Goal: Information Seeking & Learning: Learn about a topic

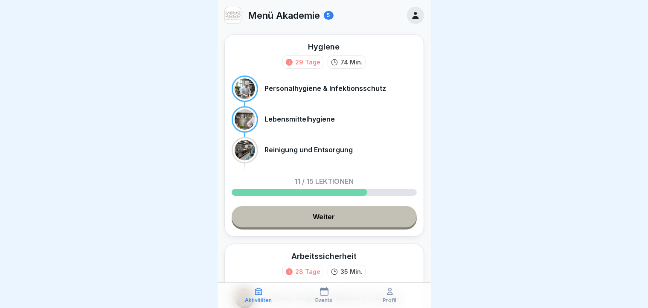
click at [303, 227] on link "Weiter" at bounding box center [324, 216] width 185 height 21
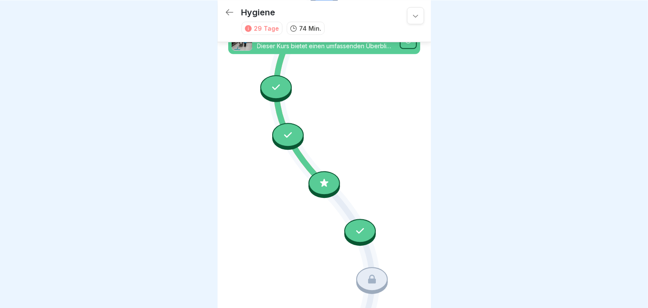
scroll to position [639, 0]
drag, startPoint x: 423, startPoint y: 195, endPoint x: 426, endPoint y: 236, distance: 41.0
click at [426, 236] on div "Hygiene 29 Tage 74 Min. Personalhygiene & Infektionsschutz Dieser Kurs behandel…" at bounding box center [324, 154] width 213 height 308
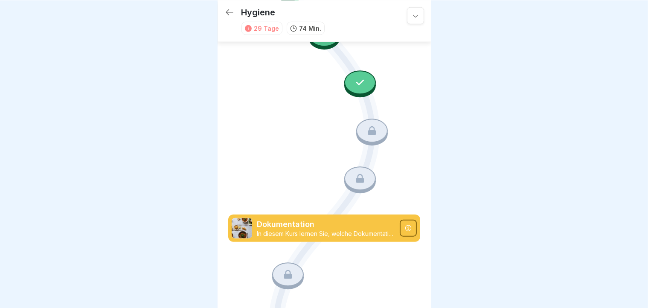
scroll to position [781, 0]
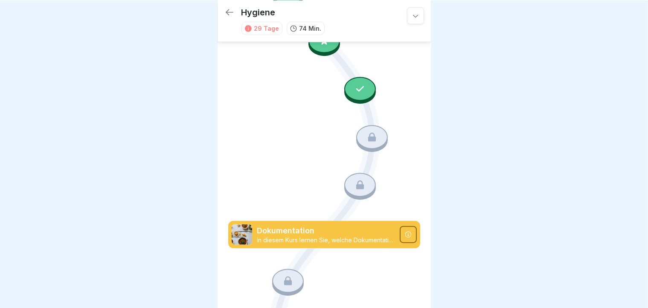
click at [233, 11] on icon at bounding box center [230, 12] width 10 height 10
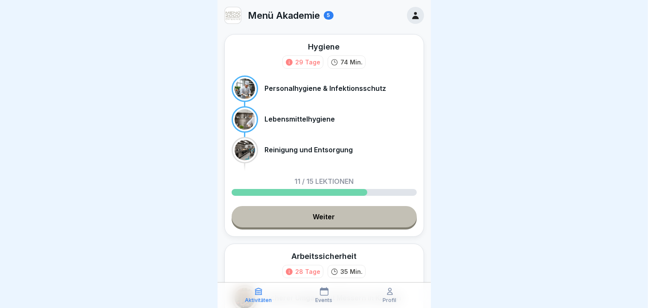
scroll to position [7, 0]
click at [315, 206] on link "Weiter" at bounding box center [324, 216] width 185 height 21
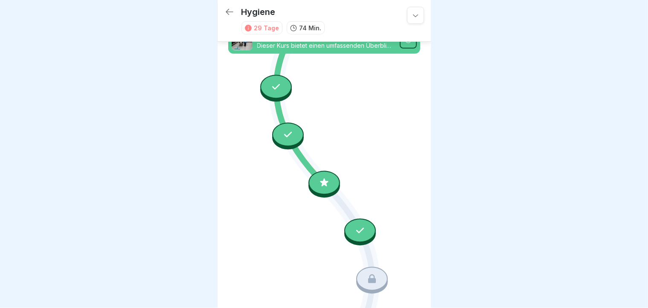
scroll to position [639, 0]
click at [375, 267] on div at bounding box center [372, 279] width 32 height 24
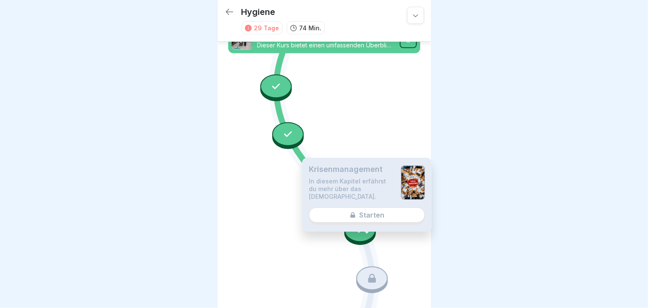
click at [379, 215] on div "[DEMOGRAPHIC_DATA] In diesem Kapitel erfährst du mehr über das [DEMOGRAPHIC_DAT…" at bounding box center [367, 195] width 130 height 74
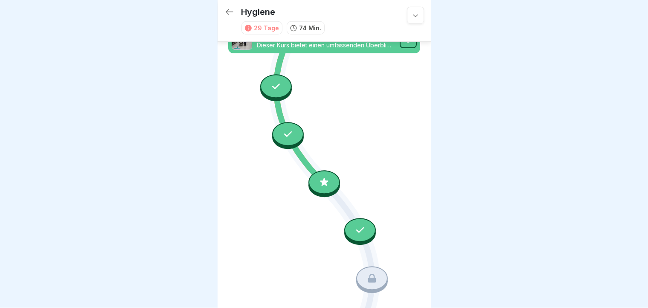
click at [367, 272] on icon at bounding box center [372, 278] width 11 height 11
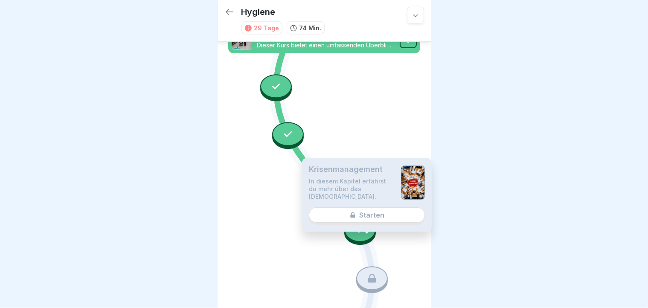
click at [375, 215] on div "[DEMOGRAPHIC_DATA] In diesem Kapitel erfährst du mehr über das [DEMOGRAPHIC_DAT…" at bounding box center [367, 195] width 130 height 74
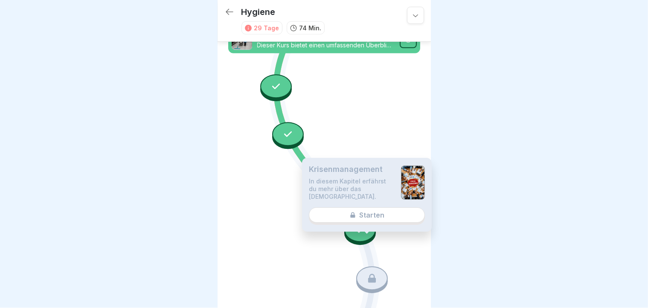
click at [375, 215] on div "[DEMOGRAPHIC_DATA] In diesem Kapitel erfährst du mehr über das [DEMOGRAPHIC_DAT…" at bounding box center [367, 195] width 130 height 74
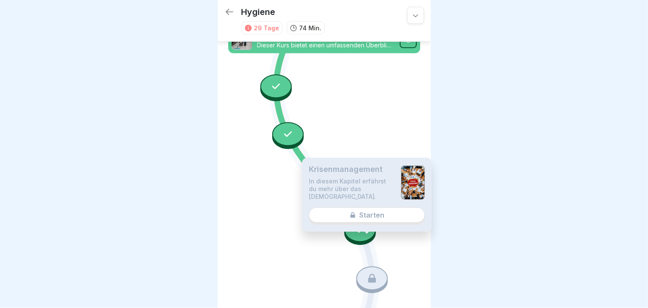
click at [375, 215] on div "[DEMOGRAPHIC_DATA] In diesem Kapitel erfährst du mehr über das [DEMOGRAPHIC_DAT…" at bounding box center [367, 195] width 130 height 74
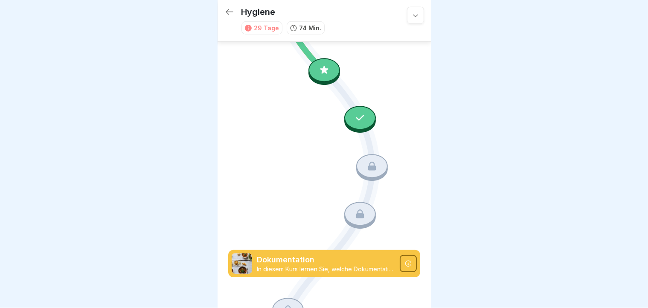
scroll to position [787, 0]
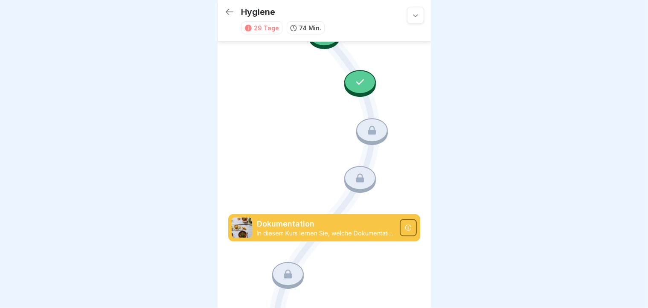
click at [405, 225] on icon at bounding box center [408, 228] width 6 height 6
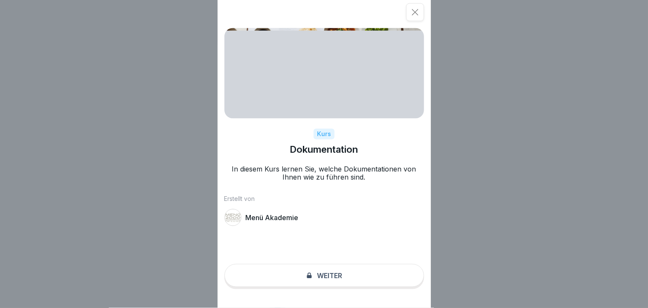
click at [333, 272] on div "Kurs Dokumentation In diesem Kurs lernen Sie, welche Dokumentationen von Ihnen …" at bounding box center [324, 154] width 213 height 308
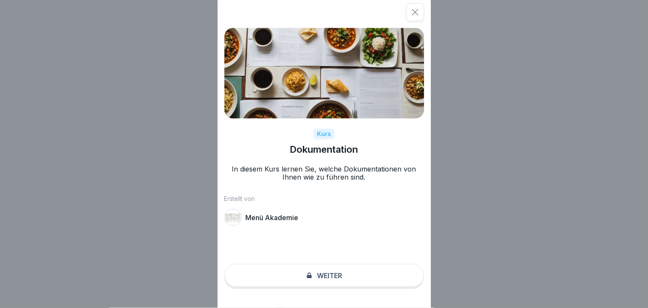
click at [240, 220] on div at bounding box center [233, 217] width 17 height 17
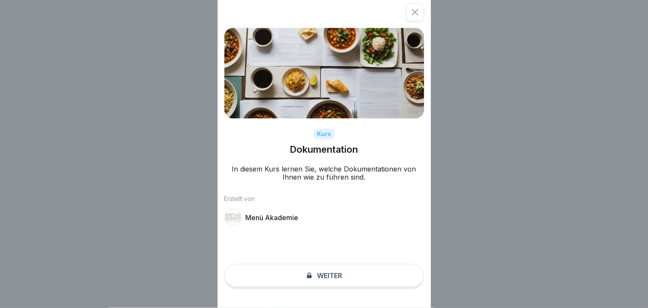
click at [240, 220] on div at bounding box center [233, 217] width 17 height 17
click at [139, 239] on div "Kurs Dokumentation In diesem Kurs lernen Sie, welche Dokumentationen von Ihnen …" at bounding box center [324, 154] width 648 height 308
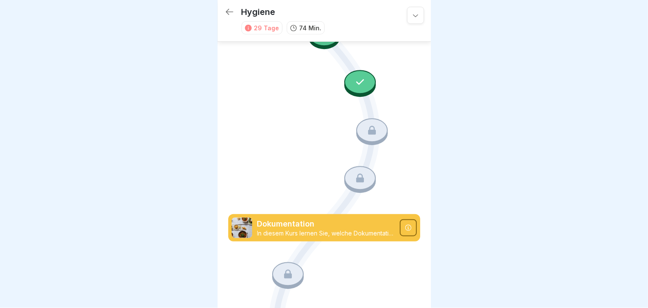
click at [368, 126] on icon at bounding box center [372, 130] width 8 height 9
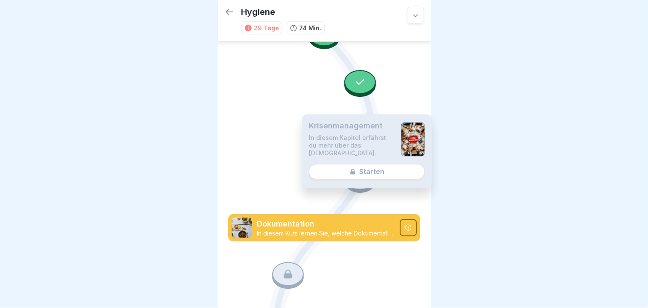
click at [372, 174] on div "[DEMOGRAPHIC_DATA] In diesem Kapitel erfährst du mehr über das [DEMOGRAPHIC_DAT…" at bounding box center [367, 152] width 130 height 74
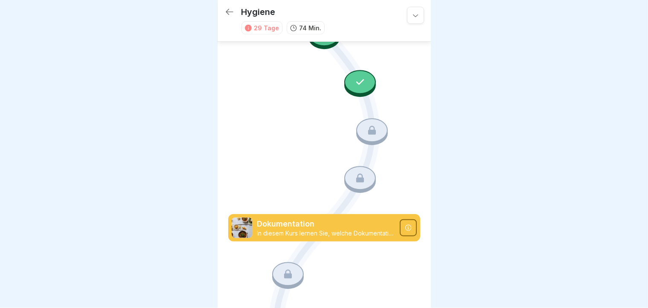
click at [358, 70] on div at bounding box center [360, 82] width 32 height 24
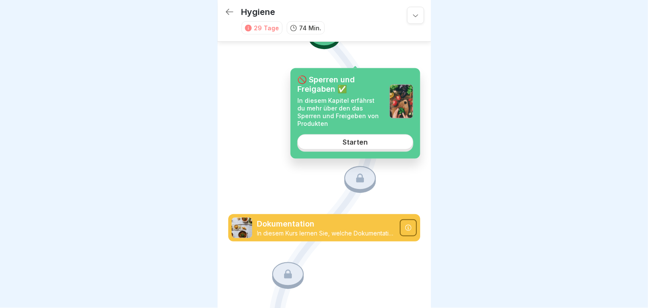
click at [377, 137] on link "Starten" at bounding box center [356, 141] width 116 height 15
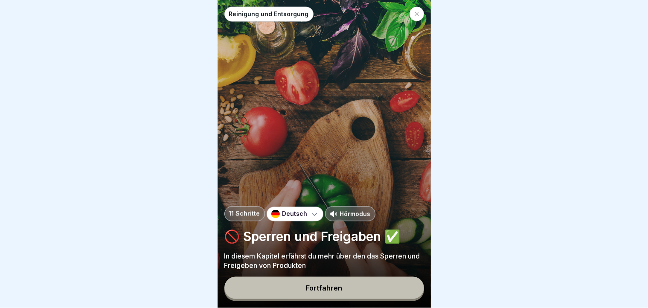
click at [305, 272] on button "Fortfahren" at bounding box center [325, 288] width 200 height 22
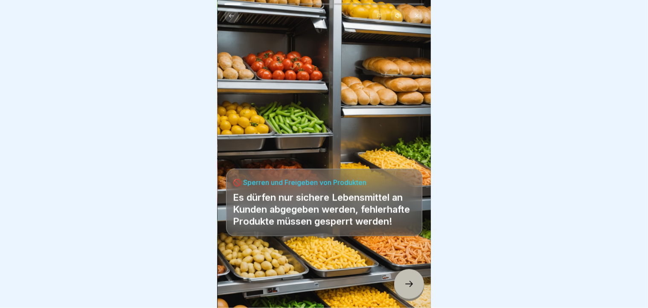
click at [401, 272] on div at bounding box center [409, 284] width 30 height 30
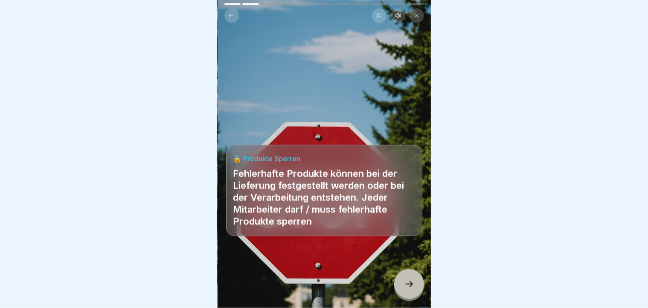
click at [401, 272] on div at bounding box center [409, 284] width 30 height 30
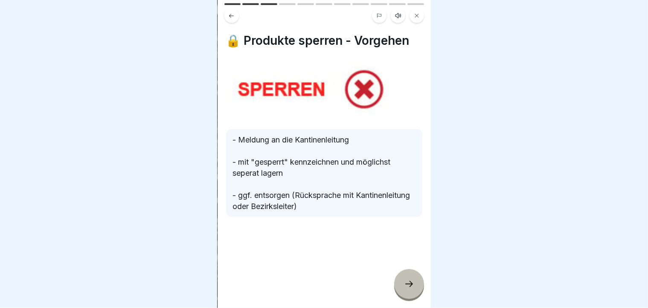
click at [401, 272] on div at bounding box center [409, 284] width 30 height 30
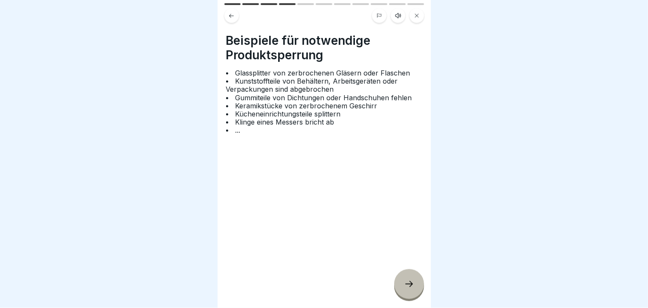
click at [401, 272] on div at bounding box center [409, 284] width 30 height 30
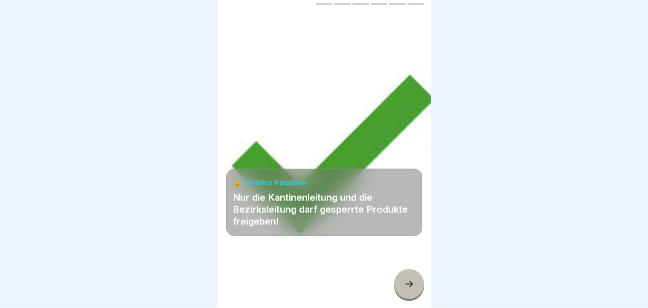
click at [401, 272] on div at bounding box center [409, 284] width 30 height 30
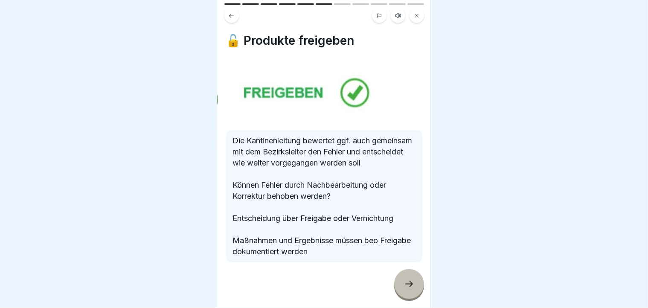
click at [401, 272] on div at bounding box center [409, 284] width 30 height 30
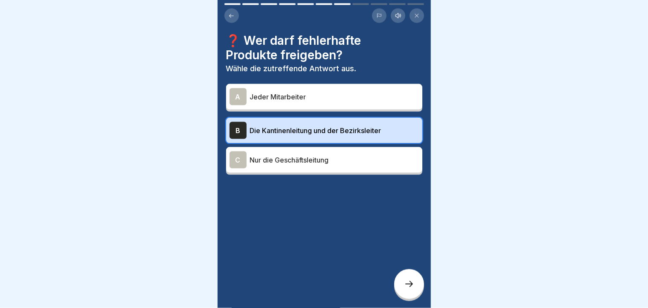
click at [401, 272] on div at bounding box center [409, 284] width 30 height 30
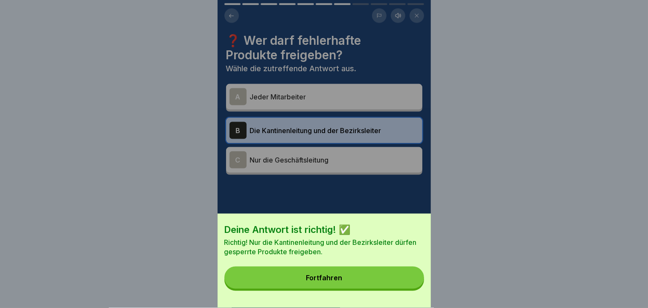
click at [401, 272] on button "Fortfahren" at bounding box center [325, 278] width 200 height 22
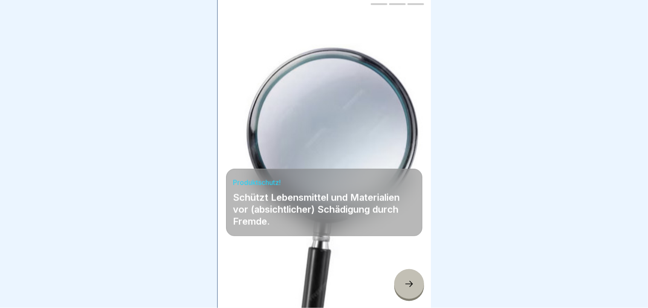
click at [401, 272] on div at bounding box center [409, 284] width 30 height 30
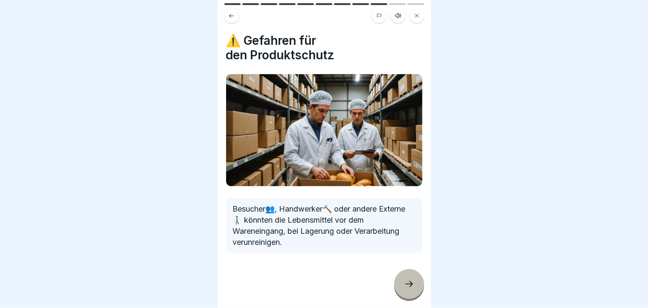
click at [401, 272] on div at bounding box center [409, 284] width 30 height 30
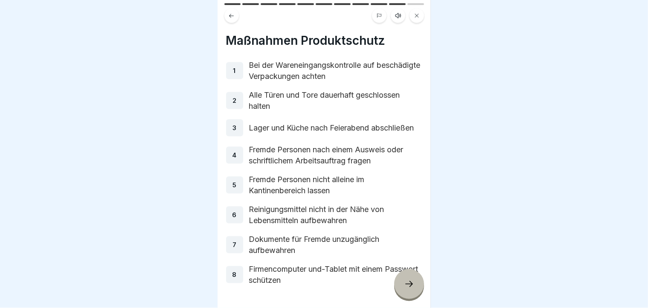
click at [401, 272] on div at bounding box center [409, 284] width 30 height 30
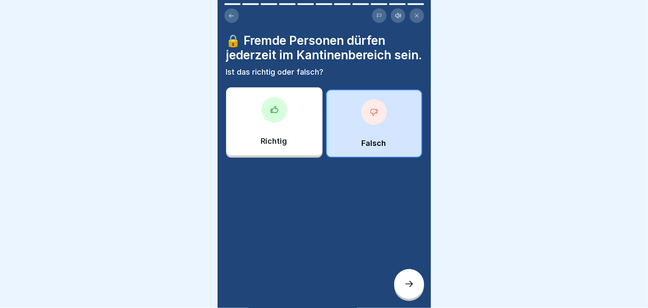
click at [401, 272] on div at bounding box center [409, 284] width 30 height 30
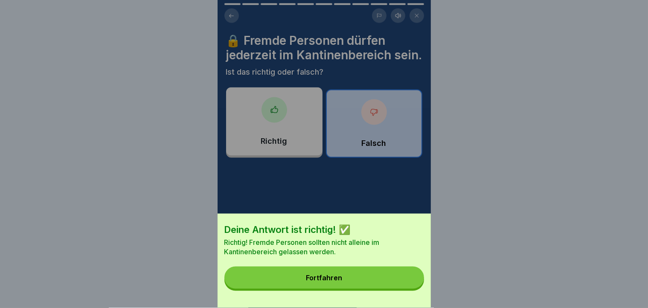
click at [401, 272] on button "Fortfahren" at bounding box center [325, 278] width 200 height 22
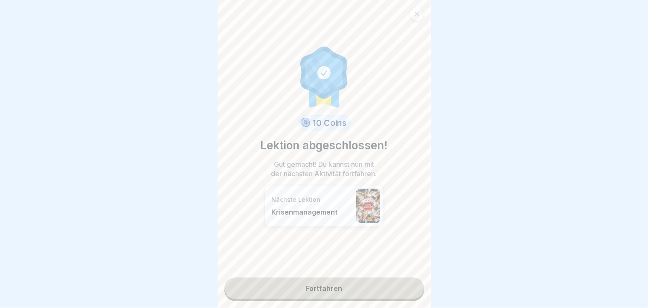
click at [369, 272] on link "Fortfahren" at bounding box center [325, 288] width 200 height 21
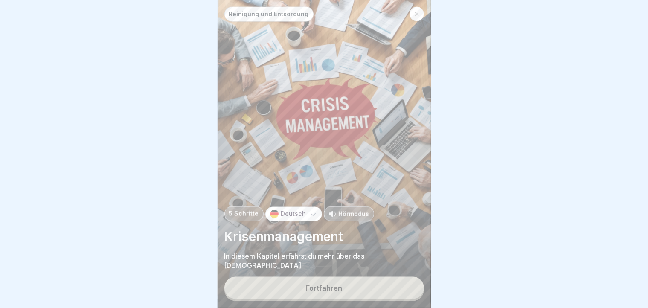
click at [369, 272] on button "Fortfahren" at bounding box center [325, 288] width 200 height 22
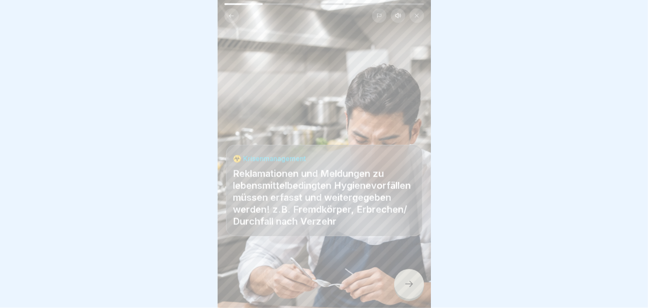
click at [408, 272] on icon at bounding box center [409, 284] width 10 height 10
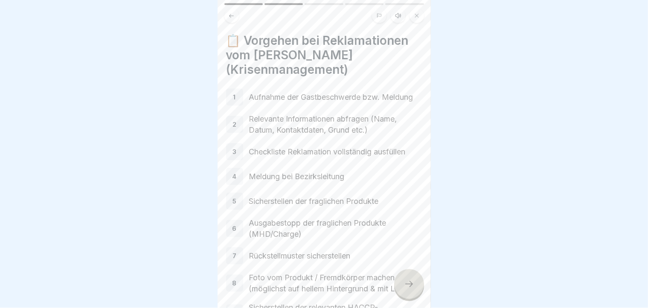
click at [408, 272] on icon at bounding box center [409, 284] width 10 height 10
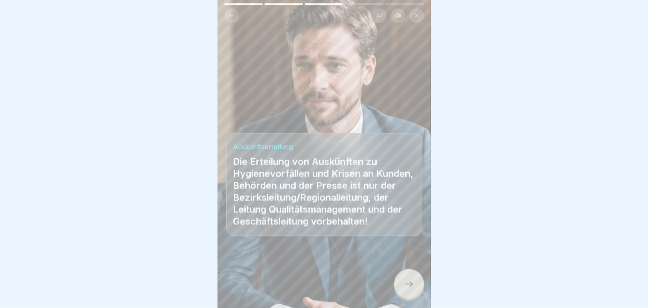
click at [408, 272] on icon at bounding box center [409, 284] width 10 height 10
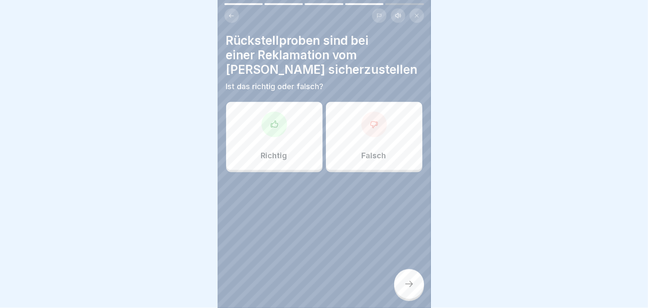
click at [268, 128] on div at bounding box center [275, 125] width 26 height 26
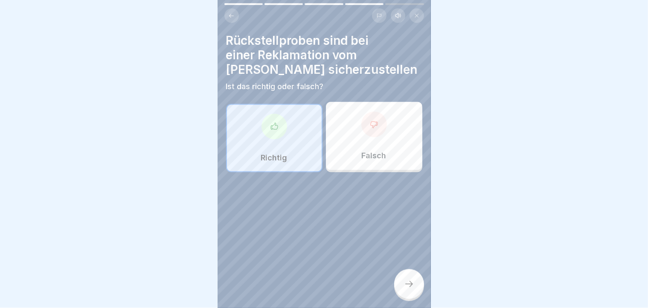
click at [416, 272] on div at bounding box center [409, 284] width 30 height 30
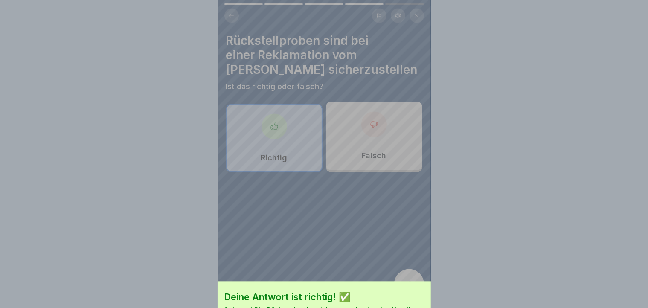
click at [416, 272] on div "Deine Antwort ist richtig! ✅ Sehr gut! Die Rückstellprobe sicherzustellen ist e…" at bounding box center [324, 154] width 648 height 308
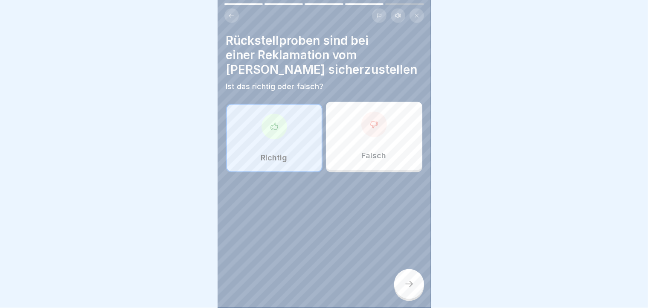
click at [416, 272] on div at bounding box center [409, 284] width 30 height 30
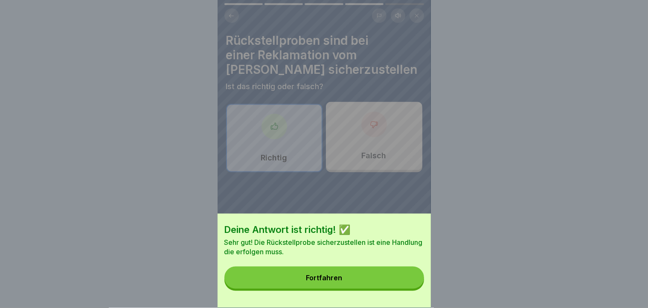
click at [412, 272] on button "Fortfahren" at bounding box center [325, 278] width 200 height 22
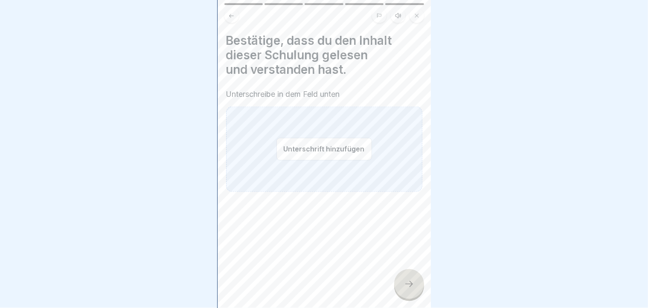
click at [309, 150] on button "Unterschrift hinzufügen" at bounding box center [325, 149] width 96 height 23
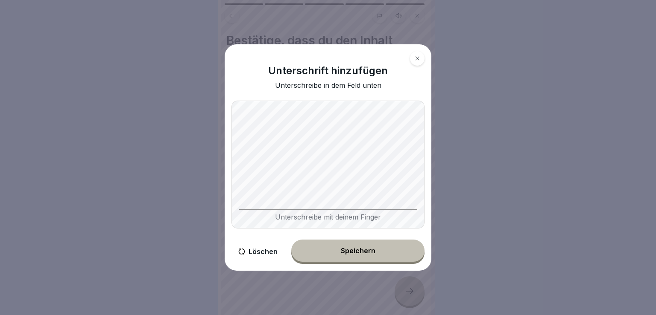
click at [363, 244] on div "Unterschrift hinzufügen Unterschreibe in dem Feld unten Unterschreibe mit deine…" at bounding box center [328, 157] width 207 height 227
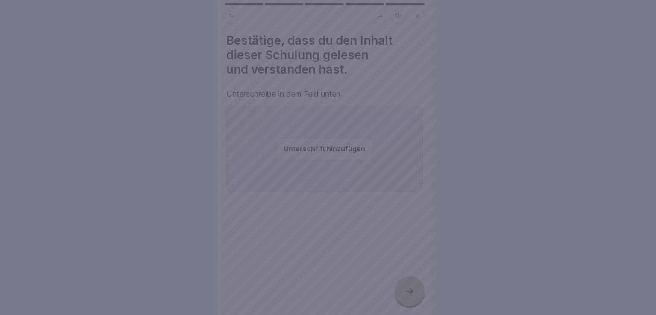
click at [406, 272] on div at bounding box center [328, 157] width 656 height 315
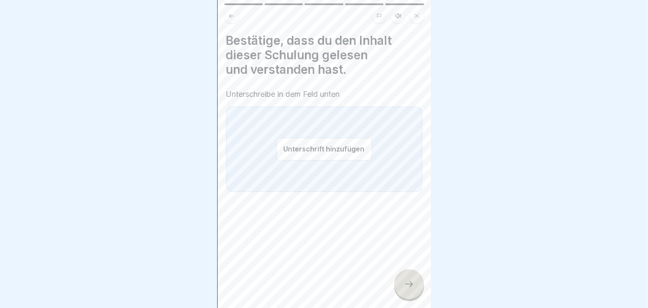
click at [274, 170] on div "Unterschrift hinzufügen" at bounding box center [324, 149] width 196 height 85
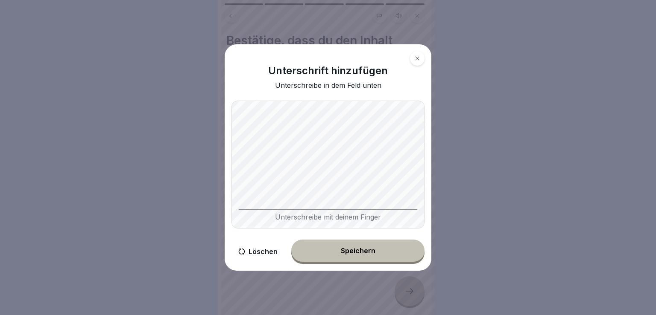
click at [388, 212] on div "Unterschreibe mit deinem Finger" at bounding box center [327, 165] width 193 height 128
click at [351, 256] on button "Speichern" at bounding box center [357, 251] width 133 height 22
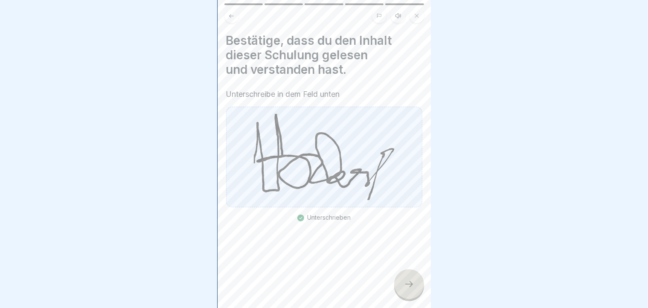
click at [422, 272] on div at bounding box center [409, 284] width 30 height 30
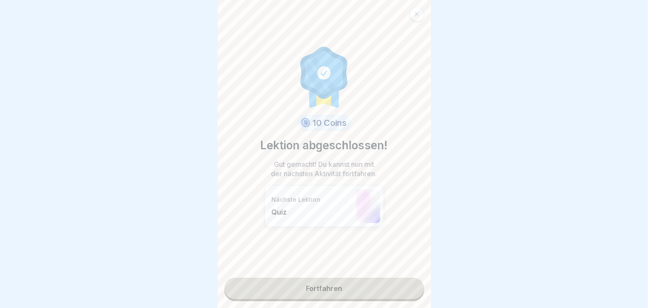
click at [378, 272] on link "Fortfahren" at bounding box center [325, 288] width 200 height 21
click at [364, 272] on link "Fortfahren" at bounding box center [325, 288] width 200 height 21
click at [318, 272] on link "Fortfahren" at bounding box center [325, 288] width 200 height 21
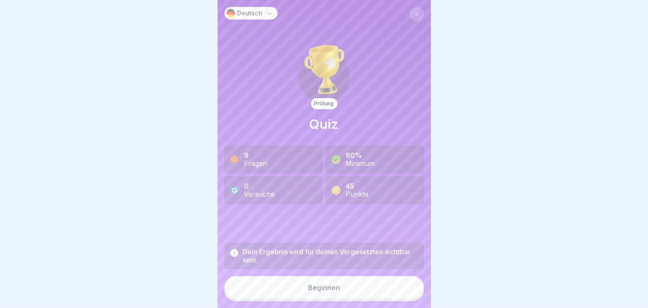
click at [314, 272] on div "Beginnen" at bounding box center [324, 288] width 32 height 8
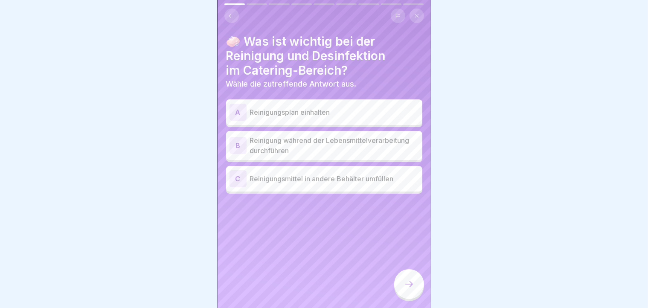
click at [240, 114] on div "A" at bounding box center [238, 112] width 17 height 17
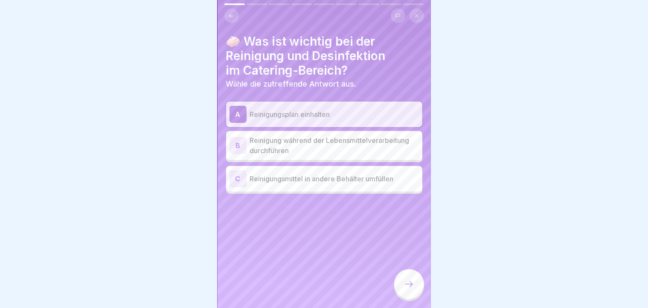
click at [411, 272] on div at bounding box center [409, 284] width 30 height 30
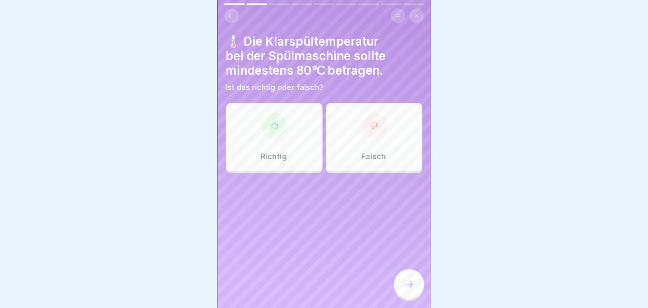
click at [281, 132] on div at bounding box center [275, 126] width 26 height 26
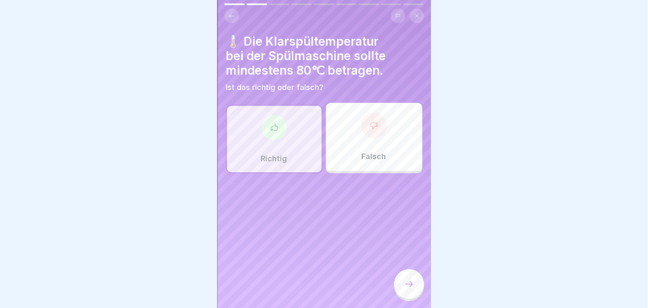
click at [414, 272] on div at bounding box center [409, 284] width 30 height 30
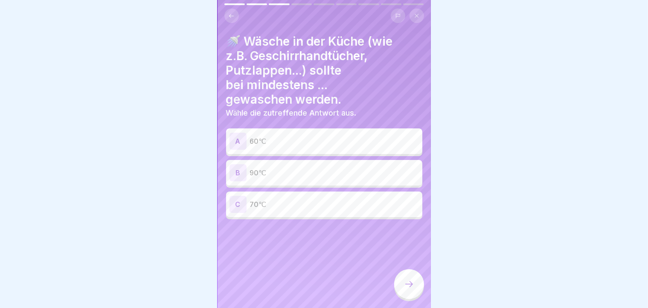
click at [247, 170] on div "B 90℃" at bounding box center [325, 172] width 190 height 17
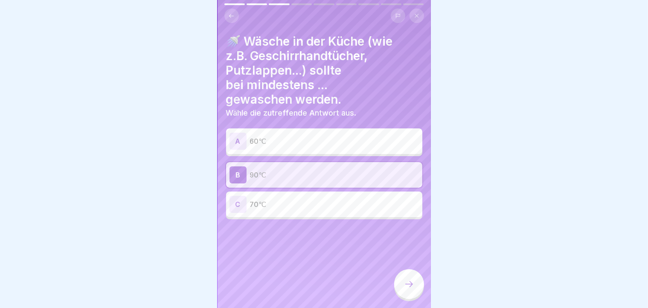
click at [411, 272] on icon at bounding box center [409, 284] width 10 height 10
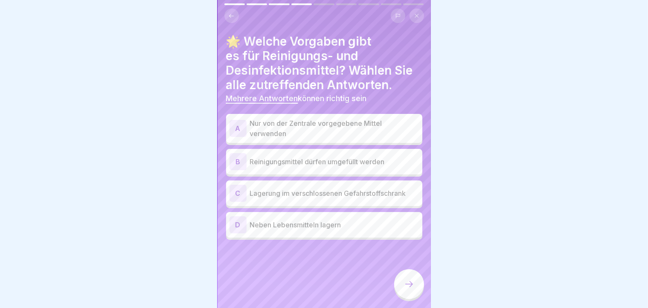
click at [411, 272] on icon at bounding box center [409, 284] width 10 height 10
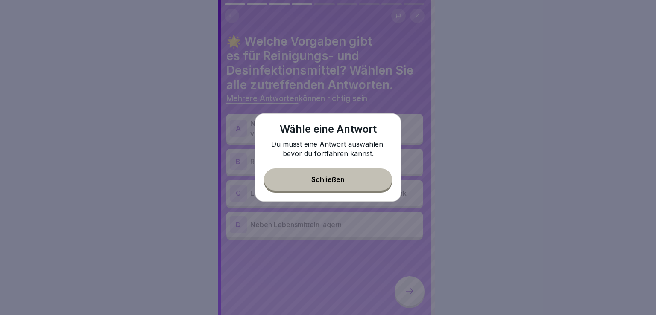
click at [339, 176] on button "Schließen" at bounding box center [328, 180] width 128 height 22
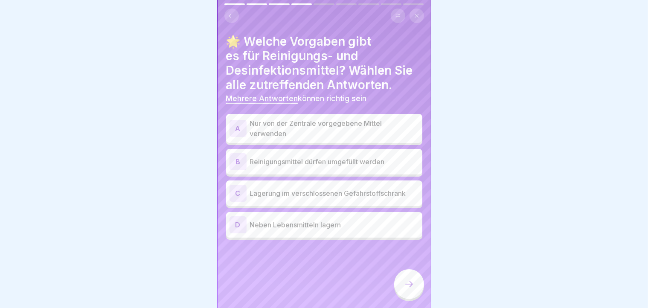
click at [236, 198] on div "C" at bounding box center [238, 193] width 17 height 17
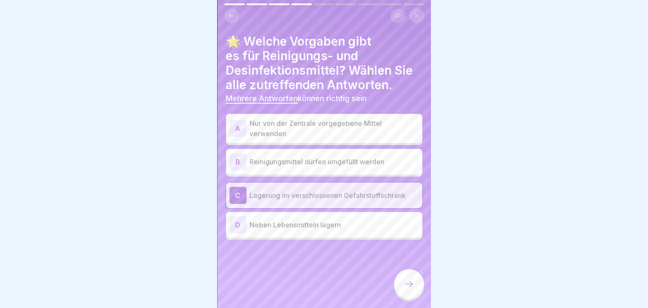
click at [234, 135] on div "A" at bounding box center [238, 128] width 17 height 17
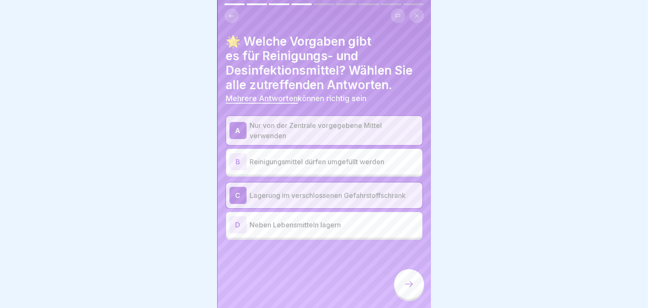
click at [234, 135] on div "A" at bounding box center [238, 130] width 17 height 17
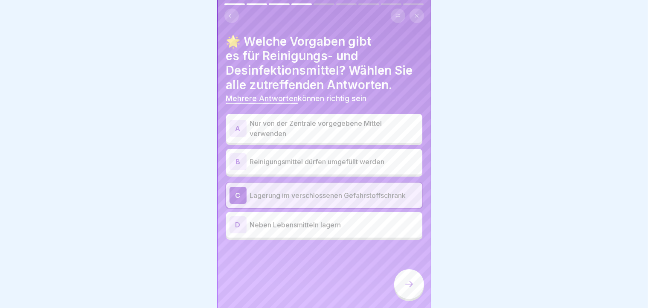
click at [234, 135] on div "A" at bounding box center [238, 128] width 17 height 17
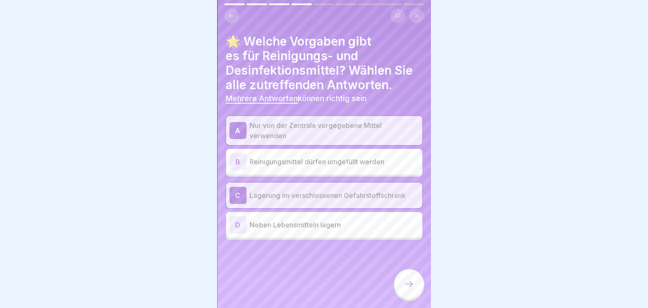
click at [406, 272] on icon at bounding box center [409, 284] width 10 height 10
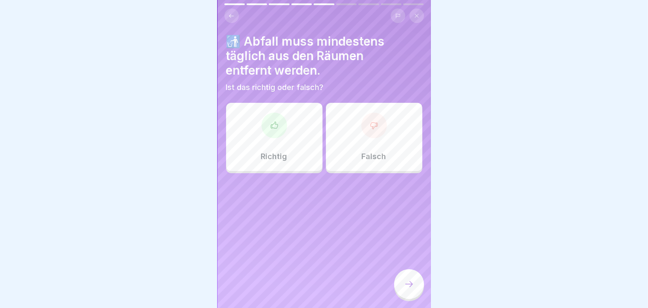
click at [282, 156] on p "Richtig" at bounding box center [274, 156] width 26 height 9
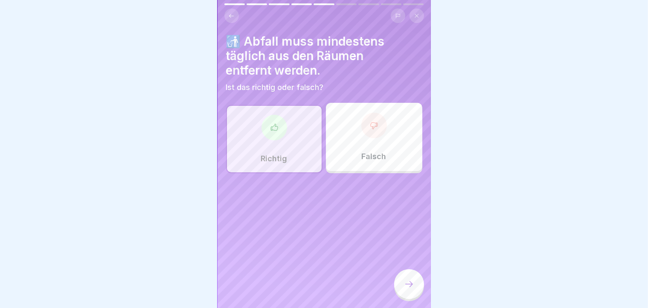
click at [412, 272] on icon at bounding box center [409, 284] width 10 height 10
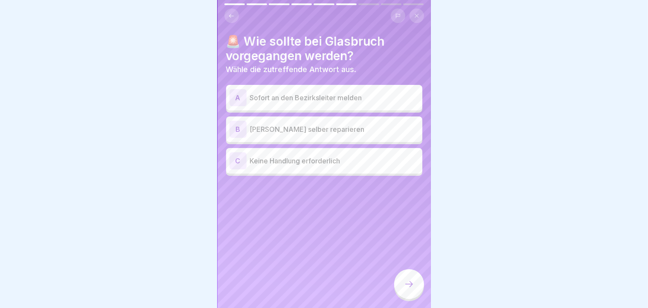
click at [236, 97] on div "A" at bounding box center [238, 97] width 17 height 17
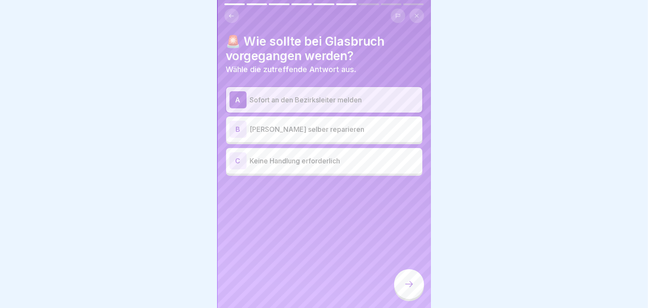
click at [397, 272] on div at bounding box center [409, 284] width 30 height 30
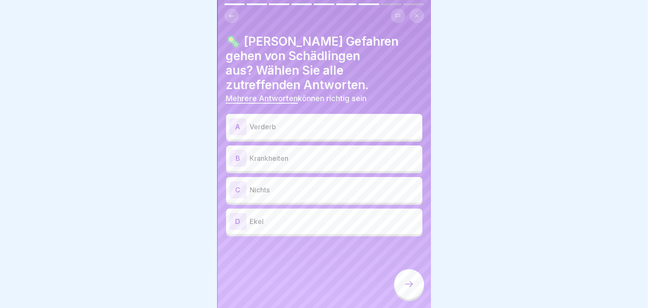
click at [236, 118] on div "A" at bounding box center [238, 126] width 17 height 17
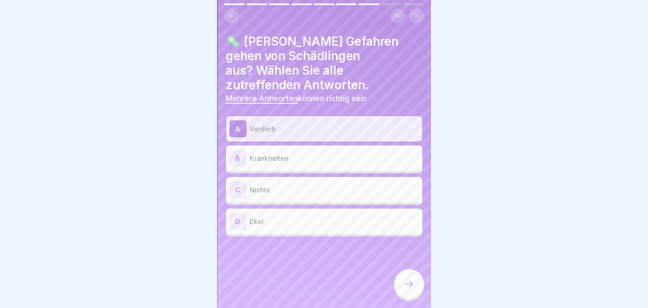
click at [233, 150] on div "B" at bounding box center [238, 158] width 17 height 17
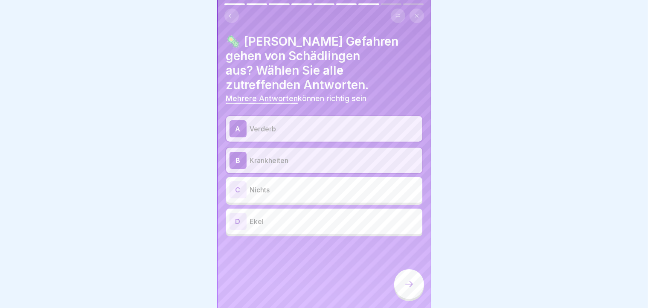
click at [234, 181] on div "C" at bounding box center [238, 189] width 17 height 17
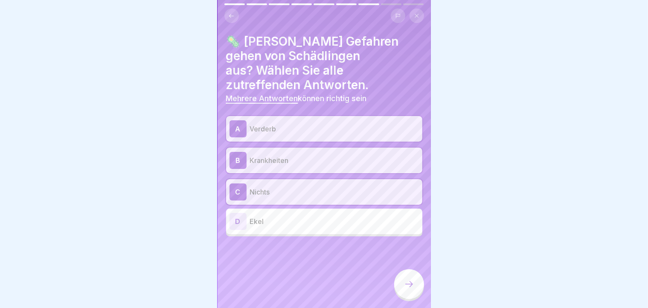
click at [227, 216] on div "D Ekel" at bounding box center [324, 222] width 196 height 26
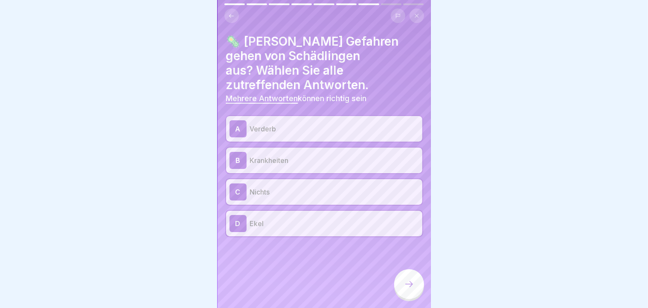
click at [408, 272] on div at bounding box center [409, 284] width 30 height 30
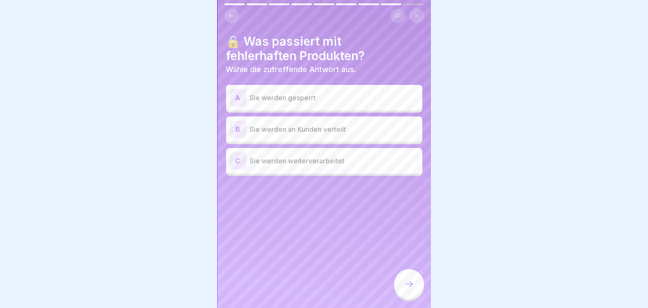
click at [245, 98] on div "A" at bounding box center [238, 97] width 17 height 17
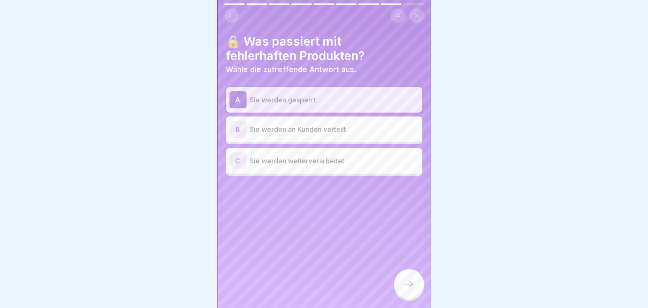
click at [417, 272] on div at bounding box center [409, 284] width 30 height 30
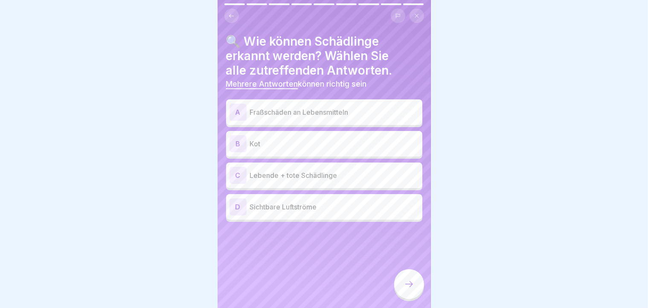
click at [242, 115] on div "A" at bounding box center [238, 112] width 17 height 17
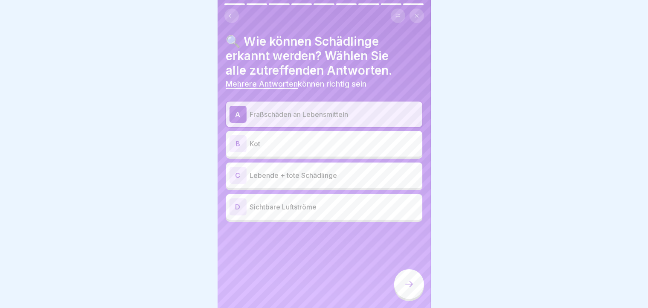
click at [233, 149] on div "B" at bounding box center [238, 143] width 17 height 17
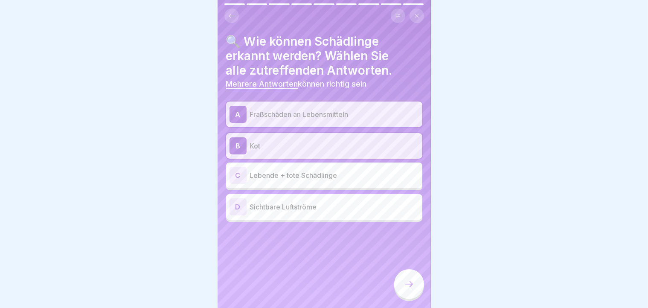
click at [242, 184] on div "C" at bounding box center [238, 175] width 17 height 17
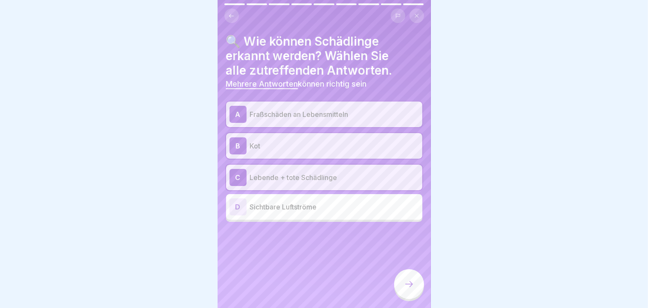
click at [404, 272] on div at bounding box center [409, 284] width 30 height 30
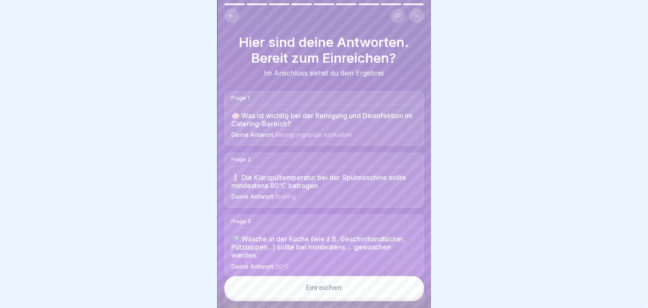
click at [362, 272] on button "Einreichen" at bounding box center [325, 287] width 200 height 23
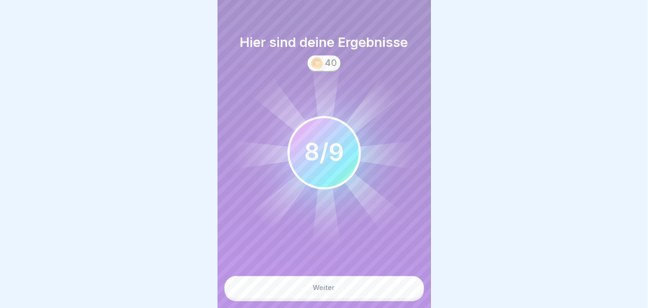
click at [362, 272] on button "Weiter" at bounding box center [325, 287] width 200 height 23
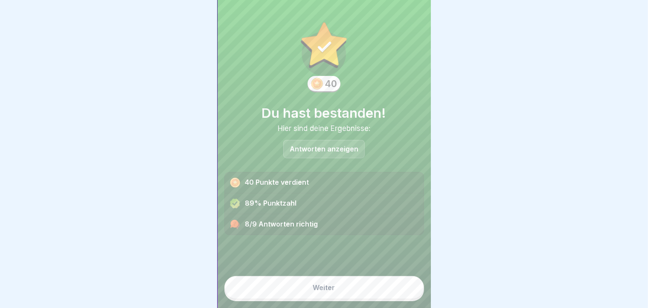
click at [362, 272] on button "Weiter" at bounding box center [325, 287] width 200 height 23
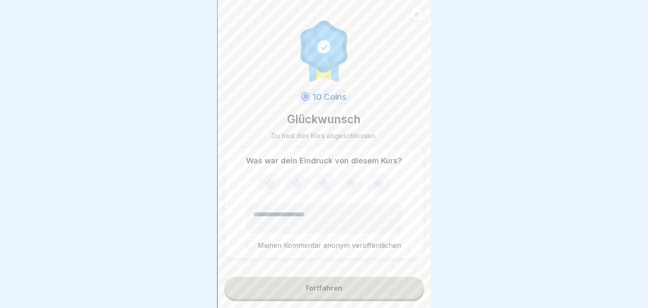
click at [362, 272] on button "Fortfahren" at bounding box center [325, 288] width 200 height 22
click at [322, 272] on div "Fortfahren" at bounding box center [324, 288] width 36 height 8
click at [265, 189] on icon at bounding box center [269, 183] width 11 height 11
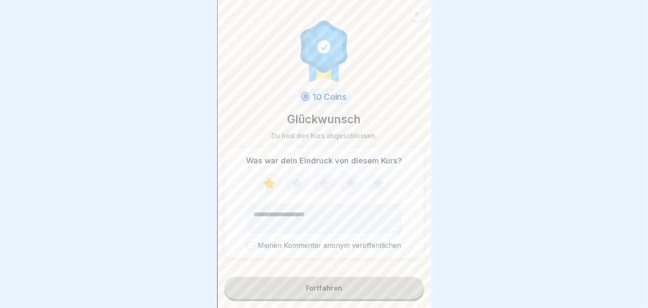
click at [291, 189] on icon at bounding box center [296, 183] width 11 height 11
click at [310, 272] on div "Fortfahren" at bounding box center [324, 288] width 36 height 8
click at [292, 272] on button "Fortfahren" at bounding box center [325, 288] width 200 height 22
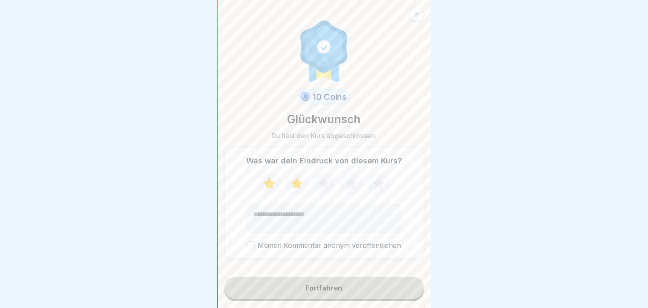
click at [284, 272] on button "Fortfahren" at bounding box center [325, 288] width 200 height 22
click at [327, 272] on button "Fortfahren" at bounding box center [325, 288] width 200 height 22
click at [250, 272] on button "Fortfahren" at bounding box center [325, 288] width 200 height 22
click at [271, 272] on button "Fortfahren" at bounding box center [325, 288] width 200 height 22
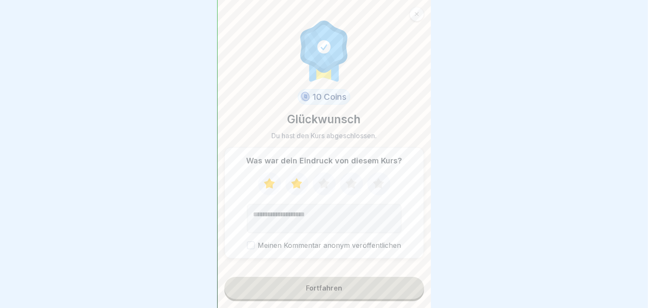
scroll to position [7, 0]
click at [347, 272] on button "Fortfahren" at bounding box center [325, 288] width 200 height 22
click at [244, 240] on div "Was war dein Eindruck von diesem Kurs? Meinen Kommentar anonym veröffentlichen" at bounding box center [325, 202] width 200 height 111
click at [251, 242] on button "Meinen Kommentar anonym veröffentlichen" at bounding box center [251, 246] width 8 height 8
click at [260, 272] on button "Fortfahren" at bounding box center [325, 288] width 200 height 22
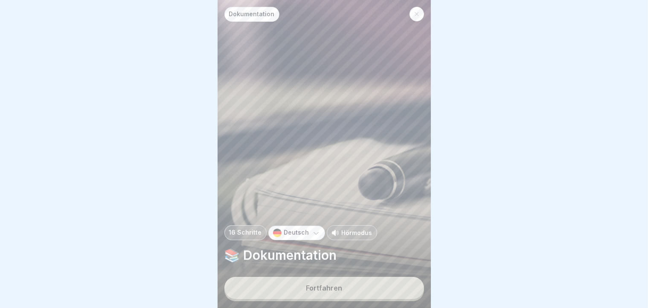
click at [417, 12] on icon at bounding box center [416, 14] width 5 height 5
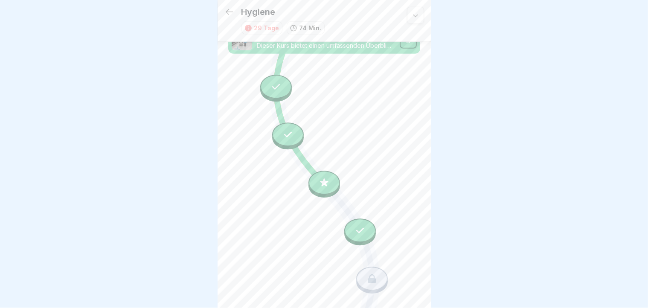
scroll to position [639, 0]
click at [348, 219] on div at bounding box center [360, 231] width 32 height 24
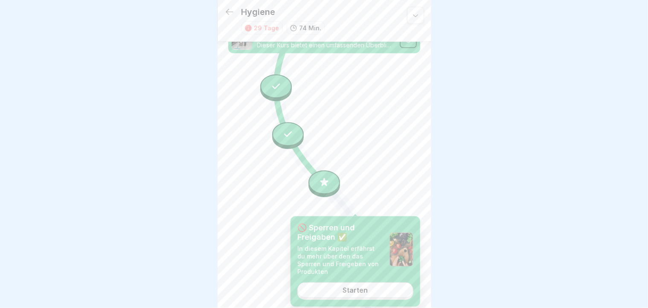
click at [320, 272] on link "Starten" at bounding box center [356, 290] width 116 height 15
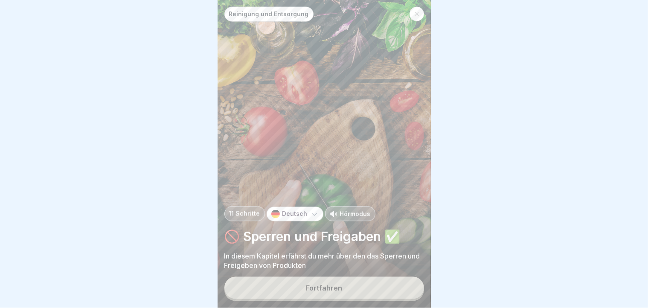
click at [320, 272] on button "Fortfahren" at bounding box center [325, 288] width 200 height 22
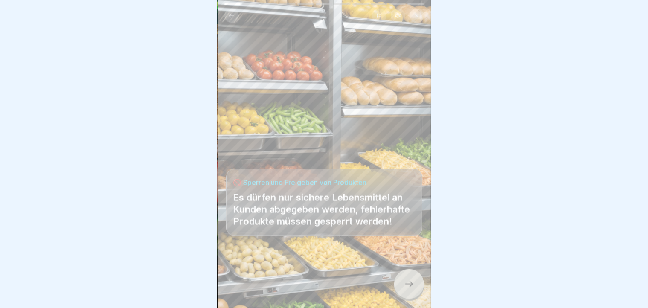
click at [404, 272] on div at bounding box center [409, 284] width 30 height 30
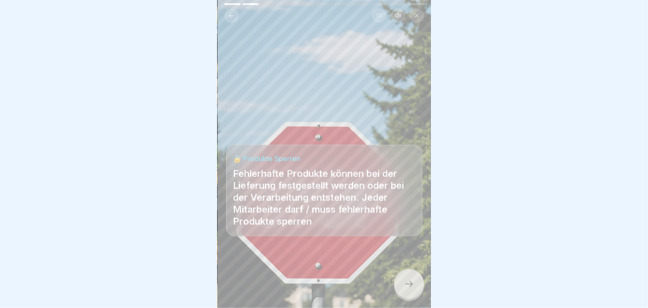
click at [404, 272] on div at bounding box center [409, 284] width 30 height 30
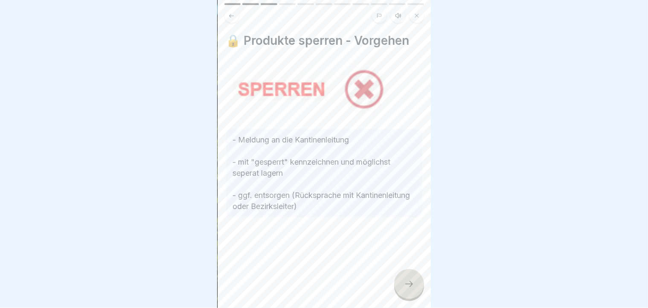
click at [404, 272] on div at bounding box center [409, 284] width 30 height 30
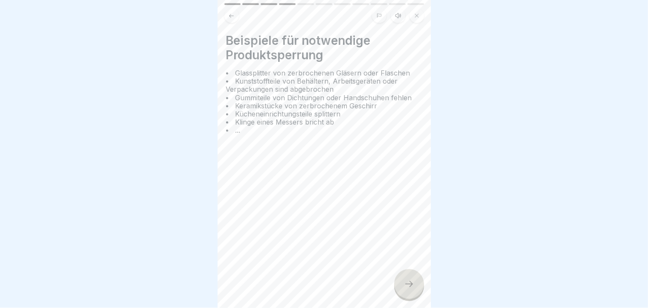
click at [404, 272] on div at bounding box center [409, 284] width 30 height 30
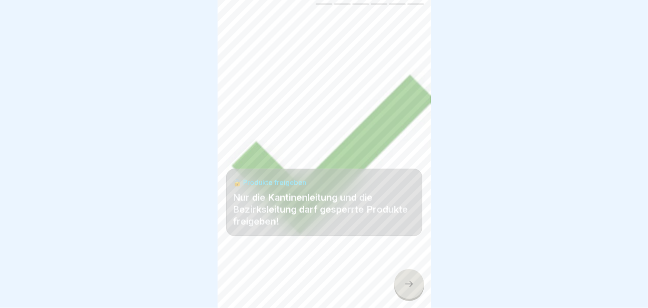
click at [404, 272] on div at bounding box center [409, 284] width 30 height 30
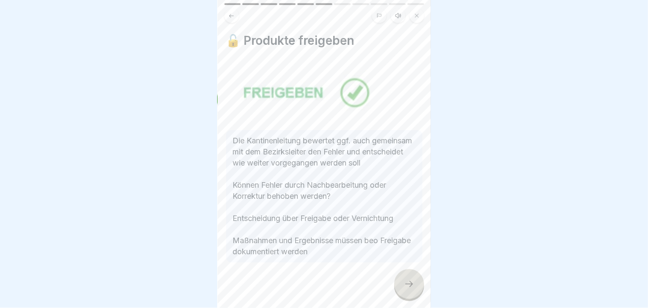
click at [404, 272] on div at bounding box center [409, 284] width 30 height 30
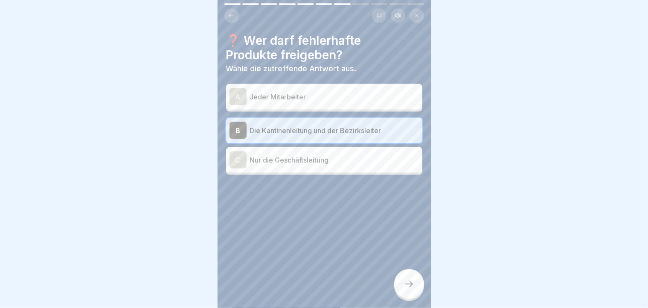
click at [404, 272] on div at bounding box center [409, 284] width 30 height 30
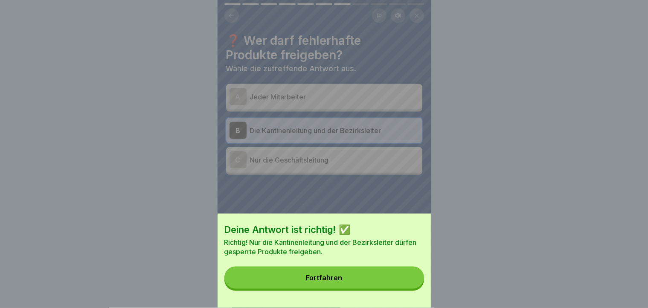
click at [397, 272] on button "Fortfahren" at bounding box center [325, 278] width 200 height 22
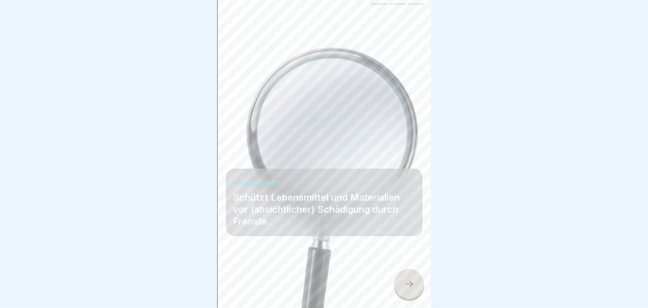
click at [397, 272] on div at bounding box center [409, 284] width 30 height 30
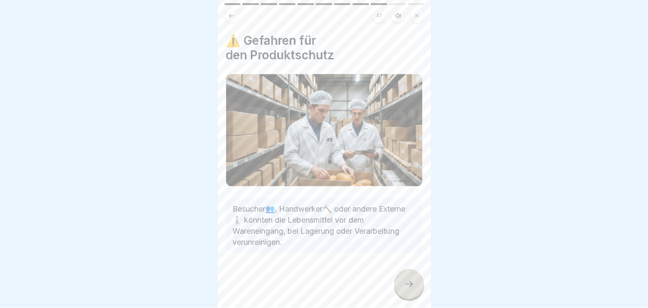
click at [397, 272] on div at bounding box center [409, 284] width 30 height 30
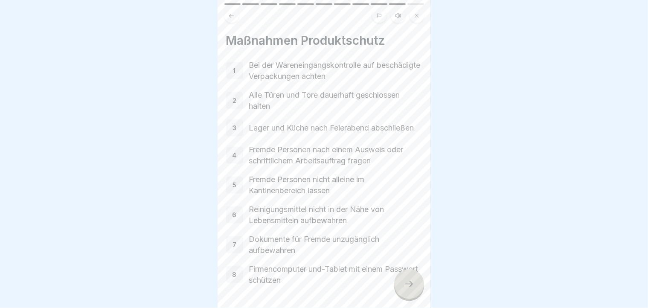
click at [397, 272] on div at bounding box center [409, 284] width 30 height 30
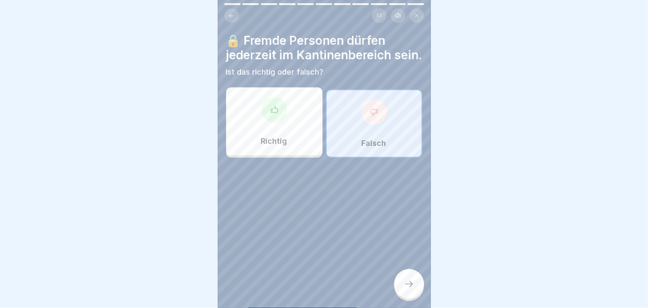
click at [397, 272] on div at bounding box center [409, 284] width 30 height 30
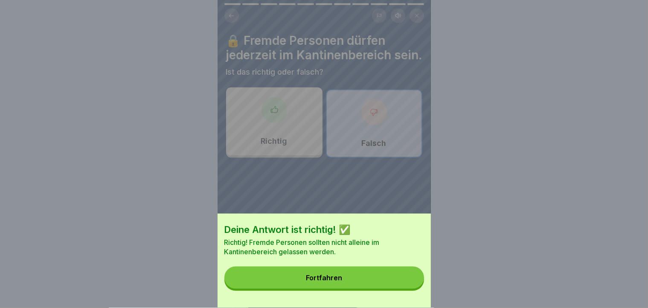
click at [397, 272] on button "Fortfahren" at bounding box center [325, 278] width 200 height 22
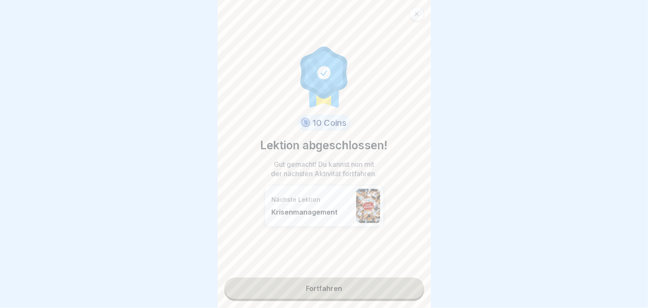
click at [397, 272] on link "Fortfahren" at bounding box center [325, 288] width 200 height 21
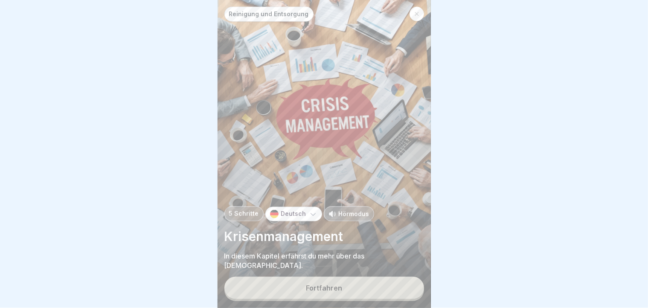
click at [397, 272] on button "Fortfahren" at bounding box center [325, 288] width 200 height 22
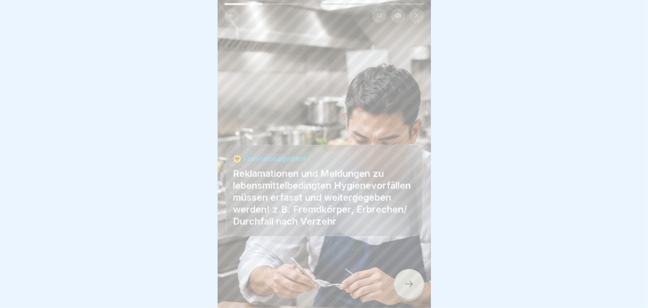
click at [397, 272] on div at bounding box center [409, 284] width 30 height 30
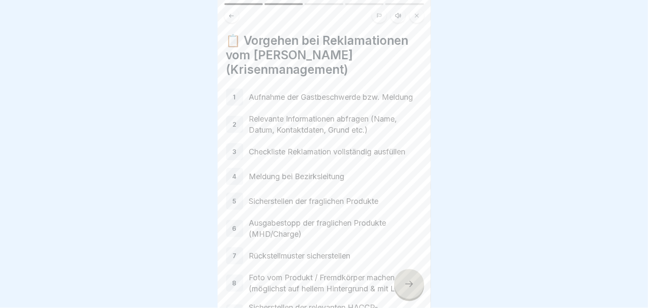
click at [397, 272] on div at bounding box center [409, 284] width 30 height 30
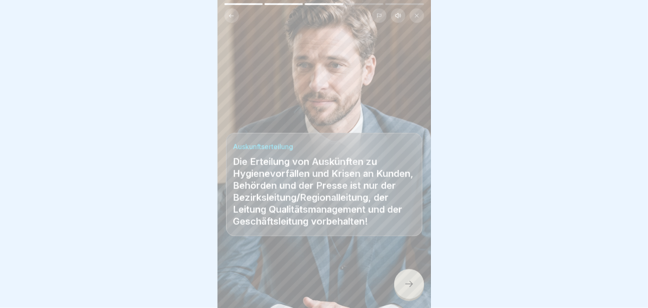
click at [397, 272] on div at bounding box center [409, 284] width 30 height 30
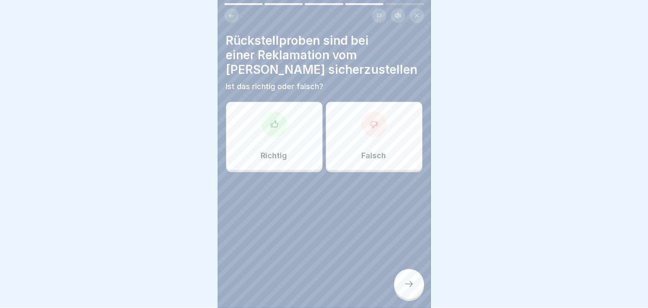
click at [279, 140] on div "Richtig" at bounding box center [274, 136] width 96 height 68
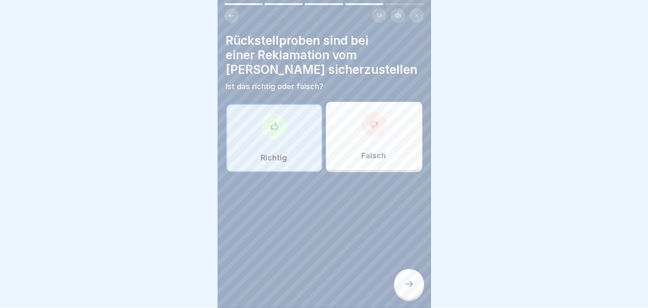
click at [411, 272] on div at bounding box center [409, 284] width 30 height 30
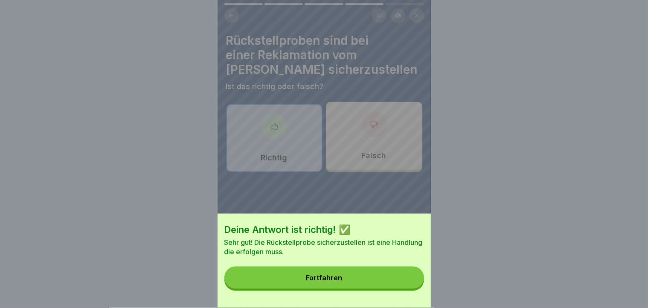
click at [390, 272] on button "Fortfahren" at bounding box center [325, 278] width 200 height 22
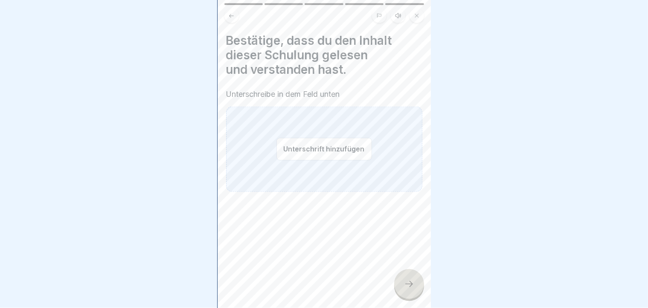
click at [283, 147] on button "Unterschrift hinzufügen" at bounding box center [325, 149] width 96 height 23
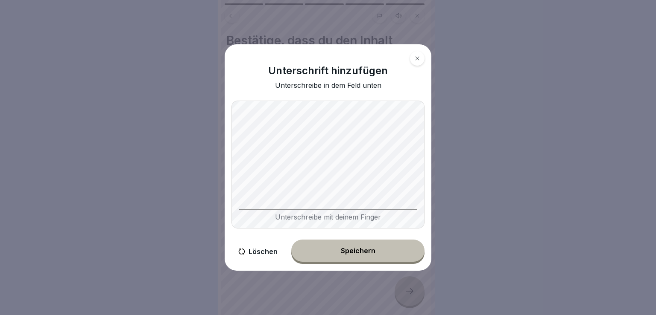
click at [359, 249] on div "Speichern" at bounding box center [358, 251] width 35 height 8
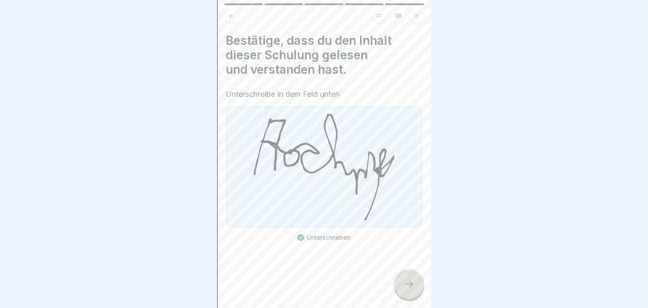
click at [410, 272] on icon at bounding box center [409, 284] width 10 height 10
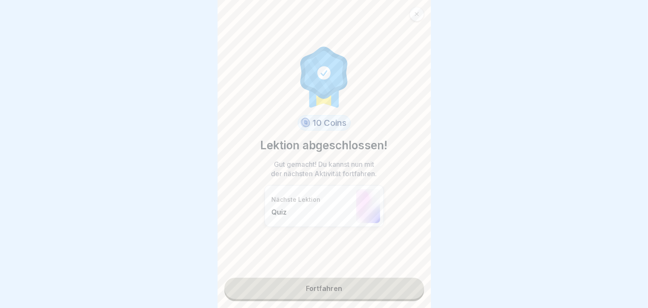
click at [356, 272] on link "Fortfahren" at bounding box center [325, 288] width 200 height 21
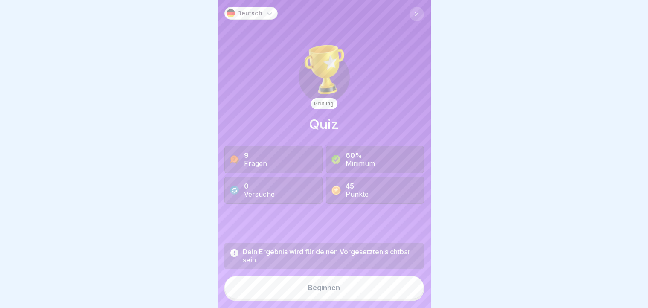
click at [356, 272] on button "Beginnen" at bounding box center [325, 287] width 200 height 23
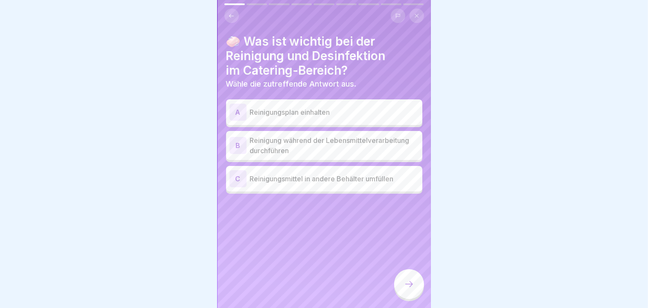
click at [240, 116] on div "A" at bounding box center [238, 112] width 17 height 17
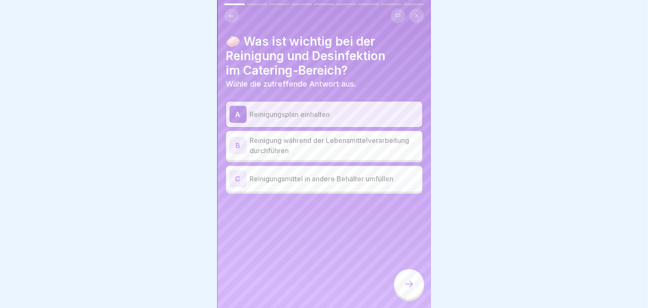
click at [408, 272] on icon at bounding box center [409, 284] width 10 height 10
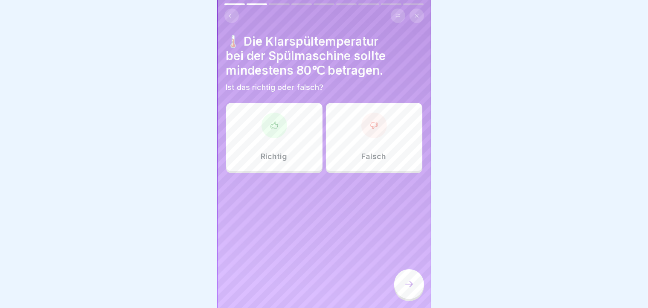
click at [271, 131] on div at bounding box center [275, 126] width 26 height 26
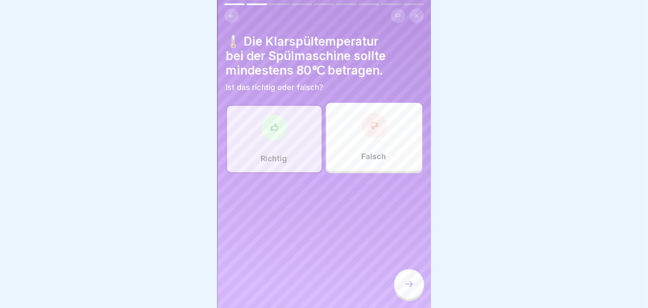
click at [271, 131] on icon at bounding box center [274, 127] width 9 height 9
click at [406, 272] on icon at bounding box center [409, 284] width 10 height 10
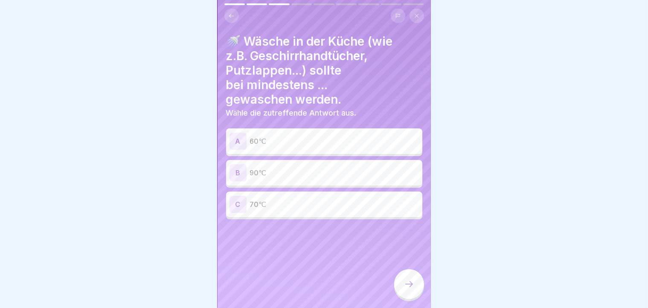
click at [304, 171] on p "90℃" at bounding box center [334, 173] width 169 height 10
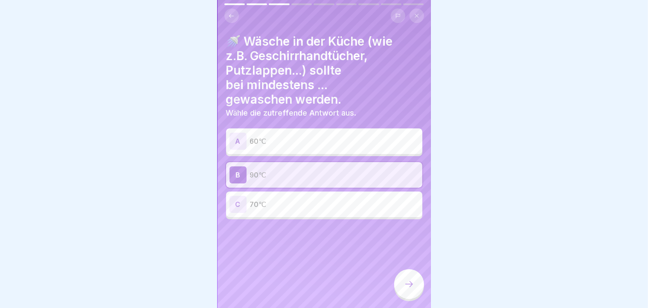
click at [407, 272] on div at bounding box center [409, 284] width 30 height 30
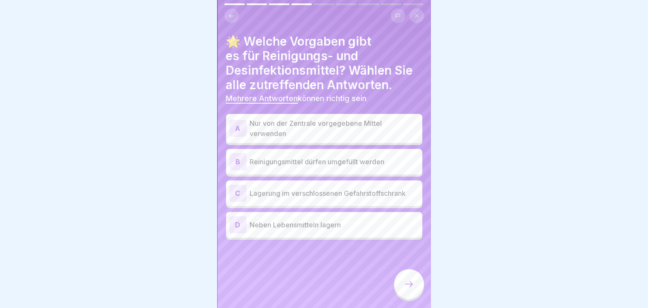
click at [236, 130] on div "A" at bounding box center [238, 128] width 17 height 17
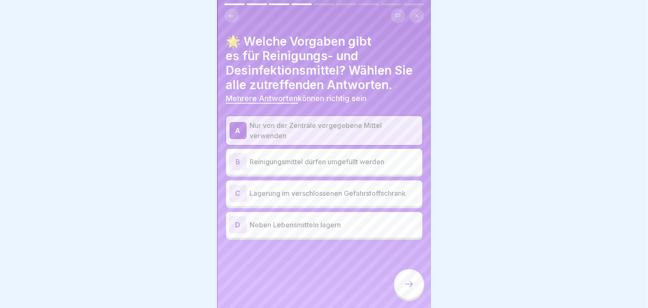
click at [233, 193] on div "C" at bounding box center [238, 193] width 17 height 17
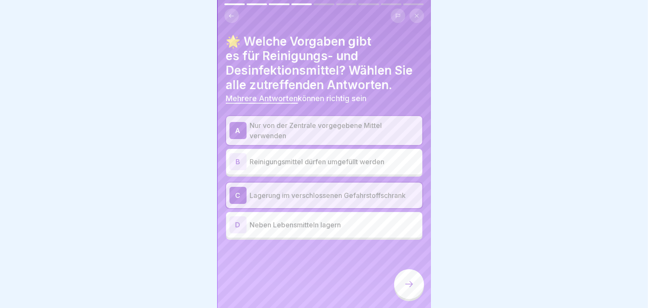
click at [419, 272] on div at bounding box center [409, 284] width 30 height 30
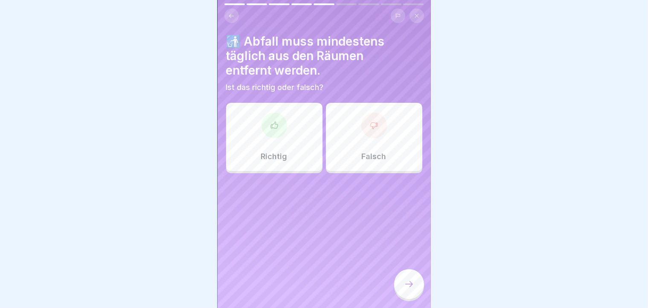
click at [269, 136] on div at bounding box center [275, 126] width 26 height 26
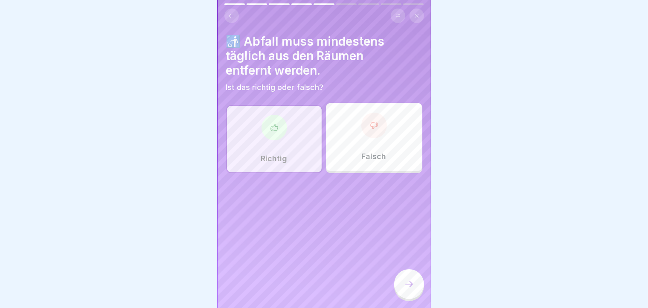
click at [269, 136] on div at bounding box center [275, 128] width 26 height 26
click at [409, 272] on icon at bounding box center [409, 284] width 10 height 10
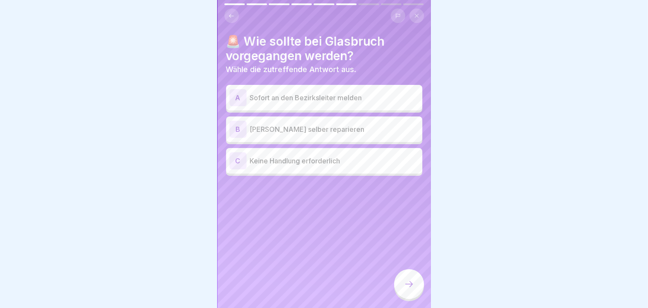
click at [242, 103] on div "A" at bounding box center [238, 97] width 17 height 17
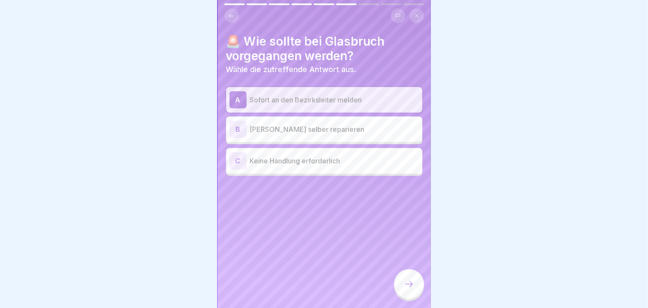
click at [407, 272] on div at bounding box center [409, 284] width 30 height 30
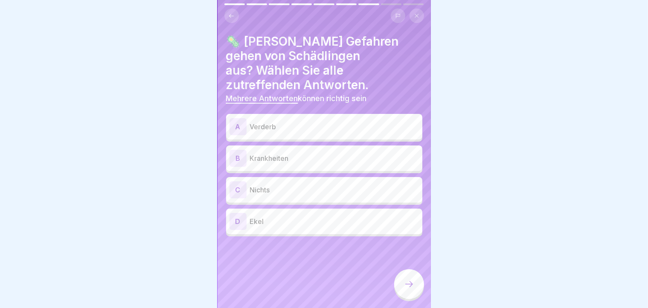
click at [407, 272] on div at bounding box center [409, 284] width 30 height 30
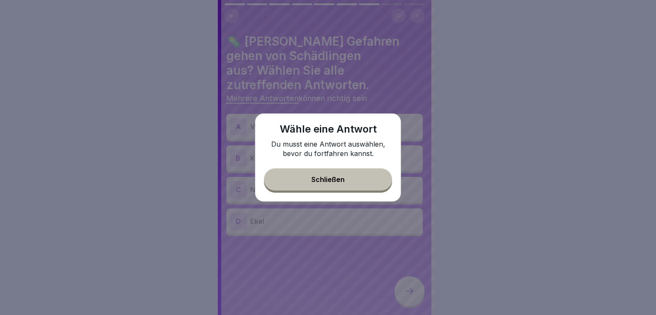
click at [346, 180] on button "Schließen" at bounding box center [328, 180] width 128 height 22
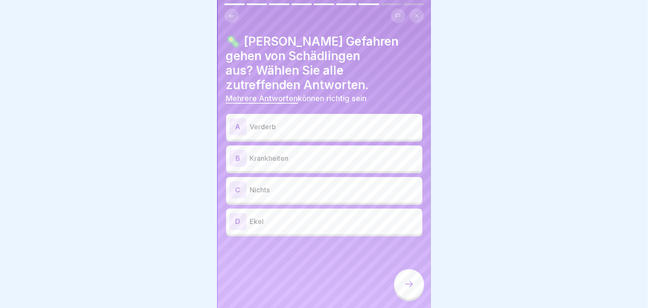
click at [241, 118] on div "A" at bounding box center [238, 126] width 17 height 17
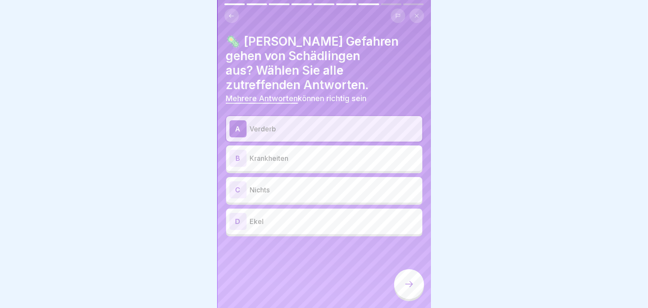
click at [237, 150] on div "B" at bounding box center [238, 158] width 17 height 17
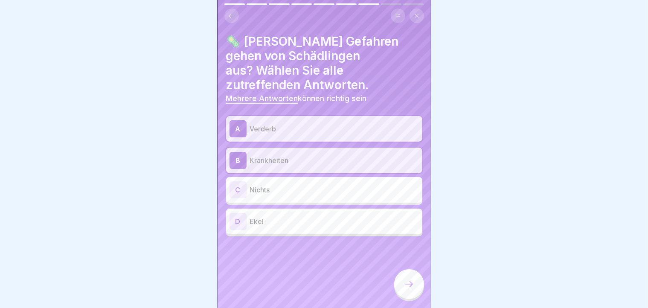
click at [240, 213] on div "D" at bounding box center [238, 221] width 17 height 17
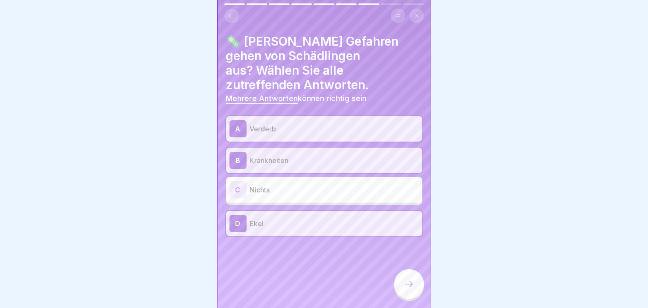
click at [411, 272] on icon at bounding box center [409, 284] width 10 height 10
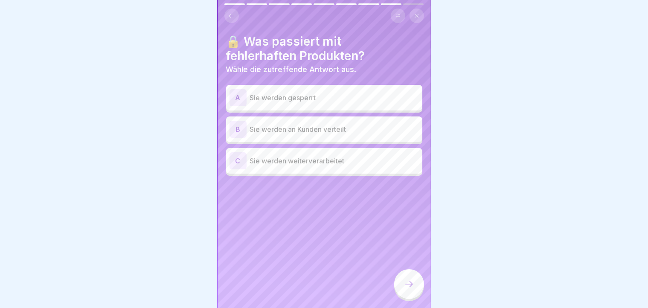
click at [235, 99] on div "A" at bounding box center [238, 97] width 17 height 17
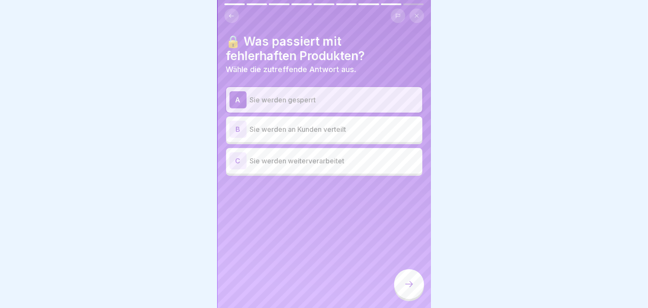
click at [417, 272] on div at bounding box center [409, 284] width 30 height 30
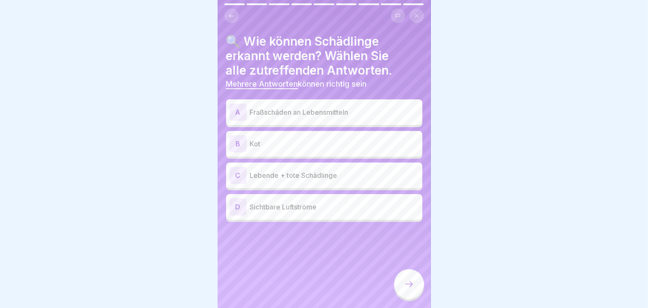
click at [236, 114] on div "A" at bounding box center [238, 112] width 17 height 17
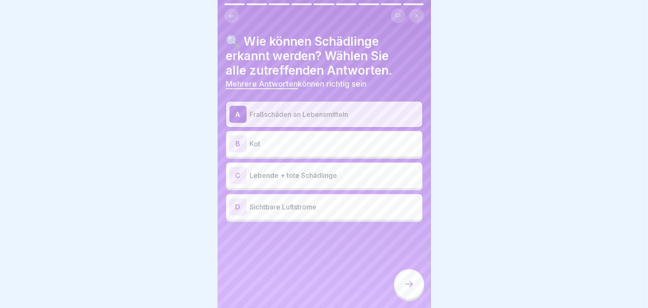
click at [237, 142] on div "B" at bounding box center [238, 143] width 17 height 17
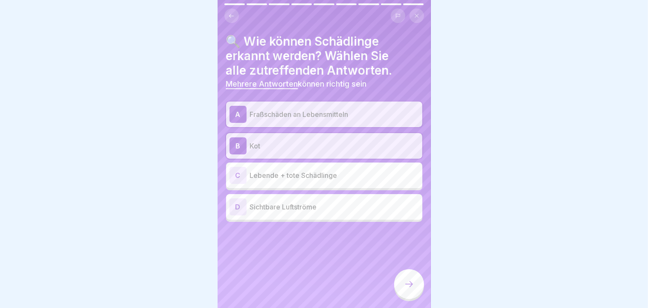
click at [237, 142] on div "B" at bounding box center [238, 145] width 17 height 17
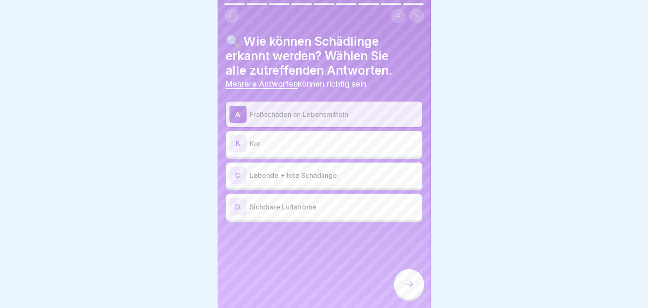
click at [236, 174] on div "C" at bounding box center [238, 175] width 17 height 17
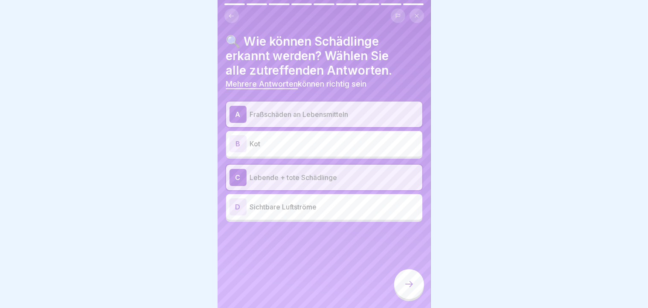
click at [415, 272] on div at bounding box center [409, 284] width 30 height 30
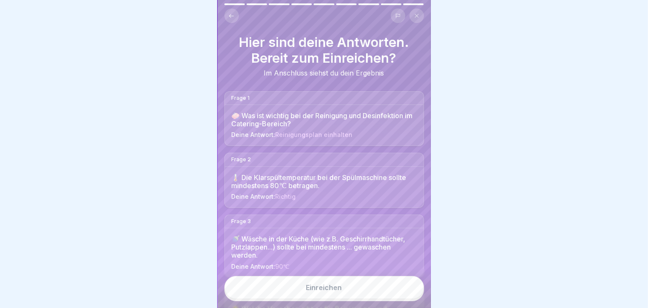
click at [362, 272] on button "Einreichen" at bounding box center [325, 287] width 200 height 23
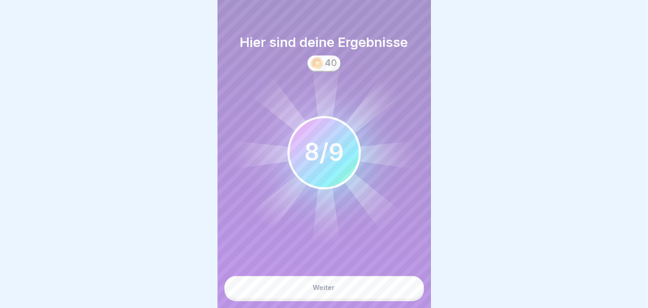
click at [362, 272] on button "Weiter" at bounding box center [325, 287] width 200 height 23
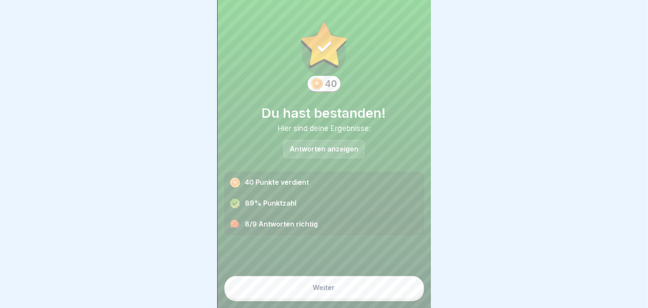
click at [362, 272] on button "Weiter" at bounding box center [325, 287] width 200 height 23
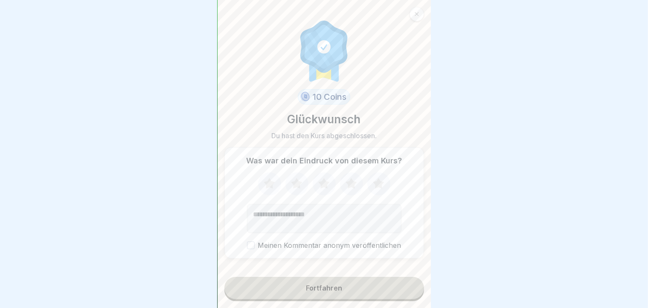
click at [362, 272] on button "Fortfahren" at bounding box center [325, 288] width 200 height 22
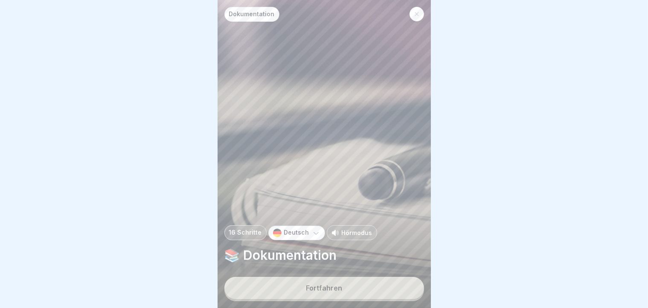
click at [293, 272] on button "Fortfahren" at bounding box center [325, 288] width 200 height 22
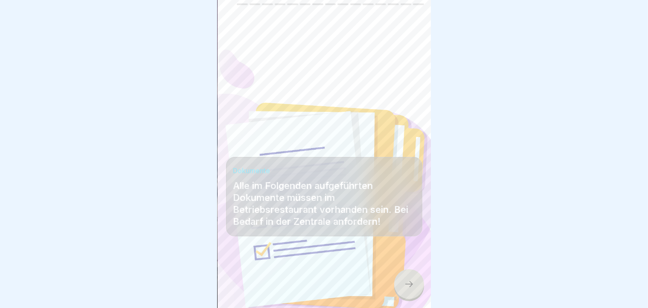
click at [408, 272] on icon at bounding box center [409, 284] width 10 height 10
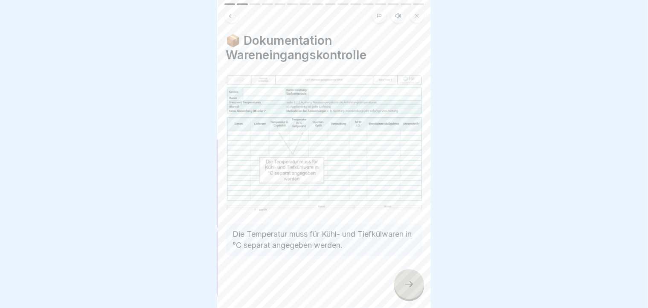
click at [408, 272] on icon at bounding box center [409, 284] width 10 height 10
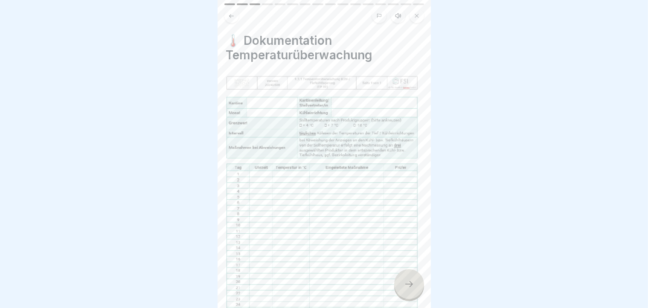
click at [408, 272] on icon at bounding box center [409, 284] width 10 height 10
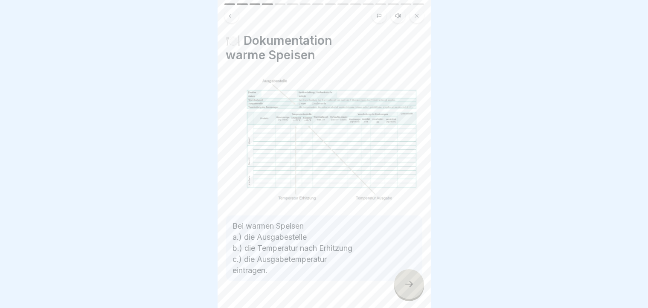
click at [408, 272] on icon at bounding box center [409, 284] width 10 height 10
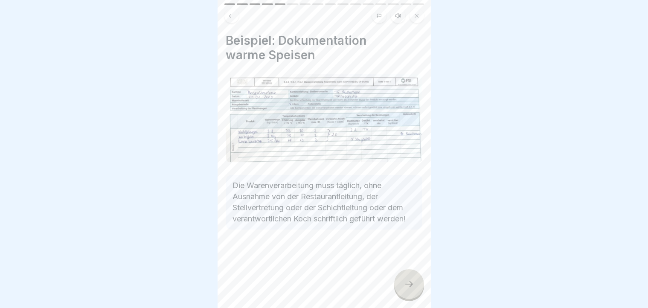
click at [408, 272] on icon at bounding box center [409, 284] width 10 height 10
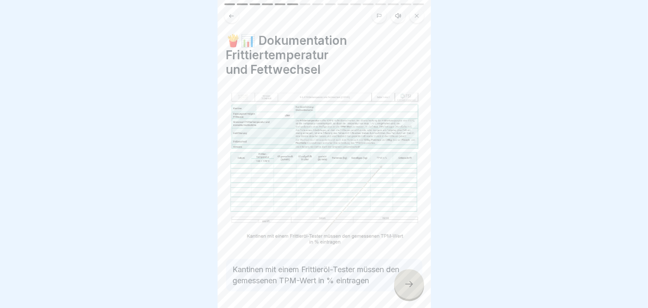
click at [408, 272] on icon at bounding box center [409, 284] width 10 height 10
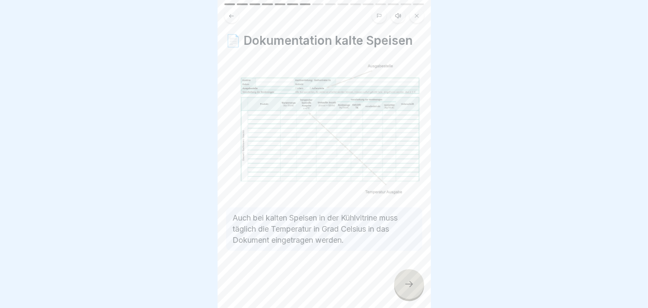
click at [408, 272] on icon at bounding box center [409, 284] width 10 height 10
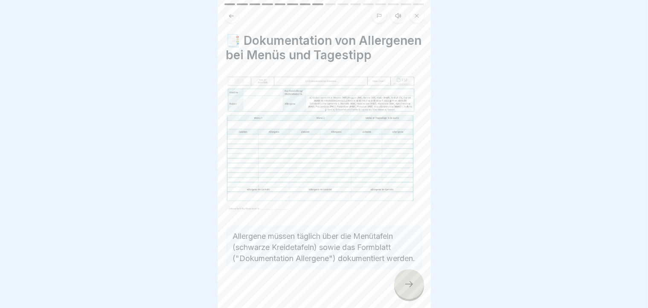
click at [408, 272] on icon at bounding box center [409, 284] width 10 height 10
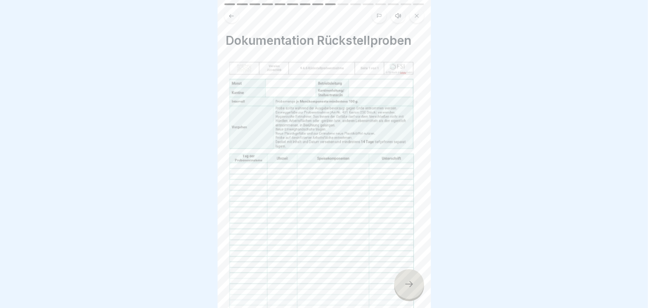
click at [408, 272] on icon at bounding box center [409, 284] width 10 height 10
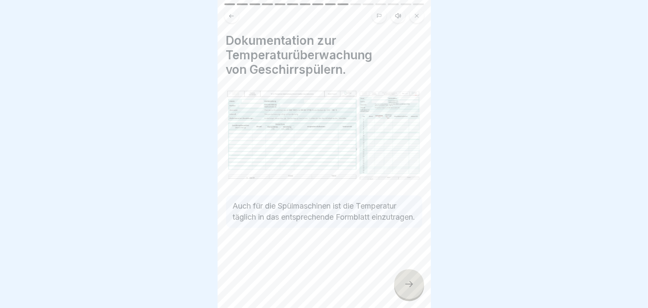
click at [408, 272] on icon at bounding box center [409, 284] width 10 height 10
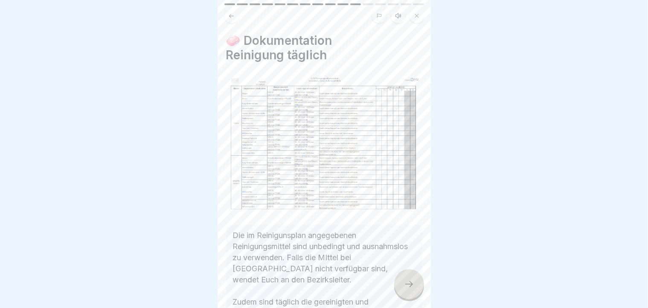
click at [408, 272] on icon at bounding box center [409, 284] width 10 height 10
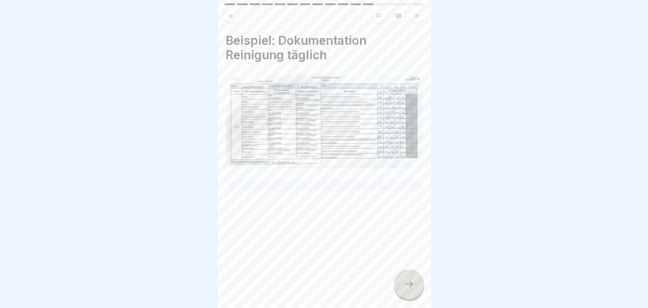
click at [408, 272] on icon at bounding box center [409, 284] width 10 height 10
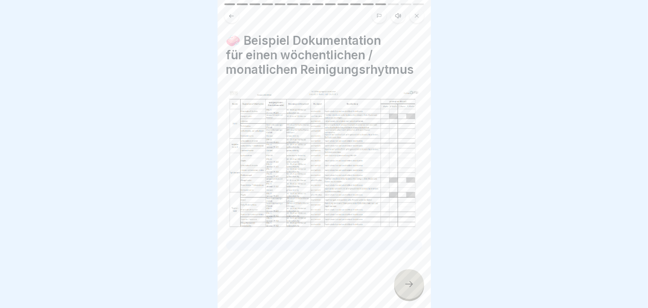
click at [408, 272] on icon at bounding box center [409, 284] width 10 height 10
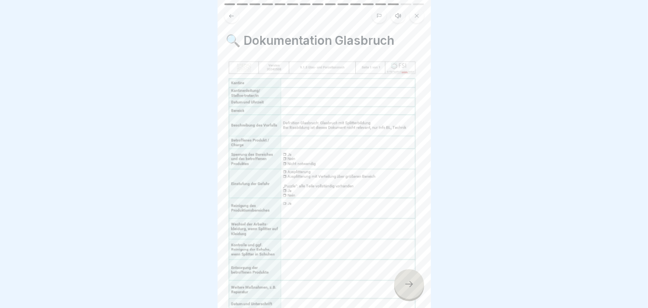
click at [408, 272] on icon at bounding box center [409, 284] width 10 height 10
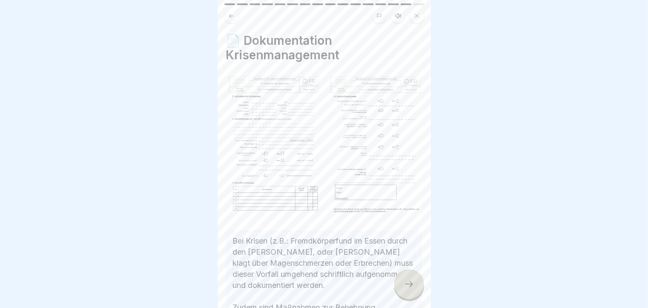
click at [408, 272] on icon at bounding box center [409, 284] width 10 height 10
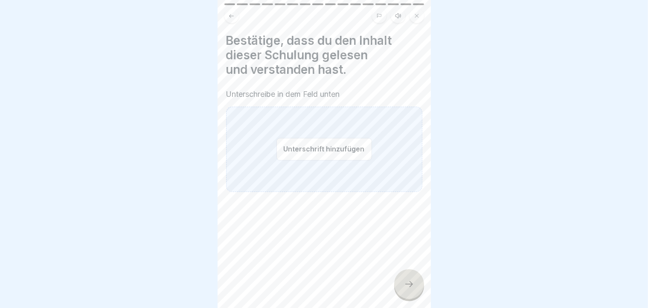
click at [354, 146] on button "Unterschrift hinzufügen" at bounding box center [325, 149] width 96 height 23
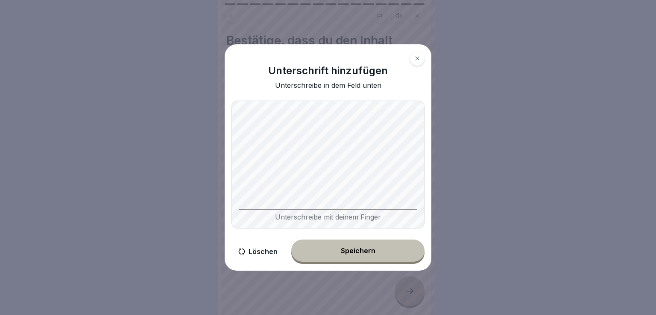
click at [362, 247] on button "Speichern" at bounding box center [357, 251] width 133 height 22
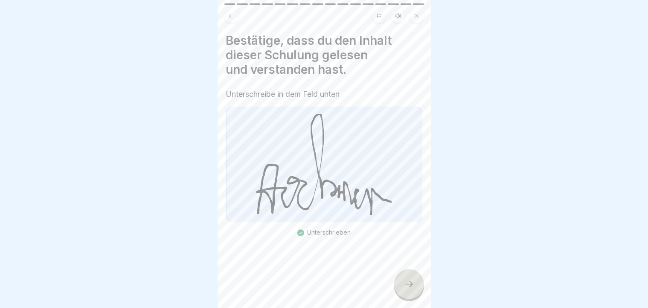
click at [410, 272] on icon at bounding box center [409, 284] width 10 height 10
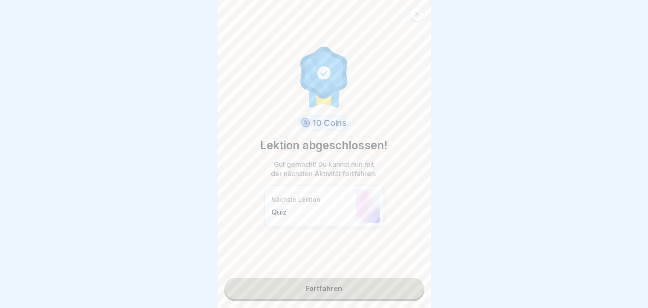
click at [410, 272] on link "Fortfahren" at bounding box center [325, 288] width 200 height 21
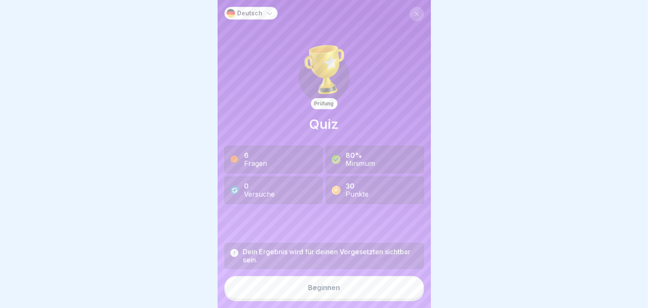
click at [346, 272] on button "Beginnen" at bounding box center [325, 287] width 200 height 23
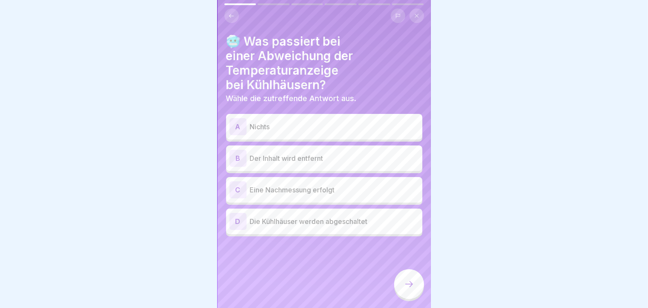
click at [239, 185] on div "C" at bounding box center [238, 189] width 17 height 17
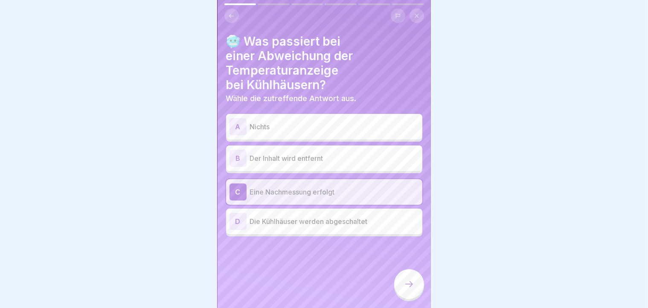
click at [407, 272] on icon at bounding box center [409, 284] width 10 height 10
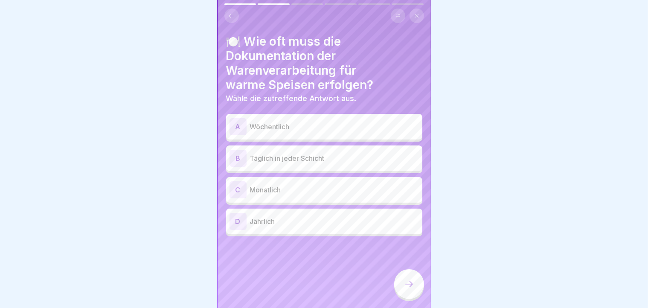
click at [238, 155] on div "B" at bounding box center [238, 158] width 17 height 17
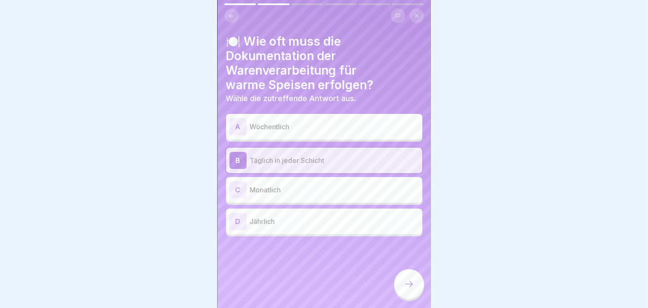
click at [403, 272] on div at bounding box center [409, 284] width 30 height 30
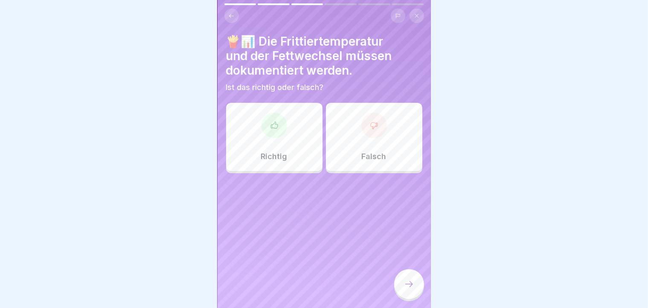
click at [276, 125] on icon at bounding box center [274, 125] width 7 height 6
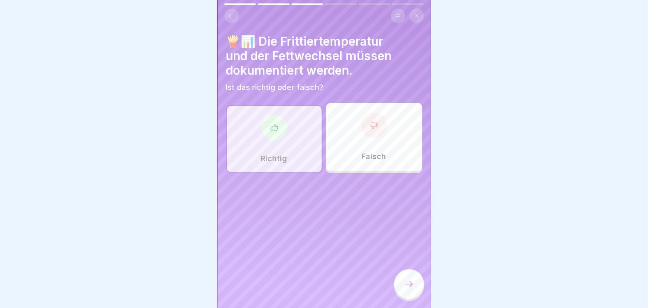
click at [411, 272] on icon at bounding box center [409, 284] width 10 height 10
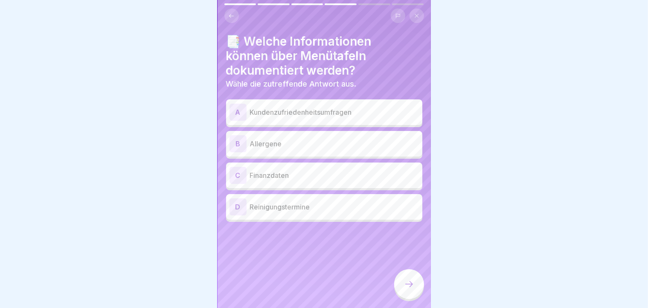
click at [240, 145] on div "B" at bounding box center [238, 143] width 17 height 17
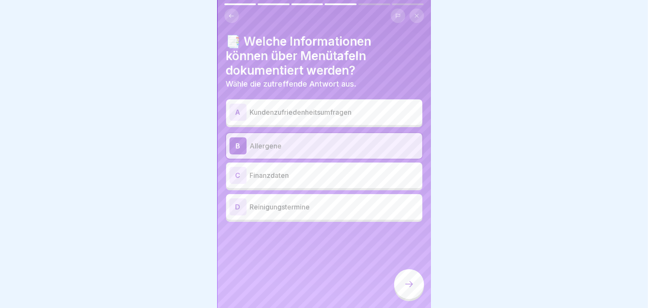
click at [407, 272] on div at bounding box center [409, 284] width 30 height 30
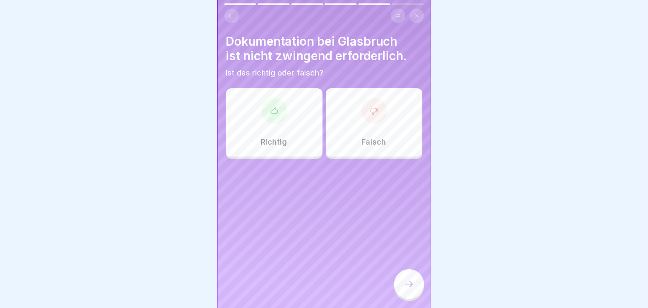
click at [375, 122] on div at bounding box center [375, 111] width 26 height 26
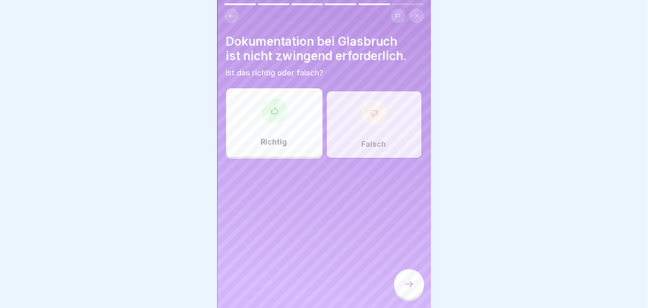
click at [419, 272] on div at bounding box center [409, 284] width 30 height 30
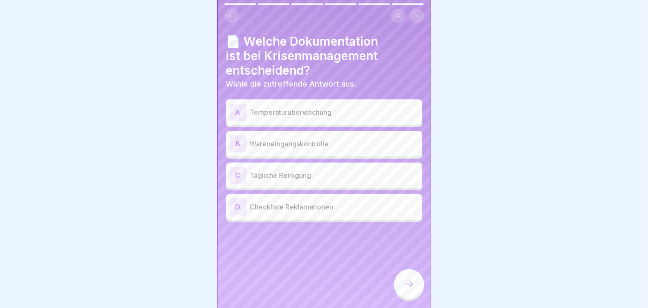
click at [238, 173] on div "C" at bounding box center [238, 175] width 17 height 17
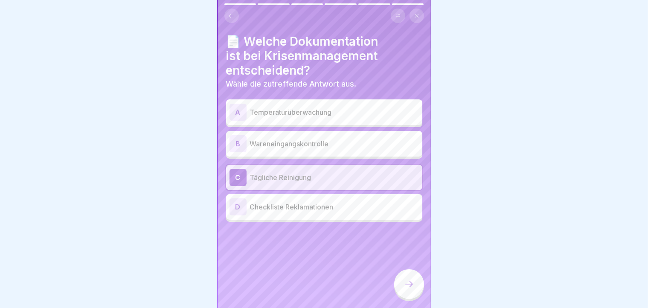
click at [239, 143] on div "B" at bounding box center [238, 143] width 17 height 17
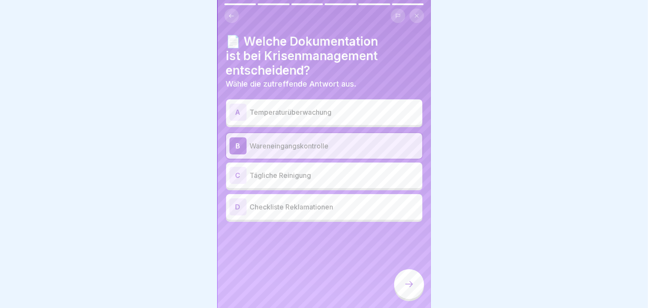
click at [238, 113] on div "A" at bounding box center [238, 112] width 17 height 17
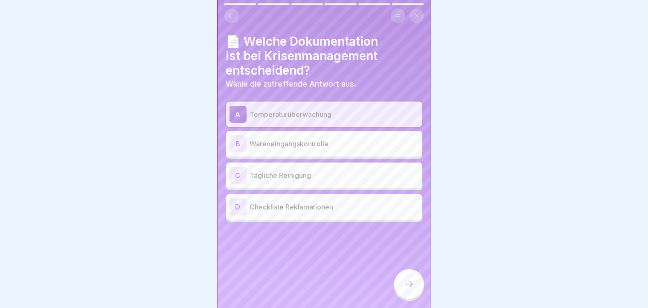
click at [236, 177] on div "C" at bounding box center [238, 175] width 17 height 17
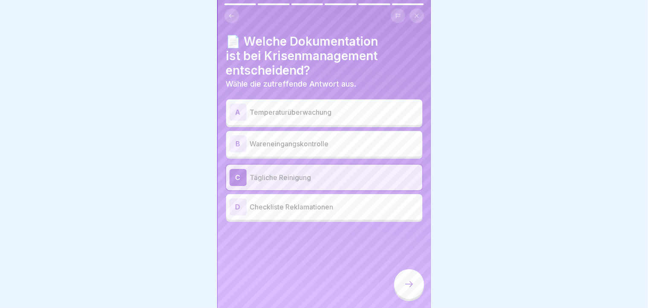
click at [408, 272] on icon at bounding box center [409, 284] width 10 height 10
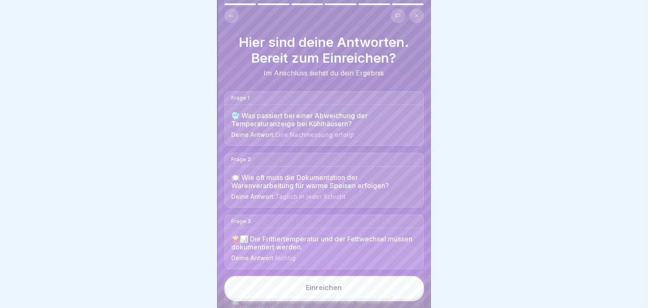
click at [408, 272] on button "Einreichen" at bounding box center [325, 287] width 200 height 23
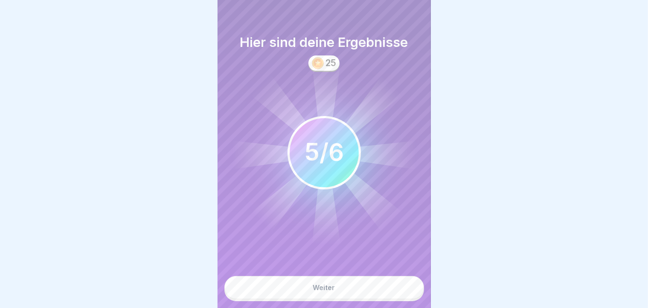
click at [408, 272] on button "Weiter" at bounding box center [325, 287] width 200 height 23
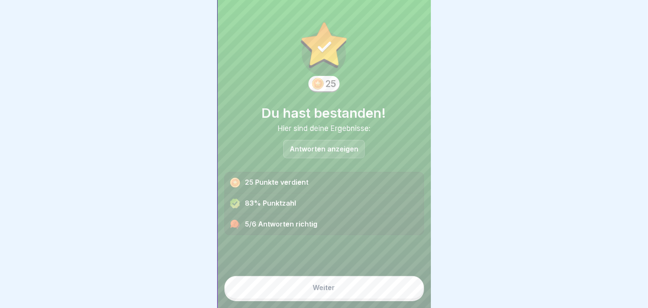
click at [327, 146] on p "Antworten anzeigen" at bounding box center [324, 149] width 69 height 7
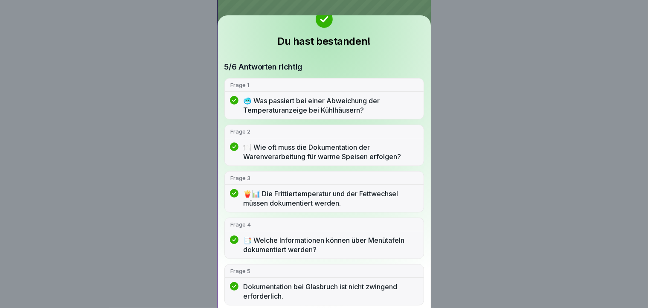
scroll to position [75, 0]
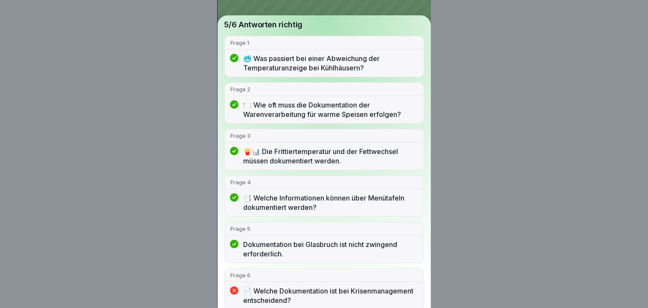
click at [487, 150] on div "Du hast bestanden! 5/6 Antworten richtig Frage 1 🥶 Was passiert bei einer Abwei…" at bounding box center [324, 154] width 648 height 308
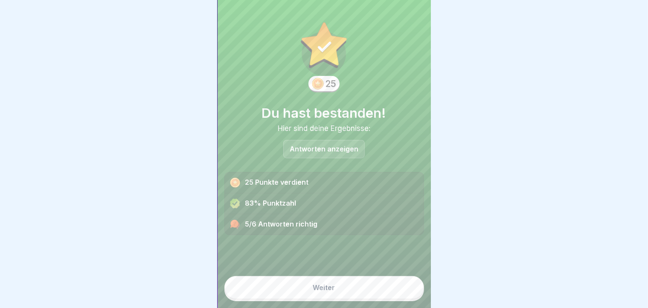
click at [313, 272] on div "Weiter" at bounding box center [324, 288] width 22 height 8
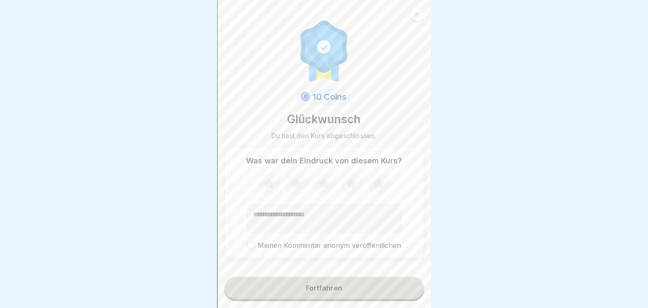
click at [263, 174] on icon at bounding box center [269, 184] width 23 height 22
click at [264, 272] on button "Fortfahren" at bounding box center [325, 288] width 200 height 22
click at [273, 272] on button "Fortfahren" at bounding box center [325, 288] width 200 height 22
click at [251, 242] on button "Meinen Kommentar anonym veröffentlichen" at bounding box center [251, 246] width 8 height 8
click at [263, 272] on button "Fortfahren" at bounding box center [325, 288] width 200 height 22
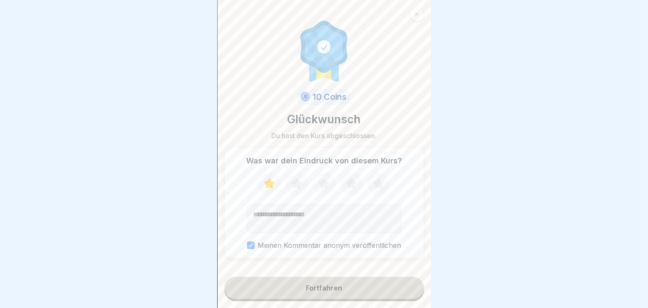
click at [263, 272] on button "Fortfahren" at bounding box center [325, 288] width 200 height 22
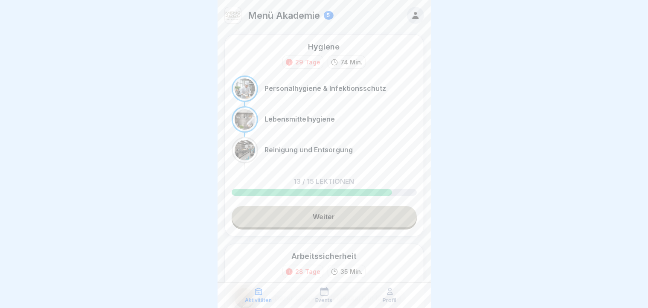
click at [295, 221] on link "Weiter" at bounding box center [324, 216] width 185 height 21
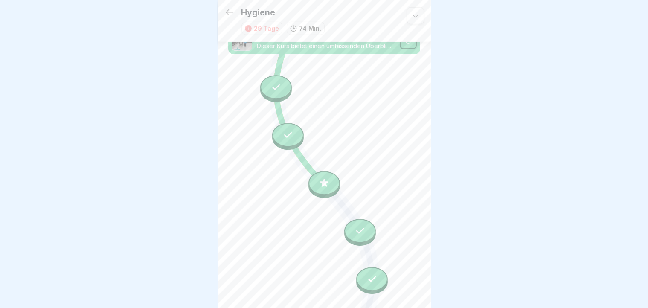
scroll to position [639, 0]
click at [429, 209] on body "Hygiene 29 Tage 74 Min. Personalhygiene & Infektionsschutz Dieser Kurs behandel…" at bounding box center [324, 154] width 648 height 308
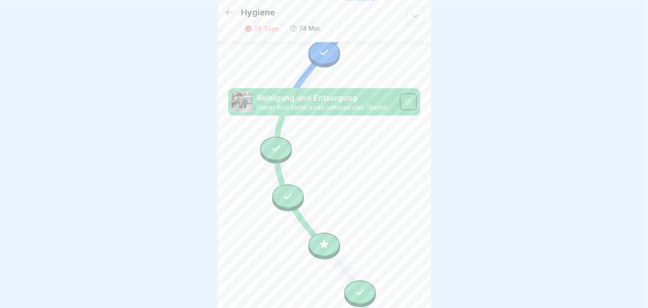
scroll to position [579, 0]
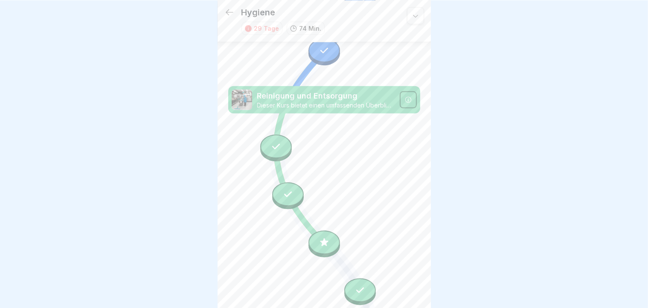
click at [324, 230] on div at bounding box center [325, 242] width 32 height 24
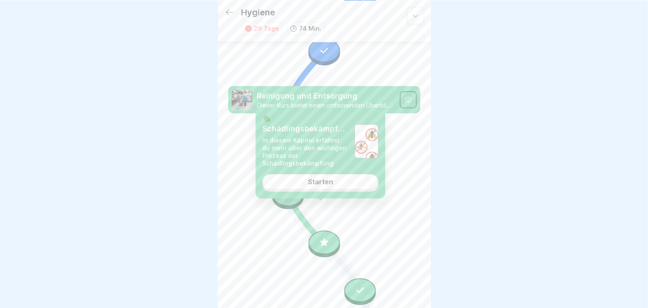
click at [330, 178] on link "Starten" at bounding box center [321, 181] width 116 height 15
click at [326, 184] on div "Starten" at bounding box center [320, 182] width 25 height 8
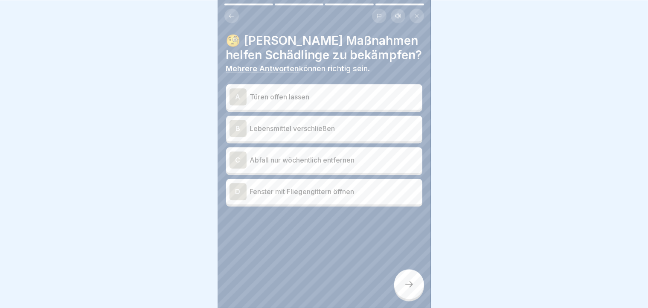
click at [245, 124] on div "B" at bounding box center [238, 128] width 17 height 17
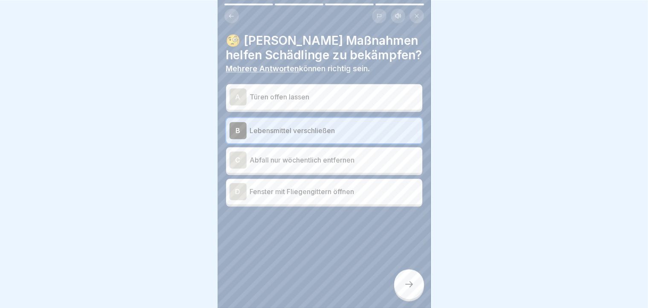
click at [239, 190] on div "D" at bounding box center [238, 191] width 17 height 17
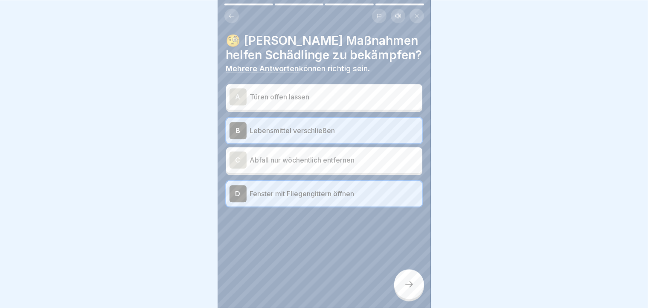
click at [411, 272] on icon at bounding box center [409, 284] width 10 height 10
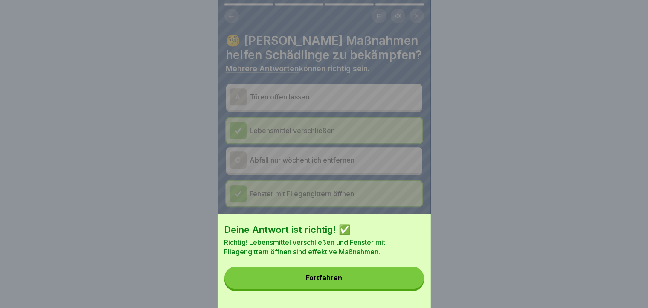
click at [354, 272] on button "Fortfahren" at bounding box center [325, 278] width 200 height 22
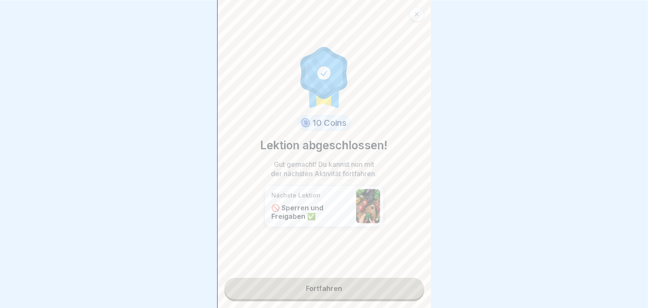
click at [354, 272] on link "Fortfahren" at bounding box center [325, 288] width 200 height 21
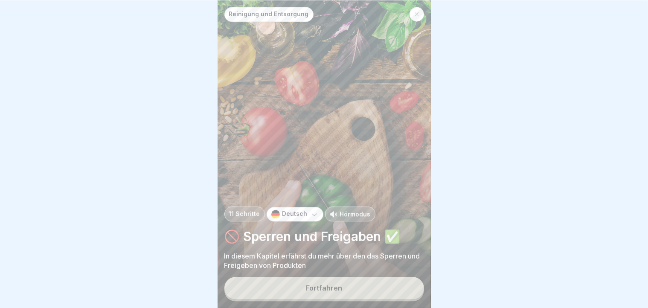
click at [354, 272] on button "Fortfahren" at bounding box center [325, 288] width 200 height 22
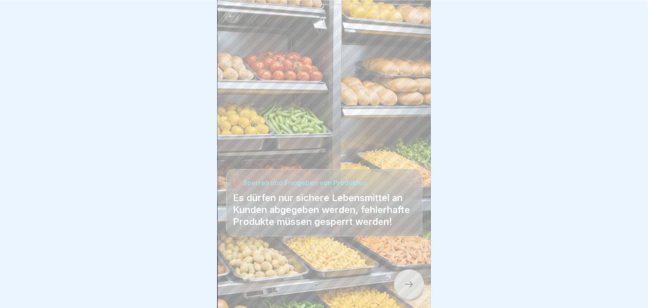
click at [354, 272] on div at bounding box center [324, 282] width 196 height 51
click at [417, 272] on div at bounding box center [409, 284] width 30 height 30
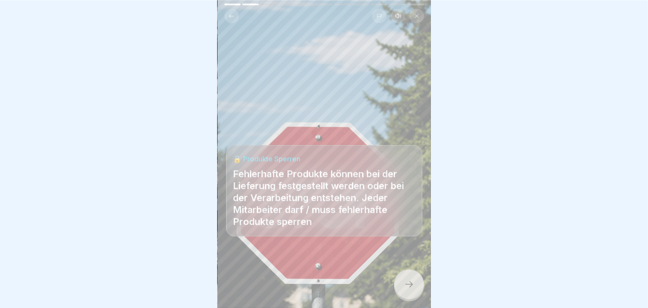
click at [417, 272] on div at bounding box center [409, 284] width 30 height 30
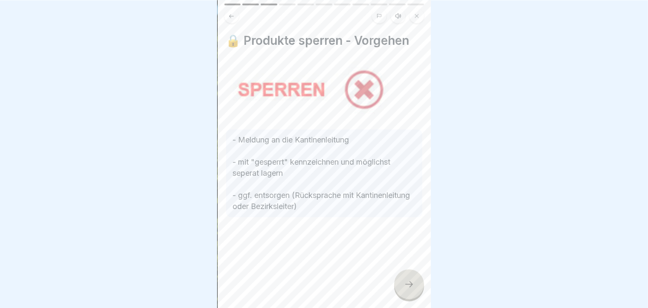
click at [417, 272] on div at bounding box center [409, 284] width 30 height 30
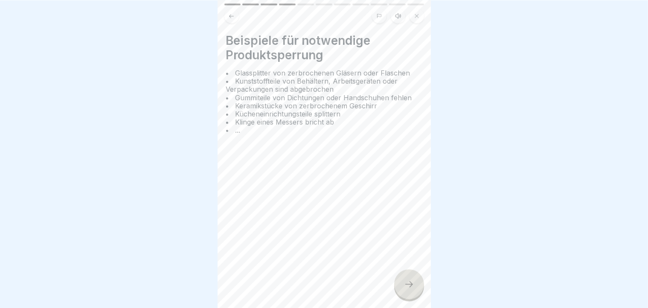
click at [417, 272] on div at bounding box center [409, 284] width 30 height 30
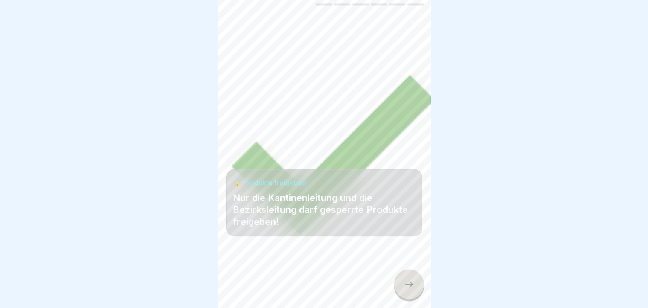
click at [417, 272] on div at bounding box center [409, 284] width 30 height 30
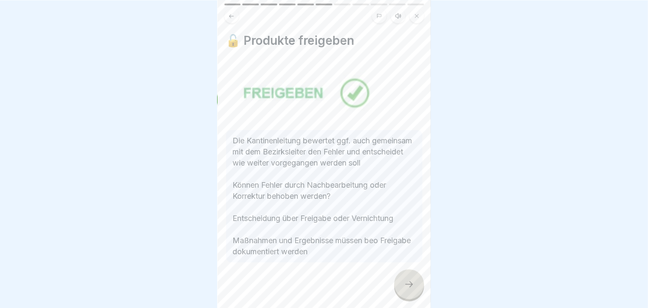
click at [417, 272] on div at bounding box center [409, 284] width 30 height 30
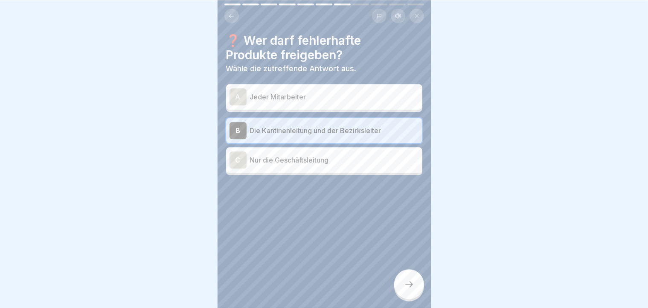
click at [417, 272] on div at bounding box center [409, 284] width 30 height 30
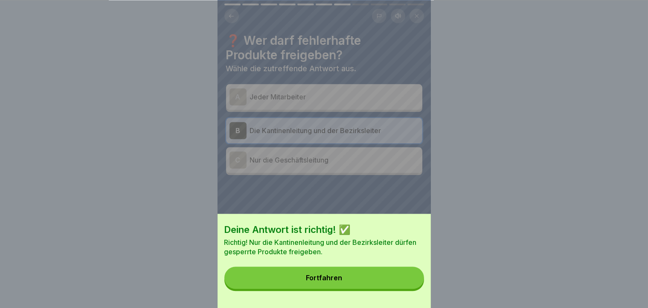
click at [417, 272] on button "Fortfahren" at bounding box center [325, 278] width 200 height 22
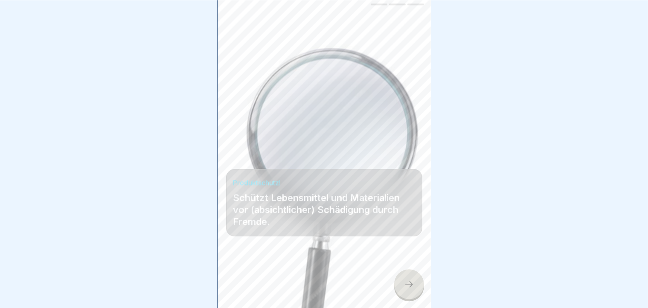
click at [417, 272] on div at bounding box center [409, 284] width 30 height 30
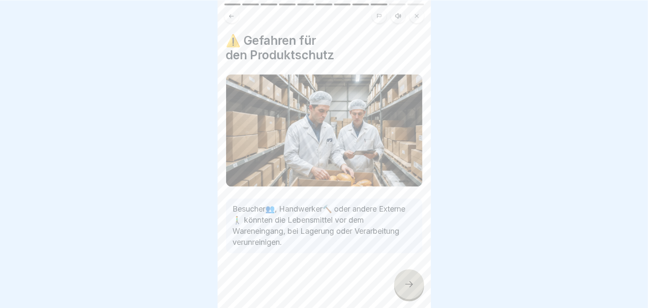
click at [417, 272] on div at bounding box center [409, 284] width 30 height 30
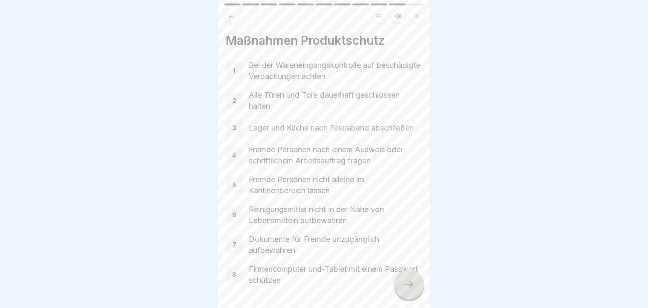
click at [417, 272] on div at bounding box center [409, 284] width 30 height 30
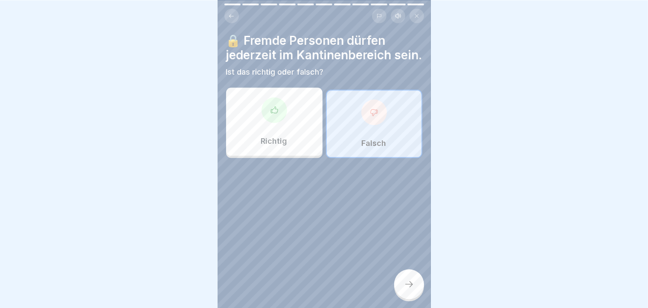
click at [417, 272] on div at bounding box center [409, 284] width 30 height 30
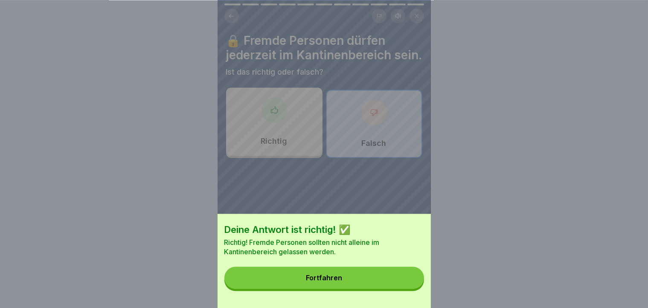
click at [417, 272] on button "Fortfahren" at bounding box center [325, 278] width 200 height 22
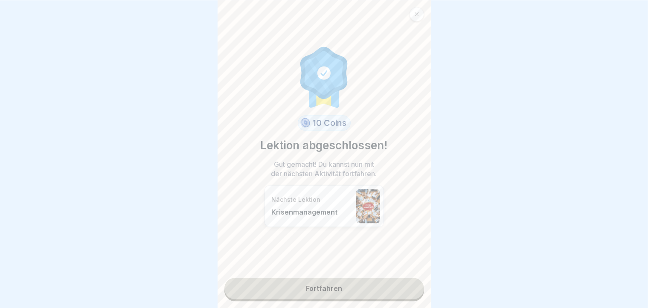
click at [417, 272] on div "10 Coins Lektion abgeschlossen! Gut gemacht! Du kannst nun mit der nächsten Akt…" at bounding box center [324, 154] width 213 height 308
click at [397, 272] on link "Fortfahren" at bounding box center [325, 288] width 200 height 21
click at [330, 272] on link "Fortfahren" at bounding box center [325, 288] width 200 height 21
click at [321, 272] on link "Fortfahren" at bounding box center [325, 288] width 200 height 21
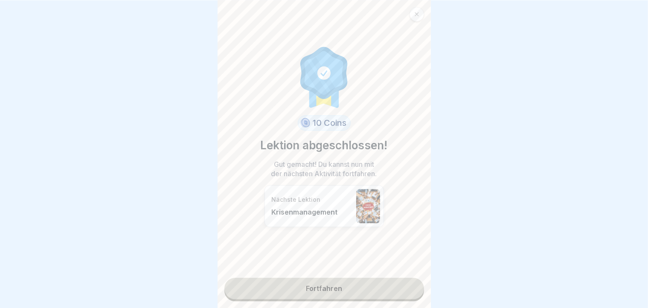
click at [298, 272] on link "Fortfahren" at bounding box center [325, 288] width 200 height 21
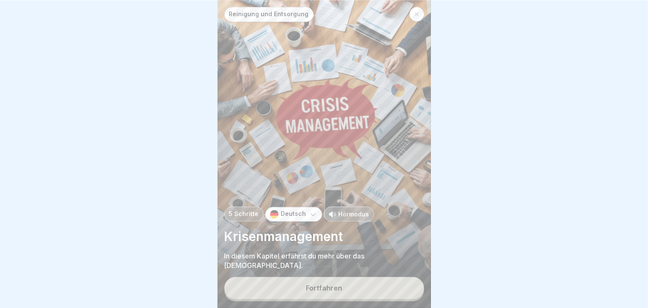
click at [298, 272] on button "Fortfahren" at bounding box center [325, 288] width 200 height 22
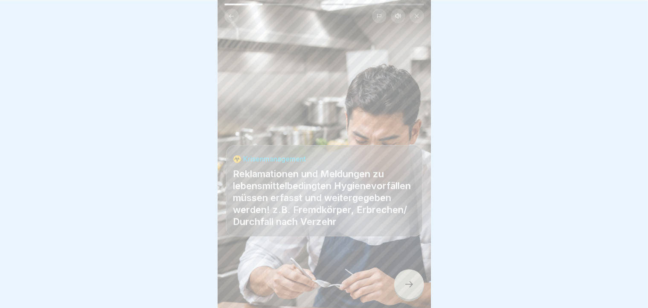
click at [417, 272] on div at bounding box center [409, 284] width 30 height 30
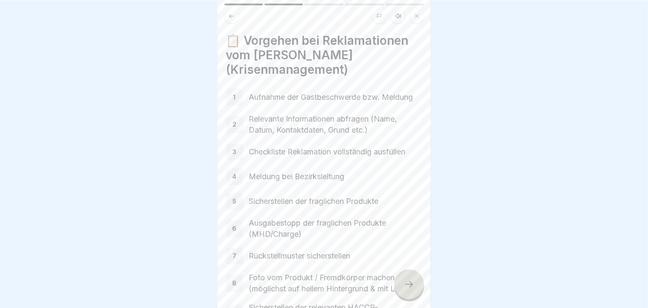
click at [417, 272] on div at bounding box center [409, 284] width 30 height 30
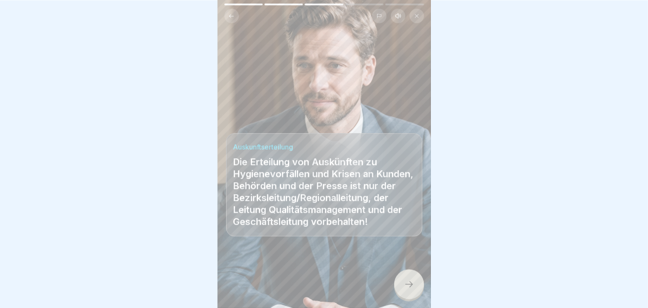
click at [417, 272] on div at bounding box center [409, 284] width 30 height 30
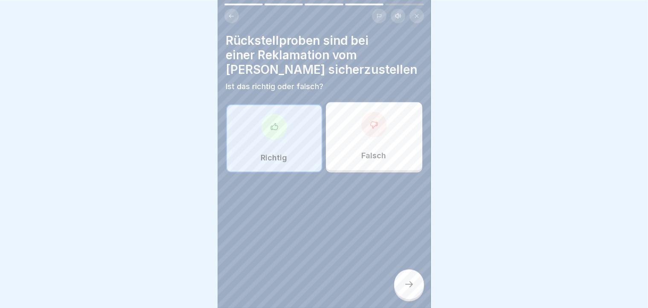
click at [417, 272] on div at bounding box center [409, 284] width 30 height 30
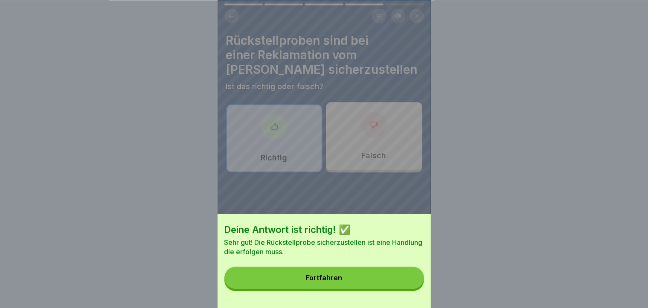
click at [417, 272] on button "Fortfahren" at bounding box center [325, 278] width 200 height 22
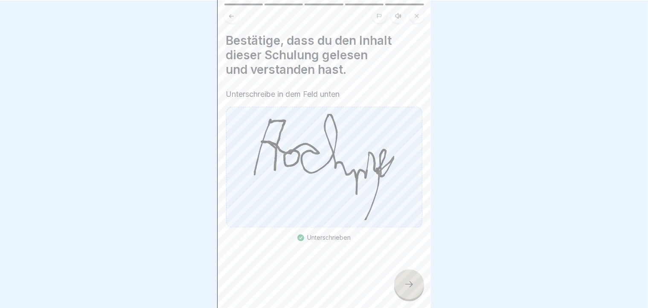
click at [417, 272] on div at bounding box center [409, 284] width 30 height 30
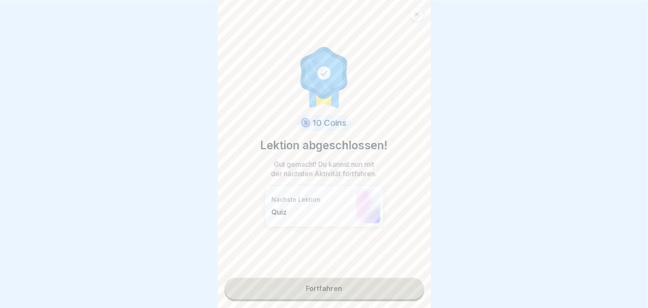
click at [318, 272] on link "Fortfahren" at bounding box center [325, 288] width 200 height 21
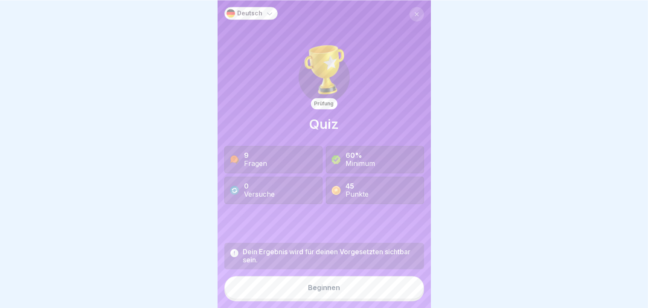
click at [318, 272] on button "Beginnen" at bounding box center [325, 287] width 200 height 23
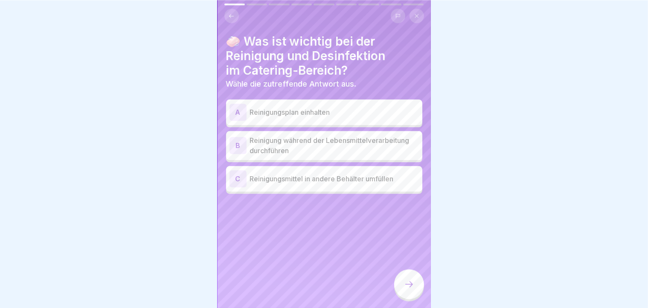
click at [391, 107] on p "Reinigungsplan einhalten" at bounding box center [334, 112] width 169 height 10
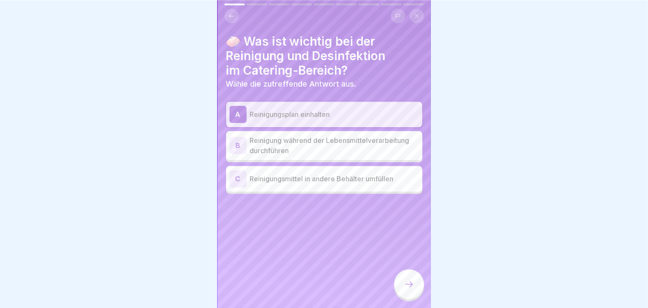
click at [410, 272] on div at bounding box center [409, 284] width 30 height 30
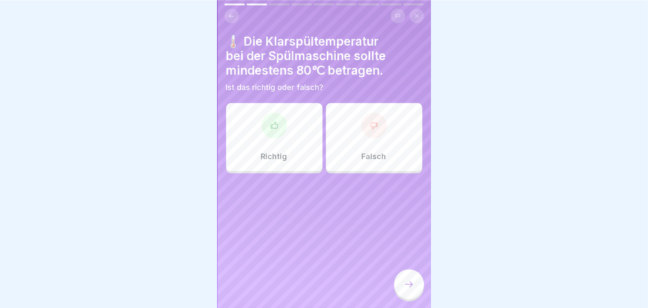
click at [289, 115] on div "Richtig" at bounding box center [274, 137] width 96 height 68
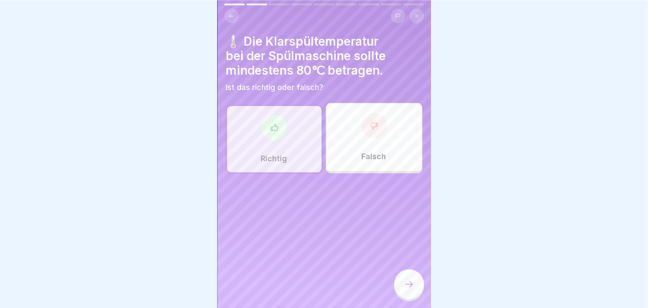
click at [413, 272] on div at bounding box center [409, 284] width 30 height 30
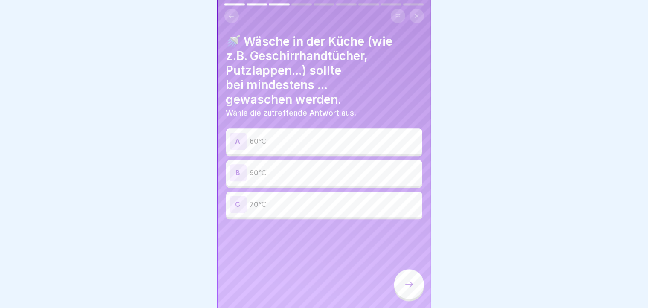
click at [307, 172] on p "90℃" at bounding box center [334, 173] width 169 height 10
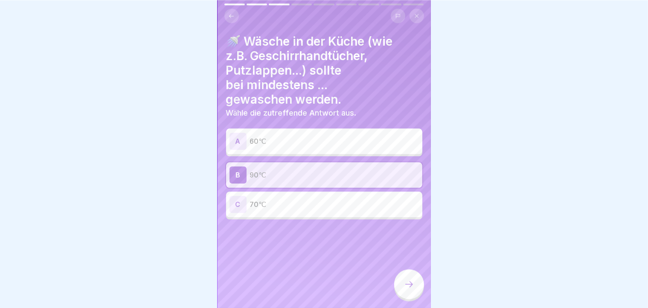
click at [411, 272] on div at bounding box center [409, 284] width 30 height 30
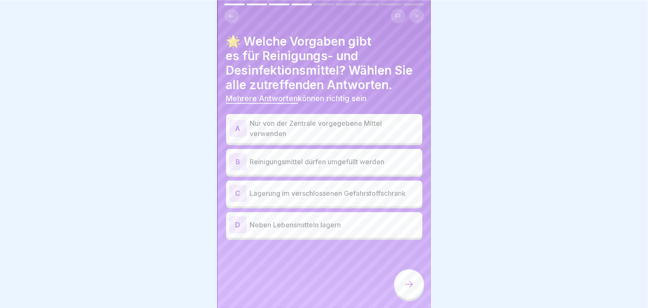
click at [244, 193] on div "C" at bounding box center [238, 193] width 17 height 17
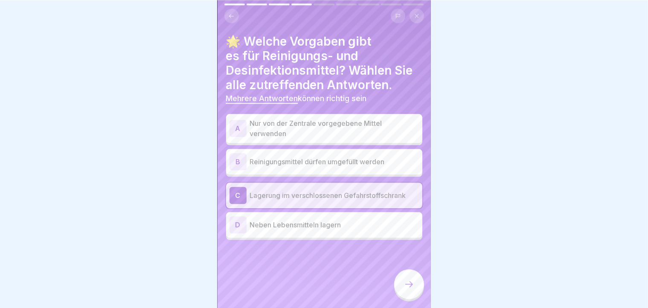
click at [243, 121] on div "A" at bounding box center [238, 128] width 17 height 17
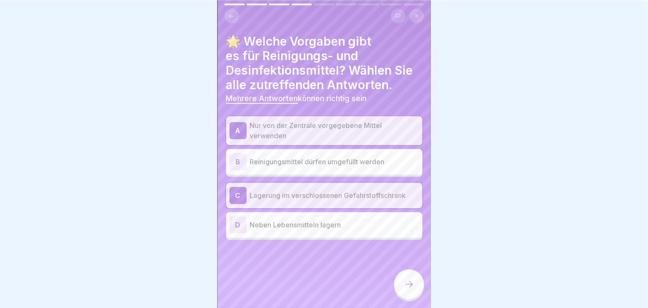
click at [404, 272] on div at bounding box center [409, 284] width 30 height 30
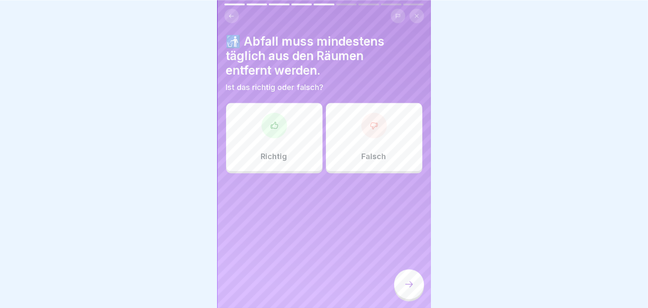
click at [304, 143] on div "Richtig" at bounding box center [274, 137] width 96 height 68
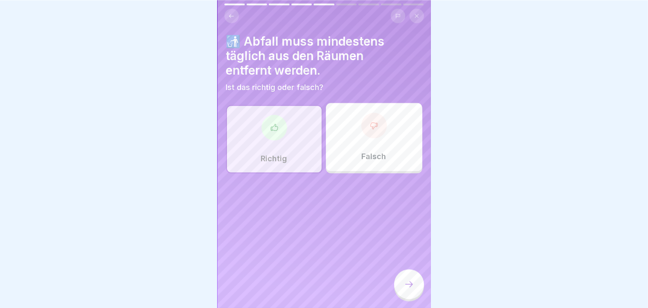
click at [408, 272] on div at bounding box center [409, 284] width 30 height 30
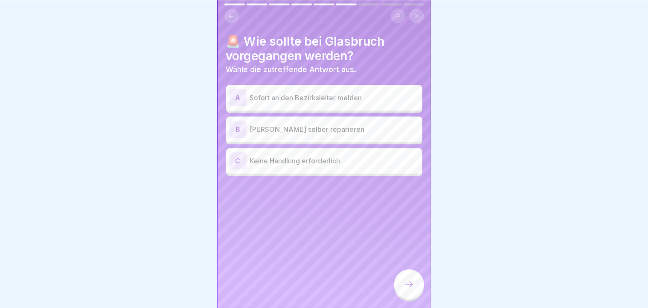
click at [295, 96] on p "Sofort an den Bezirksleiter melden" at bounding box center [334, 98] width 169 height 10
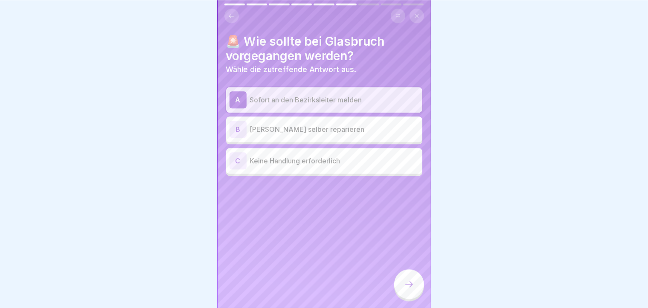
click at [413, 272] on icon at bounding box center [409, 284] width 10 height 10
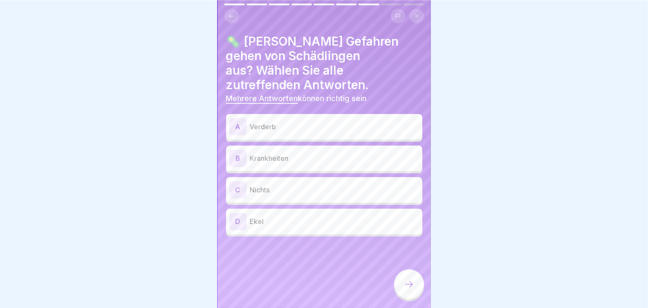
click at [242, 118] on div "A" at bounding box center [238, 126] width 17 height 17
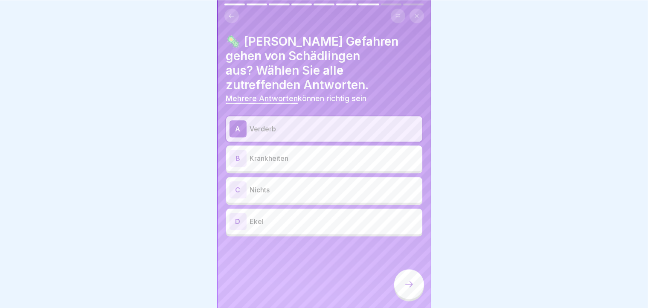
click at [234, 150] on div "B" at bounding box center [238, 158] width 17 height 17
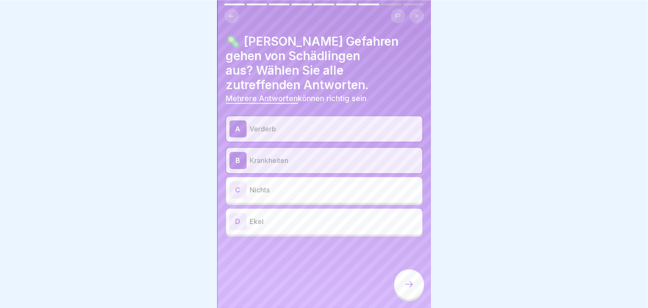
click at [232, 213] on div "D" at bounding box center [238, 221] width 17 height 17
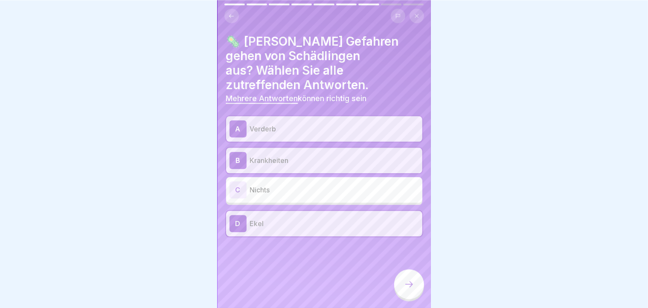
click at [393, 272] on div "🦠 [PERSON_NAME] Gefahren gehen von Schädlingen aus? Wählen Sie alle zutreffende…" at bounding box center [324, 154] width 213 height 308
click at [408, 272] on icon at bounding box center [409, 284] width 10 height 10
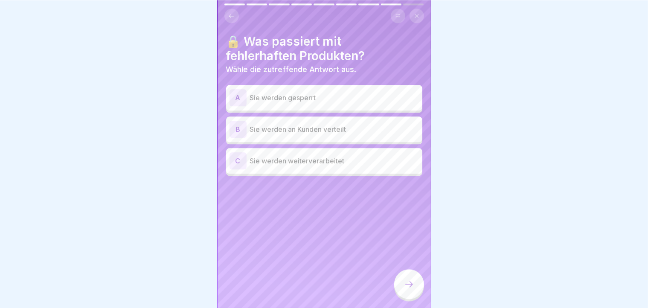
click at [253, 93] on p "Sie werden gesperrt" at bounding box center [334, 98] width 169 height 10
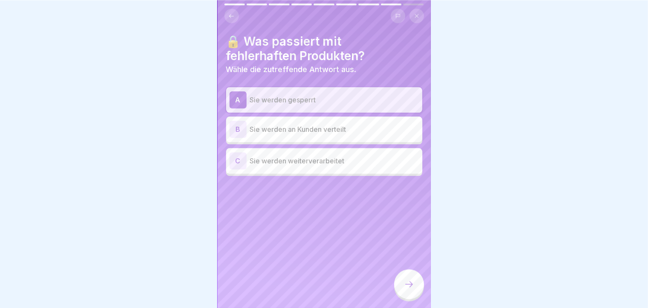
click at [410, 272] on icon at bounding box center [409, 284] width 10 height 10
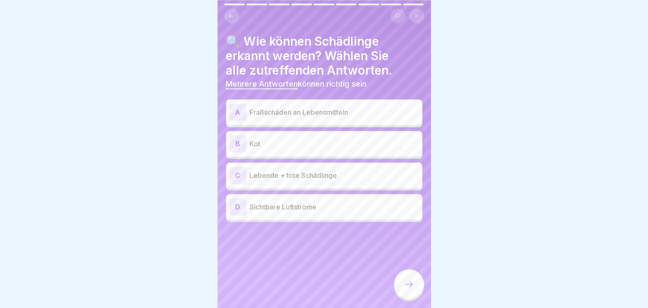
click at [410, 272] on icon at bounding box center [409, 284] width 10 height 10
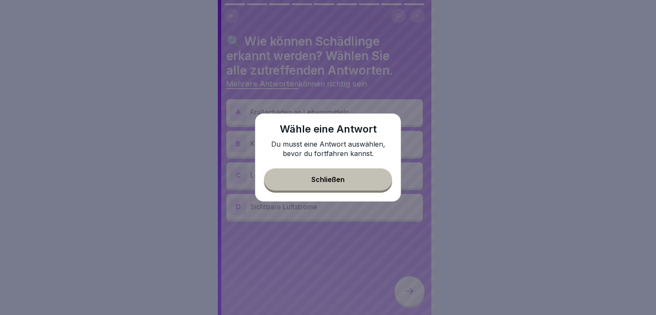
click at [354, 181] on button "Schließen" at bounding box center [328, 180] width 128 height 22
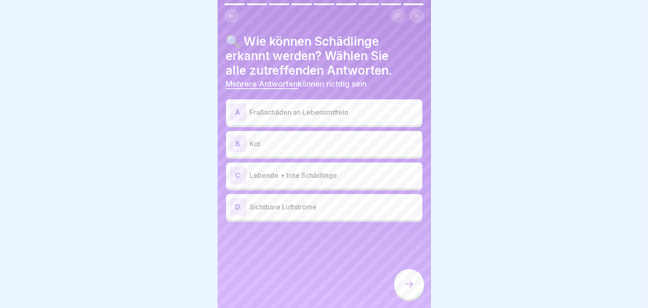
click at [239, 114] on div "A" at bounding box center [238, 112] width 17 height 17
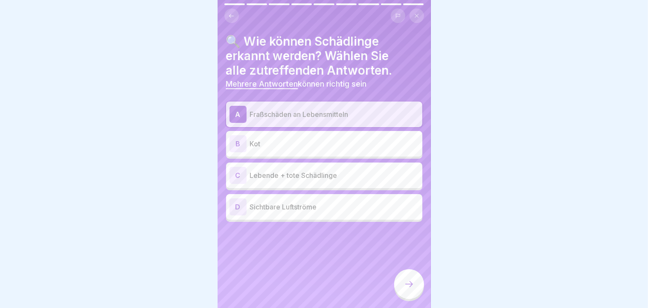
click at [235, 150] on div "B" at bounding box center [238, 143] width 17 height 17
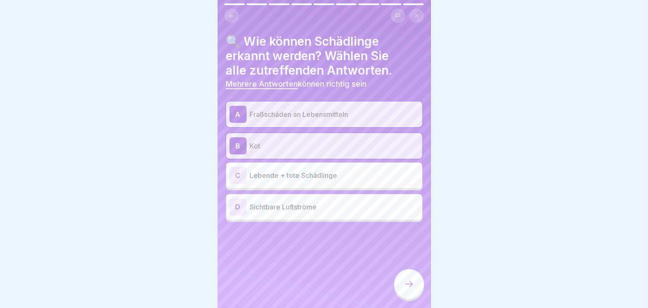
click at [242, 186] on div "C Lebende + tote Schädlinge" at bounding box center [324, 176] width 196 height 26
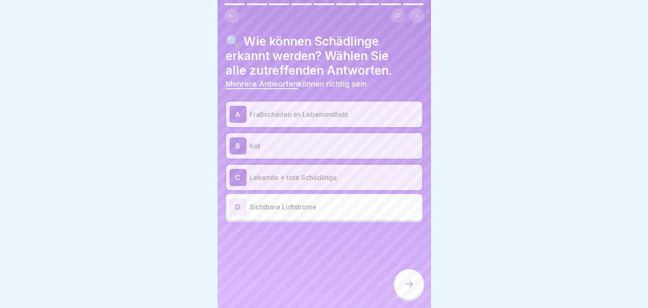
click at [417, 272] on div at bounding box center [409, 284] width 30 height 30
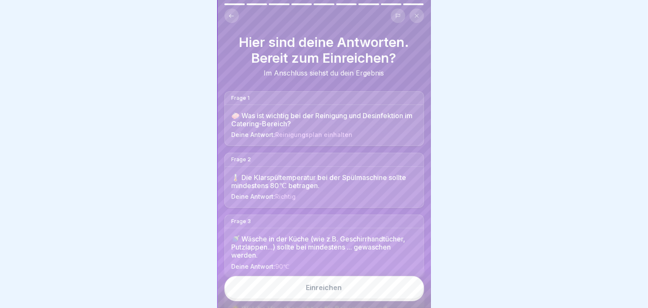
click at [373, 272] on button "Einreichen" at bounding box center [325, 287] width 200 height 23
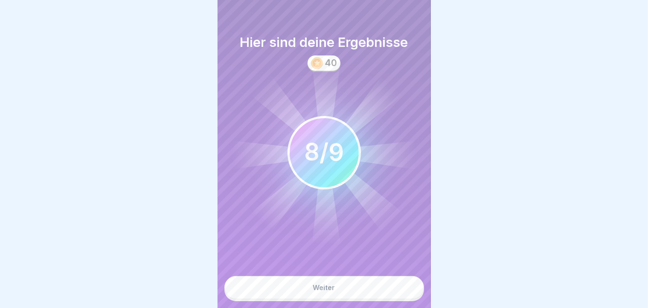
click at [319, 272] on div "Weiter" at bounding box center [324, 288] width 22 height 8
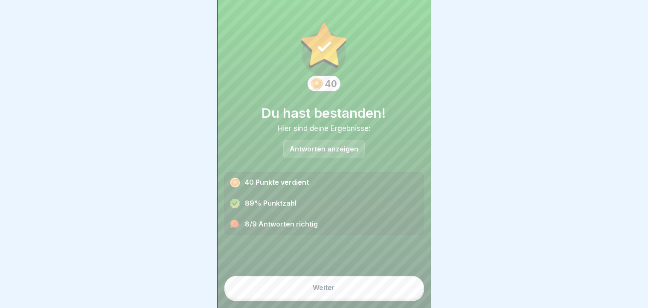
click at [308, 272] on button "Weiter" at bounding box center [325, 287] width 200 height 23
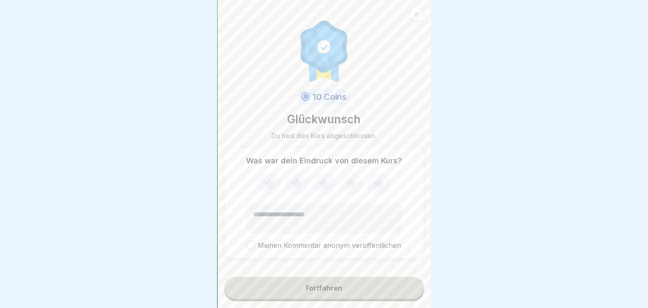
click at [269, 184] on icon at bounding box center [269, 184] width 23 height 22
click at [268, 272] on button "Fortfahren" at bounding box center [325, 288] width 200 height 22
click at [285, 272] on button "Fortfahren" at bounding box center [325, 288] width 200 height 22
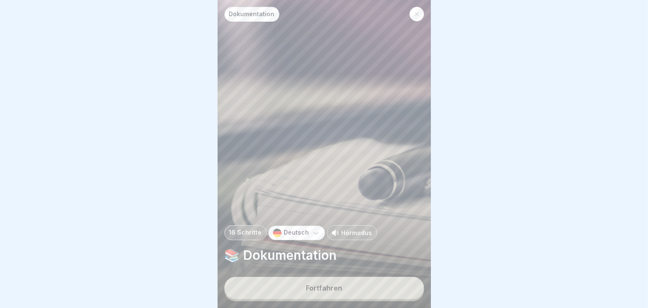
click at [270, 272] on button "Fortfahren" at bounding box center [325, 288] width 200 height 22
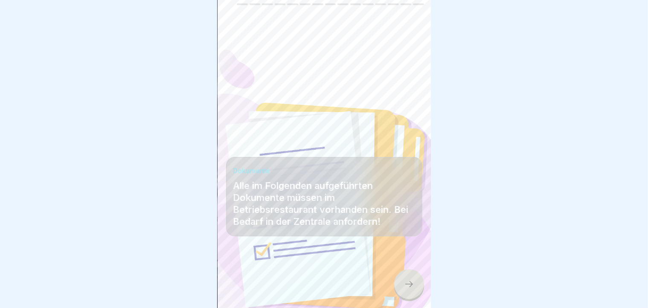
click at [402, 272] on div at bounding box center [409, 284] width 30 height 30
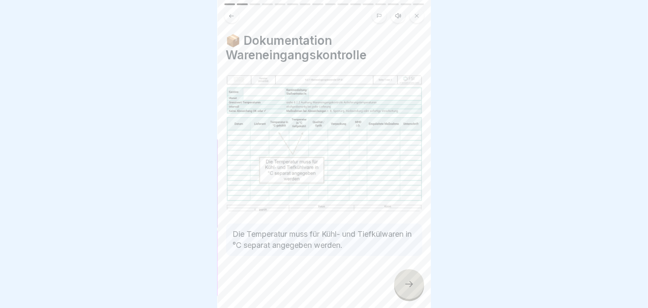
click at [402, 272] on div at bounding box center [409, 284] width 30 height 30
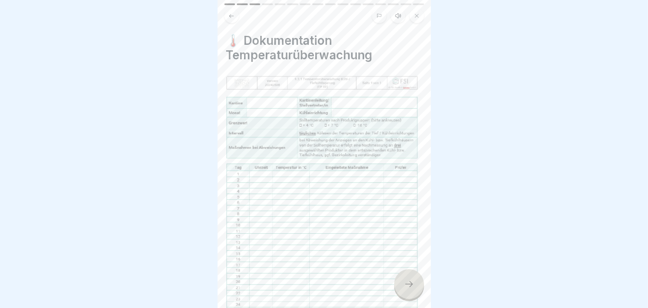
click at [402, 272] on div at bounding box center [409, 284] width 30 height 30
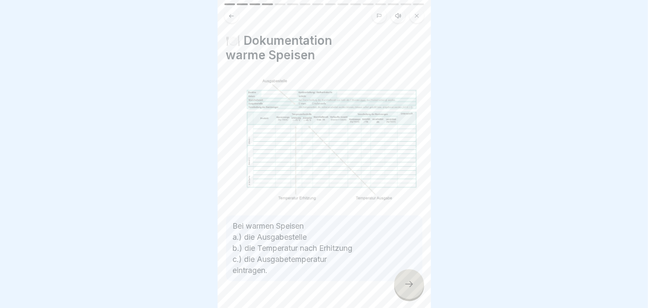
click at [402, 272] on div at bounding box center [409, 284] width 30 height 30
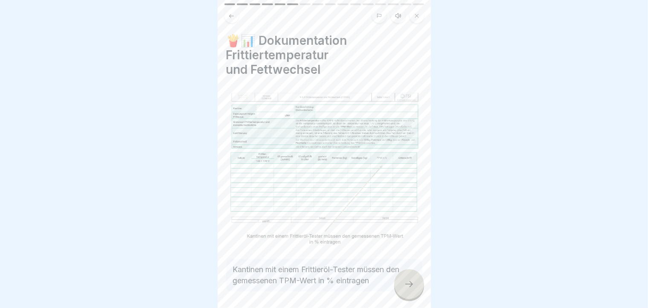
click at [402, 272] on div at bounding box center [409, 284] width 30 height 30
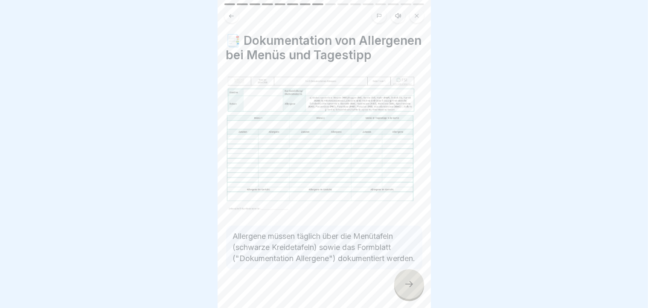
click at [402, 272] on div at bounding box center [409, 284] width 30 height 30
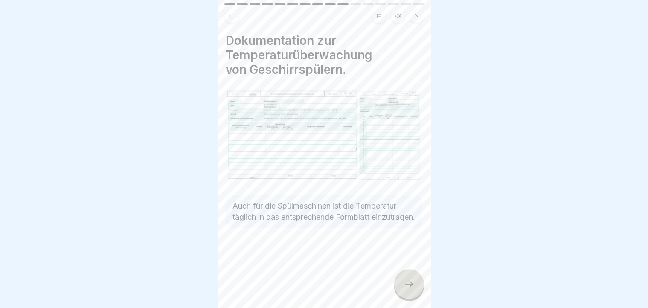
click at [402, 272] on div at bounding box center [409, 284] width 30 height 30
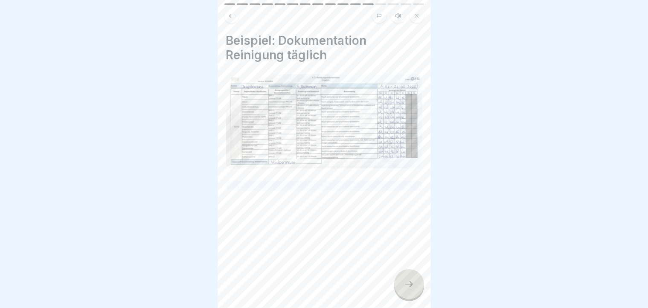
click at [402, 272] on div at bounding box center [409, 284] width 30 height 30
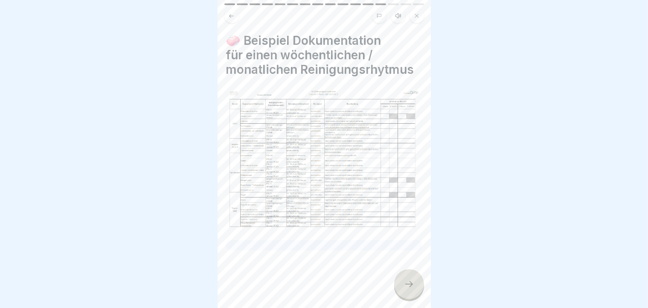
click at [411, 272] on icon at bounding box center [409, 284] width 10 height 10
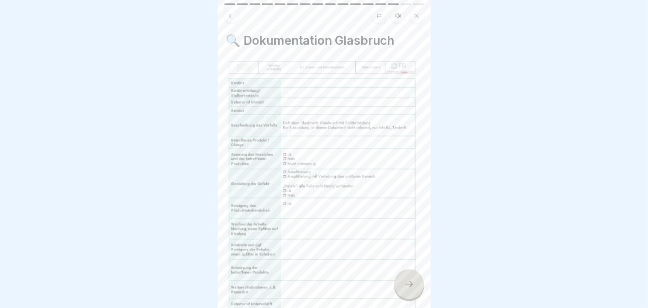
click at [411, 272] on icon at bounding box center [409, 284] width 10 height 10
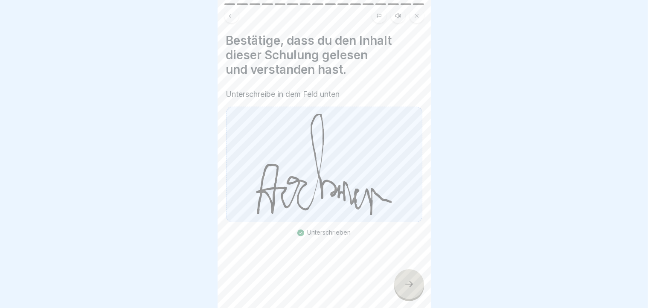
click at [411, 272] on icon at bounding box center [409, 284] width 10 height 10
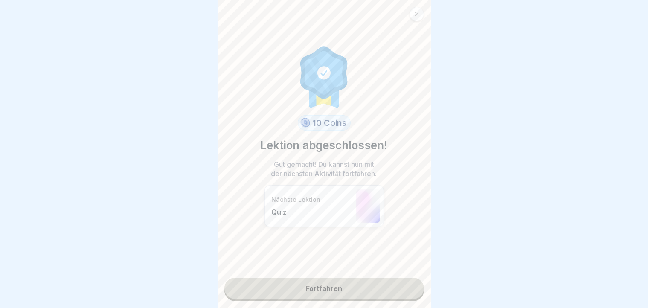
click at [411, 272] on div "Dokumentation 16 Schritte Deutsch Hörmodus 📚 Dokumentation Fortfahren Dokumente…" at bounding box center [324, 154] width 213 height 308
click at [411, 272] on link "Fortfahren" at bounding box center [325, 288] width 200 height 21
click at [380, 272] on link "Fortfahren" at bounding box center [325, 288] width 200 height 21
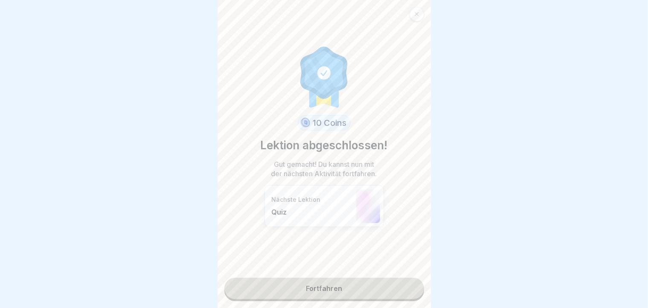
click at [328, 272] on link "Fortfahren" at bounding box center [325, 288] width 200 height 21
click at [365, 272] on link "Fortfahren" at bounding box center [325, 288] width 200 height 21
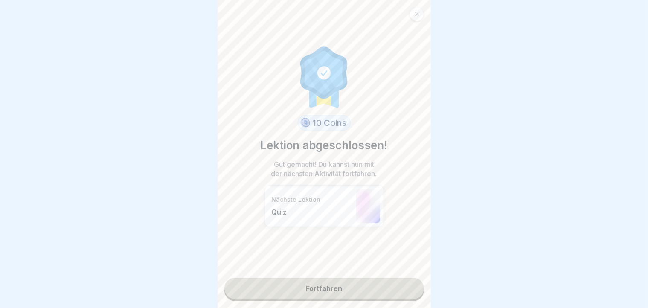
click at [306, 272] on link "Fortfahren" at bounding box center [325, 288] width 200 height 21
click at [422, 20] on link at bounding box center [417, 14] width 15 height 15
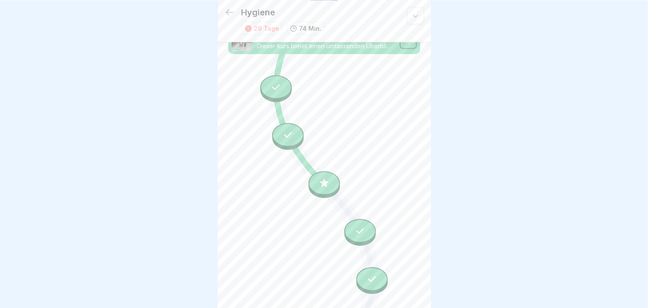
scroll to position [639, 0]
drag, startPoint x: 431, startPoint y: 229, endPoint x: 424, endPoint y: 242, distance: 15.3
click at [424, 242] on body "Hygiene 29 Tage 74 Min. Personalhygiene & Infektionsschutz Dieser Kurs behandel…" at bounding box center [324, 154] width 648 height 308
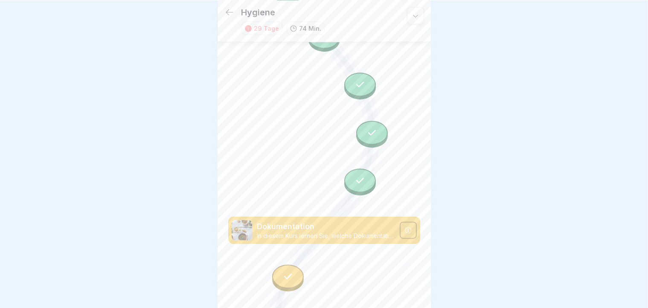
scroll to position [787, 0]
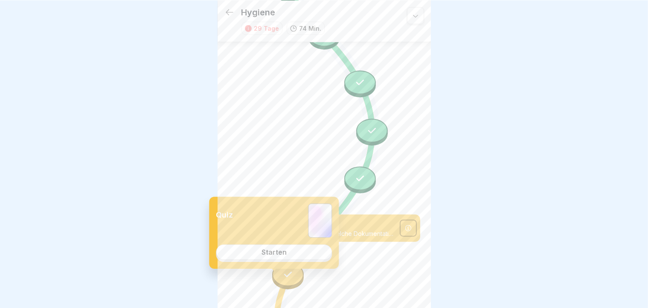
click at [288, 254] on link "Starten" at bounding box center [274, 252] width 116 height 15
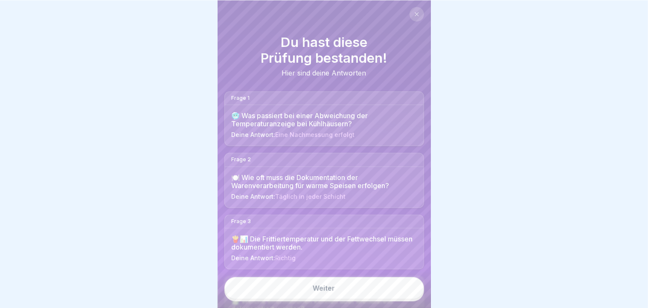
click at [277, 272] on link "Weiter" at bounding box center [325, 288] width 200 height 22
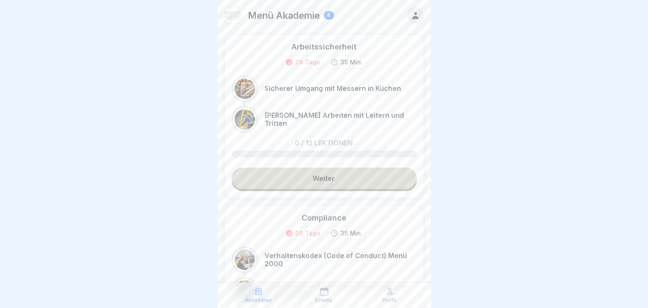
click at [342, 184] on link "Weiter" at bounding box center [324, 178] width 185 height 21
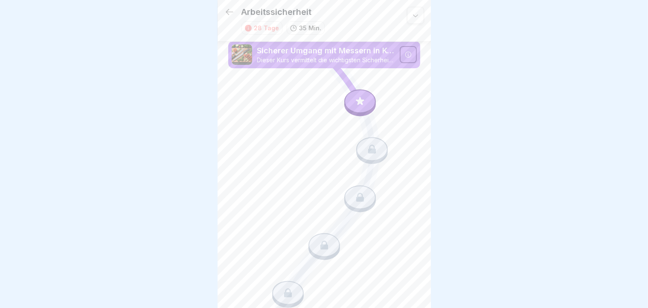
click at [349, 101] on div at bounding box center [360, 101] width 32 height 24
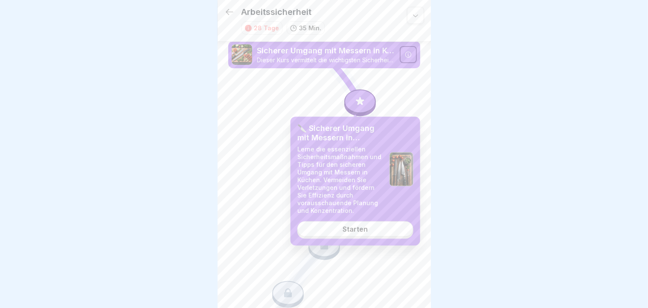
click at [324, 226] on link "Starten" at bounding box center [356, 229] width 116 height 15
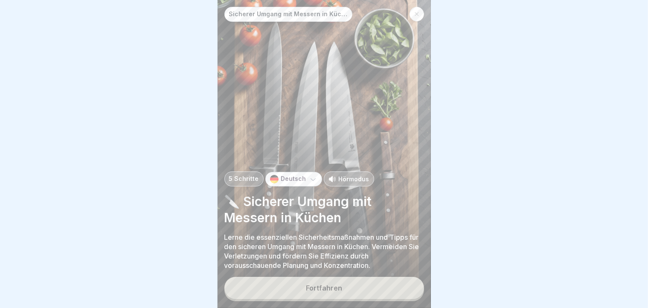
click at [323, 272] on div "Fortfahren" at bounding box center [324, 288] width 36 height 8
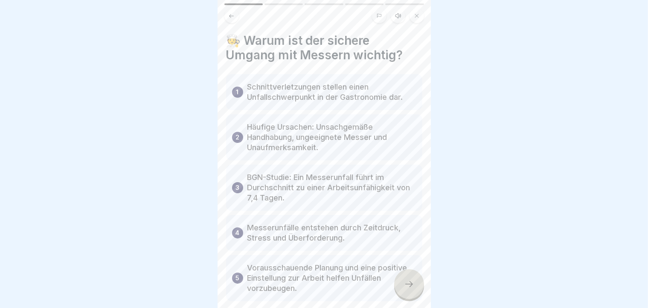
scroll to position [44, 0]
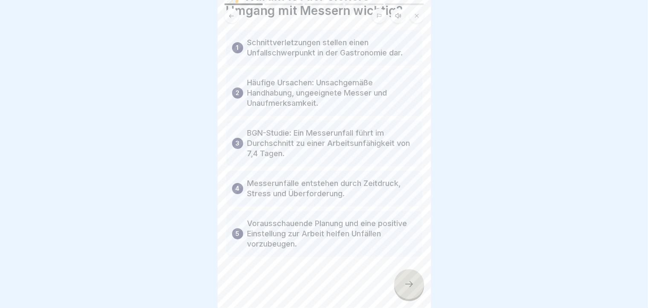
click at [413, 272] on div at bounding box center [409, 284] width 30 height 30
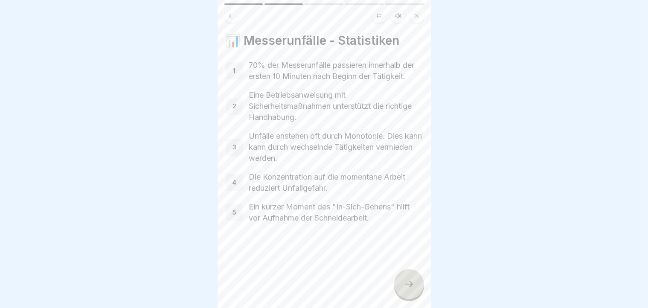
click at [413, 272] on div at bounding box center [409, 284] width 30 height 30
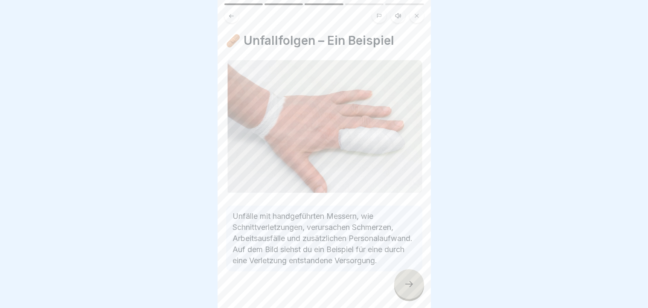
click at [413, 272] on div at bounding box center [409, 284] width 30 height 30
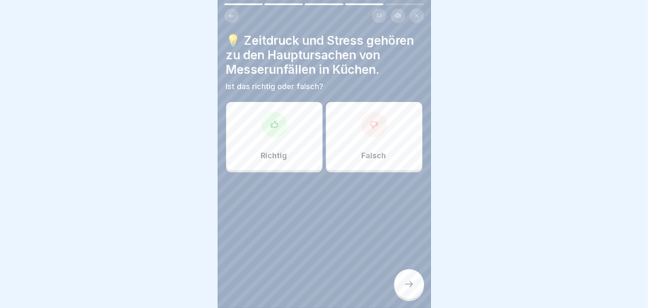
click at [284, 165] on div "Richtig" at bounding box center [274, 136] width 96 height 68
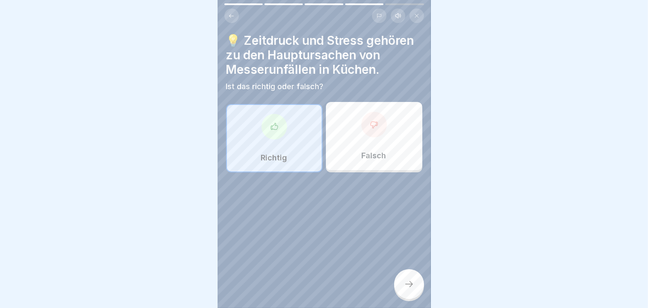
click at [419, 272] on div at bounding box center [409, 284] width 30 height 30
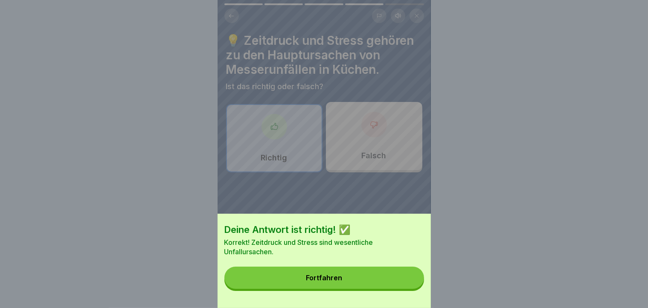
click at [368, 272] on button "Fortfahren" at bounding box center [325, 278] width 200 height 22
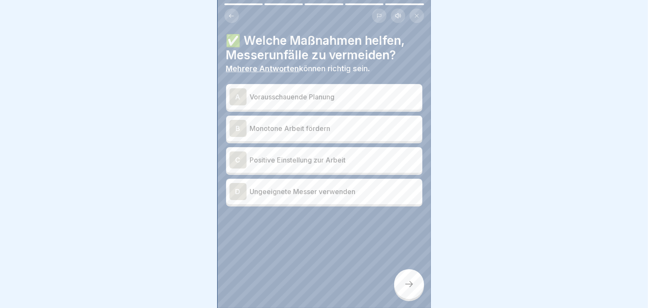
click at [357, 5] on div at bounding box center [324, 13] width 213 height 20
click at [357, 3] on div "✅ Welche Maßnahmen helfen, Messerunfälle zu vermeiden? Mehrere Antworten können…" at bounding box center [324, 154] width 213 height 308
click at [229, 16] on icon at bounding box center [231, 16] width 6 height 6
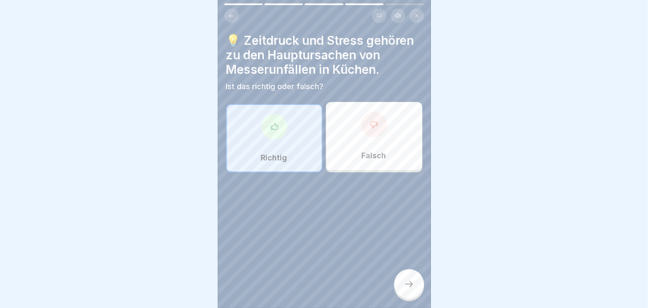
click at [404, 272] on div at bounding box center [409, 284] width 30 height 30
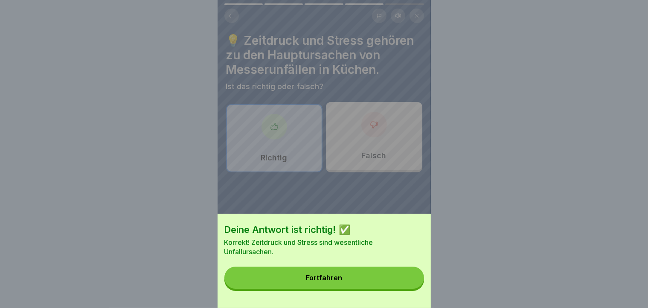
click at [404, 272] on div "Deine Antwort ist richtig! ✅ Korrekt! Zeitdruck und Stress sind wesentliche Unf…" at bounding box center [324, 261] width 213 height 94
click at [404, 272] on button "Fortfahren" at bounding box center [325, 278] width 200 height 22
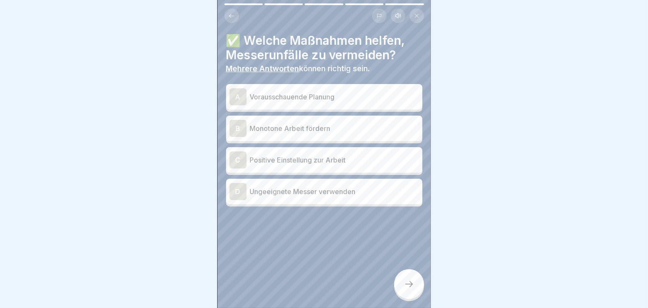
click at [243, 93] on div "A" at bounding box center [238, 96] width 17 height 17
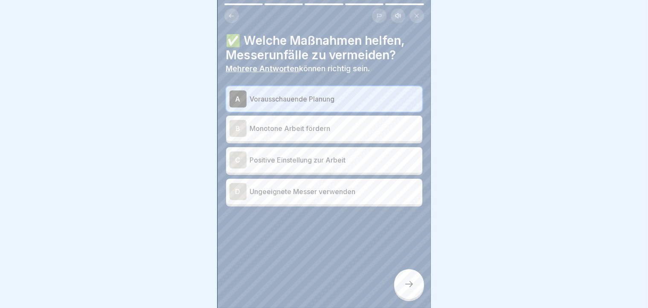
click at [278, 158] on p "Positive Einstellung zur Arbeit" at bounding box center [334, 160] width 169 height 10
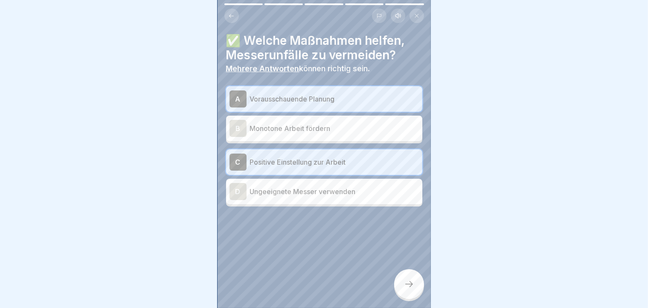
click at [408, 272] on div at bounding box center [409, 284] width 30 height 30
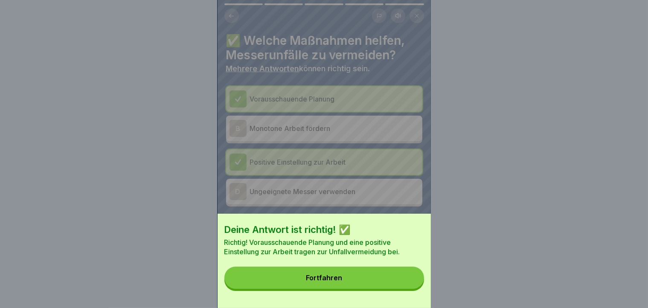
click at [408, 272] on button "Fortfahren" at bounding box center [325, 278] width 200 height 22
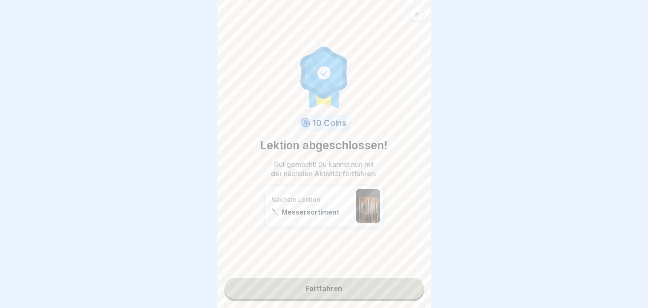
click at [402, 272] on link "Fortfahren" at bounding box center [325, 288] width 200 height 21
click at [346, 272] on link "Fortfahren" at bounding box center [325, 288] width 200 height 21
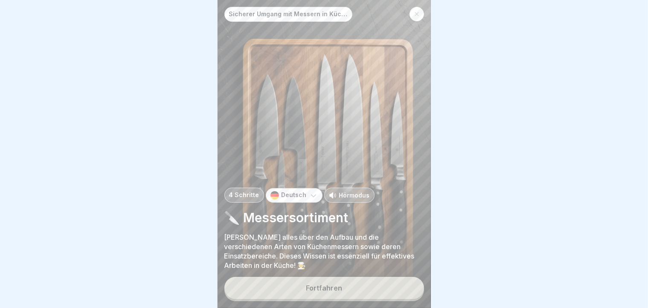
click at [346, 272] on button "Fortfahren" at bounding box center [325, 288] width 200 height 22
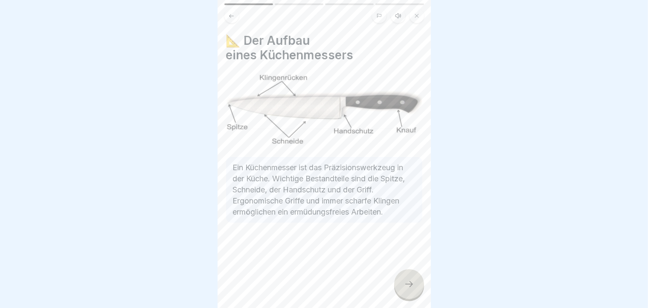
click at [412, 272] on icon at bounding box center [409, 284] width 10 height 10
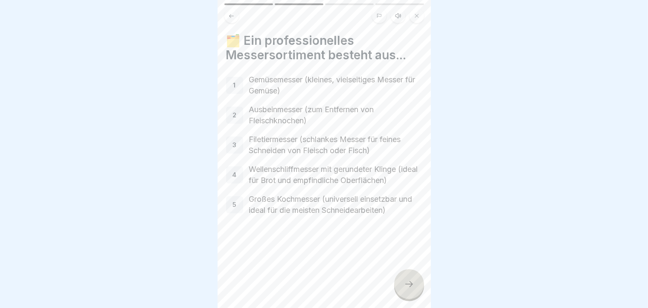
click at [412, 272] on icon at bounding box center [409, 284] width 10 height 10
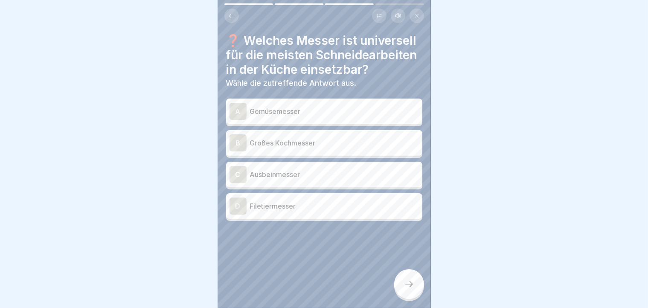
click at [236, 152] on div "B" at bounding box center [238, 142] width 17 height 17
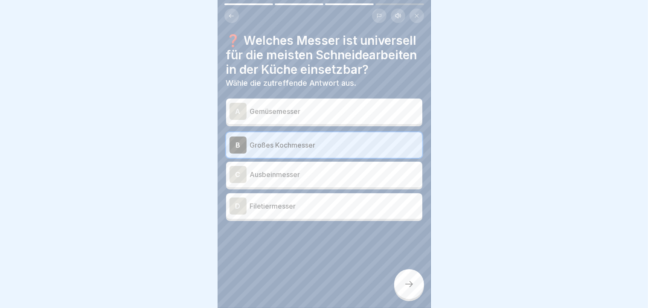
click at [239, 120] on div "A" at bounding box center [238, 111] width 17 height 17
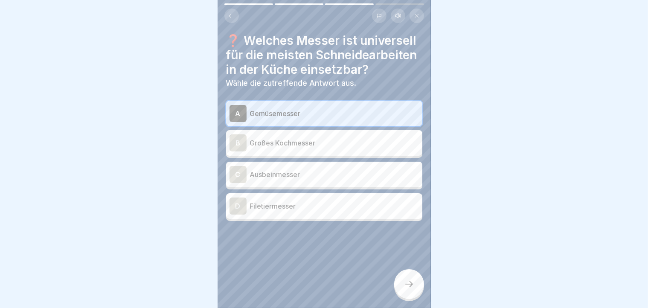
click at [239, 122] on div "A" at bounding box center [238, 113] width 17 height 17
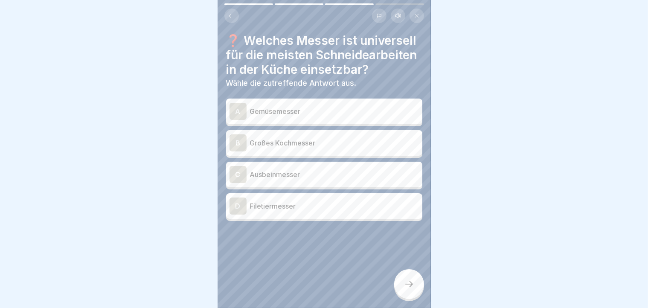
click at [245, 120] on div "A" at bounding box center [238, 111] width 17 height 17
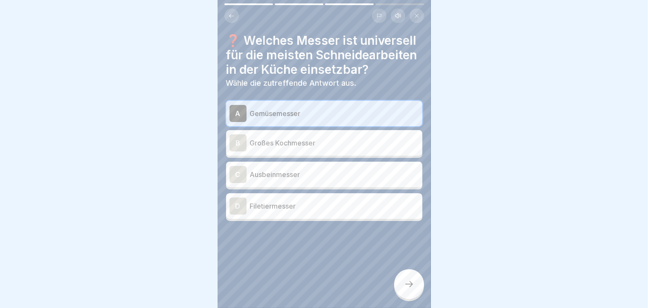
click at [239, 152] on div "B" at bounding box center [238, 142] width 17 height 17
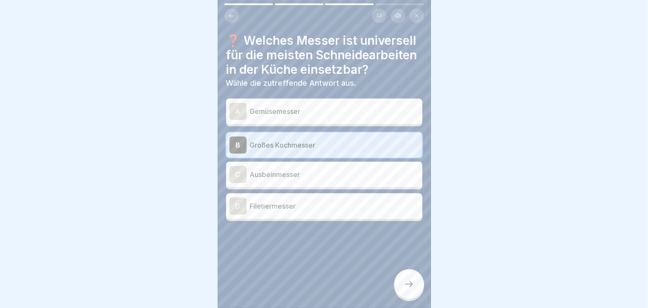
click at [414, 272] on icon at bounding box center [409, 284] width 10 height 10
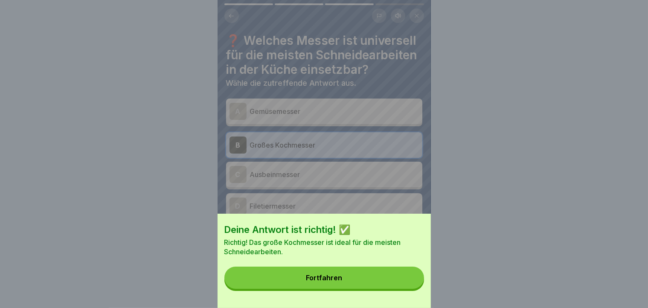
click at [414, 272] on button "Fortfahren" at bounding box center [325, 278] width 200 height 22
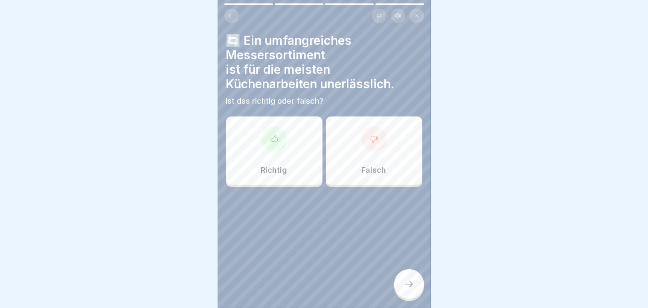
click at [262, 141] on div at bounding box center [275, 139] width 26 height 26
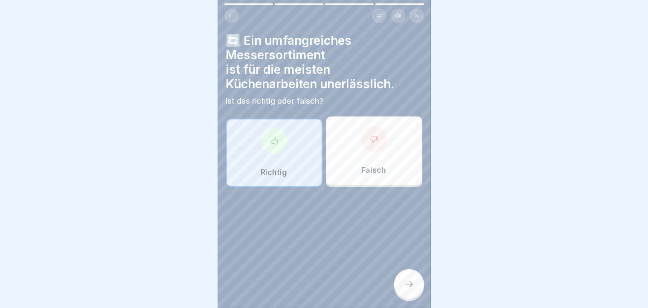
click at [415, 272] on div at bounding box center [409, 284] width 30 height 30
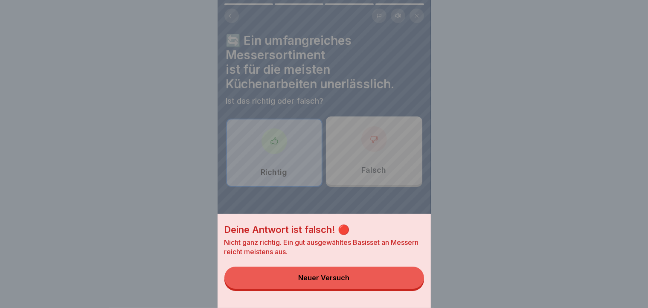
click at [267, 143] on div "Deine Antwort ist falsch! 🔴 Nicht ganz richtig. Ein gut ausgewähltes Basisset a…" at bounding box center [324, 154] width 213 height 308
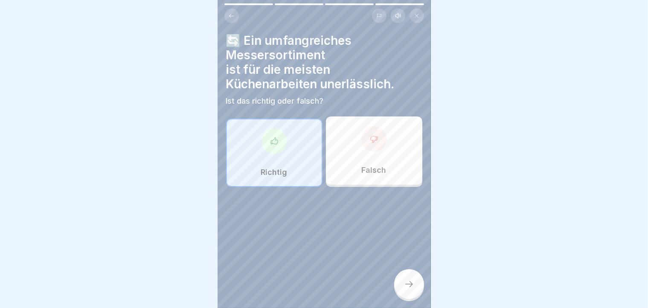
click at [413, 272] on div at bounding box center [409, 284] width 30 height 30
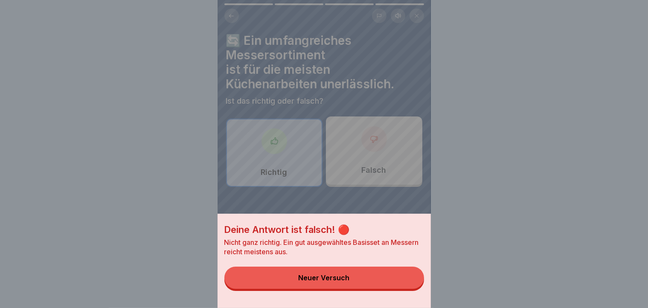
click at [371, 159] on div "Deine Antwort ist falsch! 🔴 Nicht ganz richtig. Ein gut ausgewähltes Basisset a…" at bounding box center [324, 154] width 213 height 308
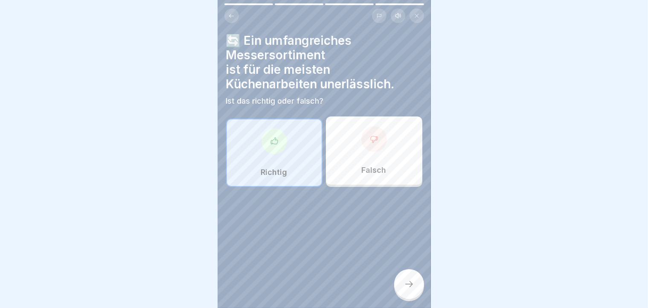
click at [412, 272] on div at bounding box center [409, 284] width 30 height 30
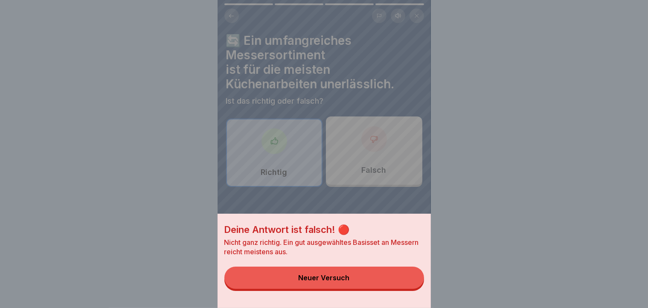
click at [354, 199] on div "Deine Antwort ist falsch! 🔴 Nicht ganz richtig. Ein gut ausgewähltes Basisset a…" at bounding box center [324, 154] width 213 height 308
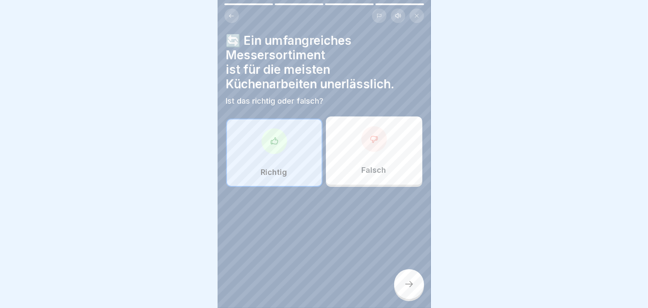
click at [371, 145] on div at bounding box center [375, 139] width 26 height 26
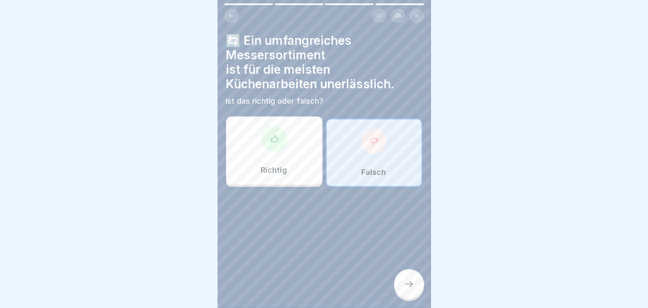
click at [404, 272] on div at bounding box center [409, 284] width 30 height 30
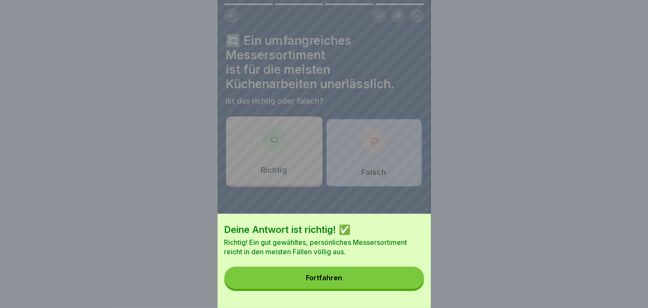
click at [404, 272] on button "Fortfahren" at bounding box center [325, 278] width 200 height 22
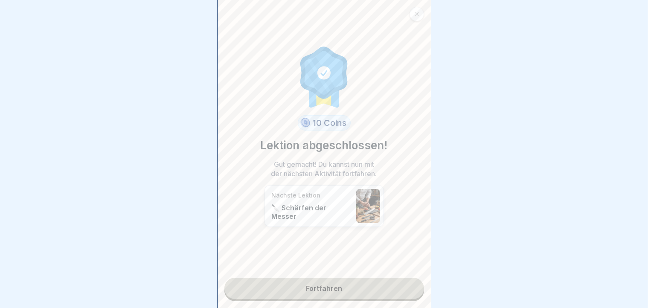
click at [404, 272] on link "Fortfahren" at bounding box center [325, 288] width 200 height 21
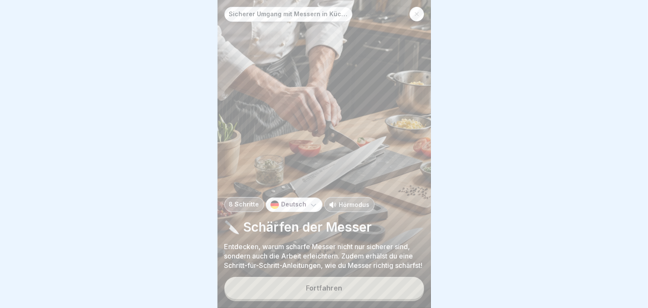
click at [332, 272] on div "Fortfahren" at bounding box center [324, 288] width 36 height 8
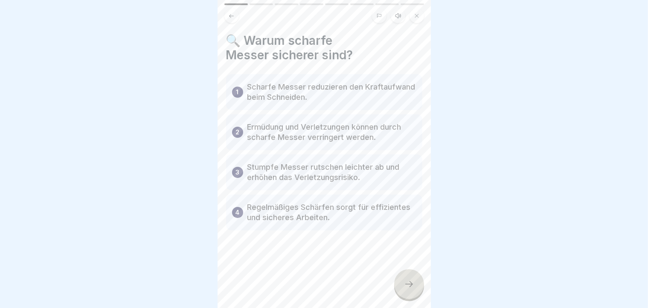
click at [410, 272] on div at bounding box center [409, 284] width 30 height 30
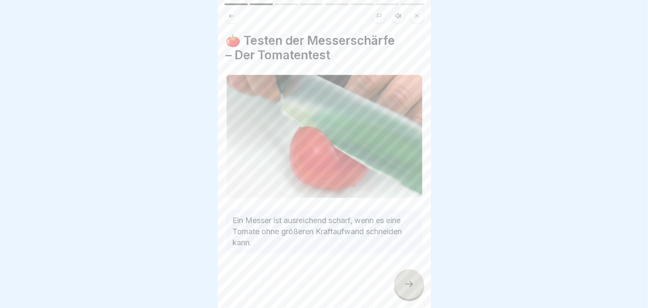
click at [410, 272] on div at bounding box center [409, 284] width 30 height 30
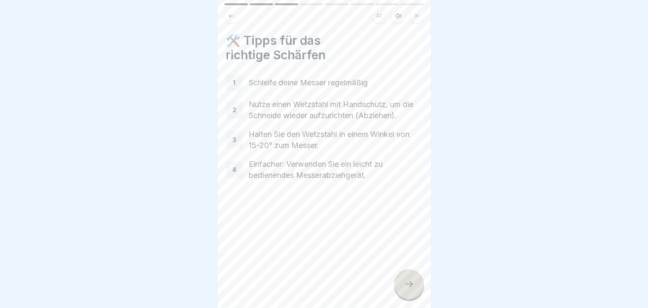
click at [410, 272] on div at bounding box center [409, 284] width 30 height 30
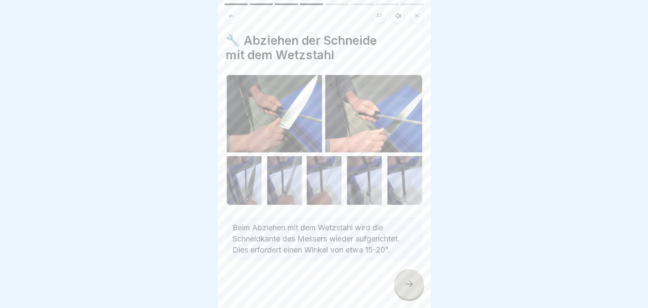
click at [410, 272] on div at bounding box center [409, 284] width 30 height 30
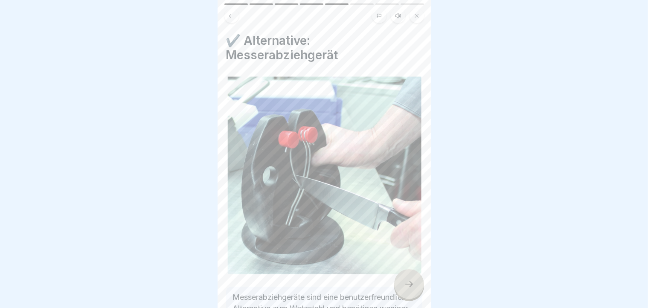
click at [410, 272] on div at bounding box center [409, 284] width 30 height 30
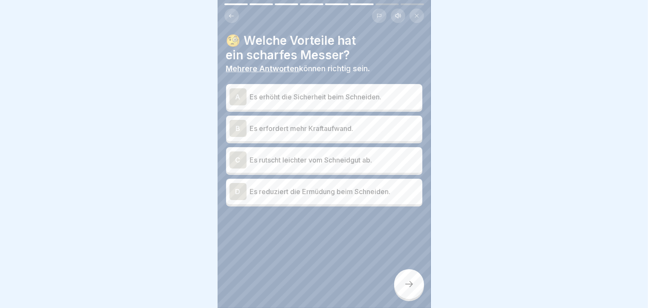
click at [241, 100] on div "A" at bounding box center [238, 96] width 17 height 17
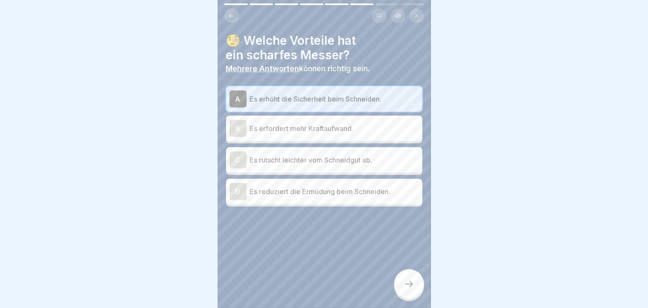
click at [240, 196] on div "D" at bounding box center [238, 191] width 17 height 17
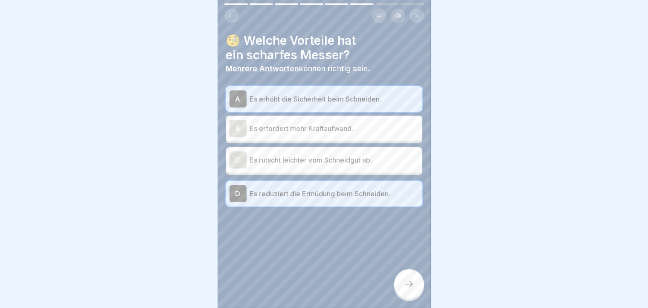
click at [412, 272] on icon at bounding box center [409, 284] width 10 height 10
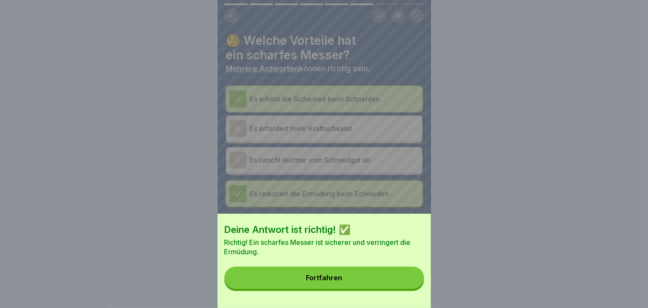
click at [412, 272] on button "Fortfahren" at bounding box center [325, 278] width 200 height 22
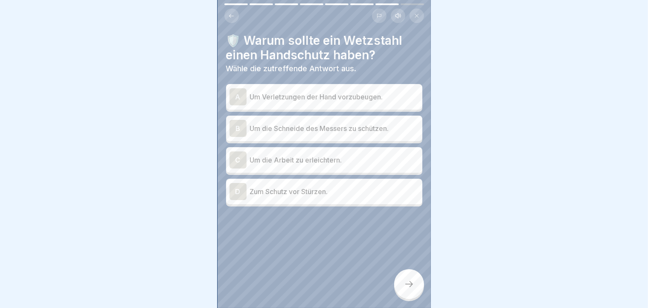
click at [240, 92] on div "A" at bounding box center [238, 96] width 17 height 17
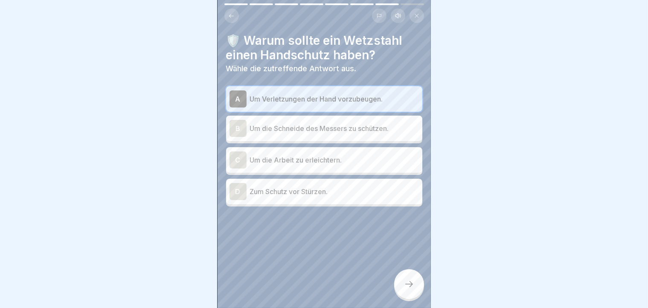
click at [406, 272] on icon at bounding box center [409, 284] width 10 height 10
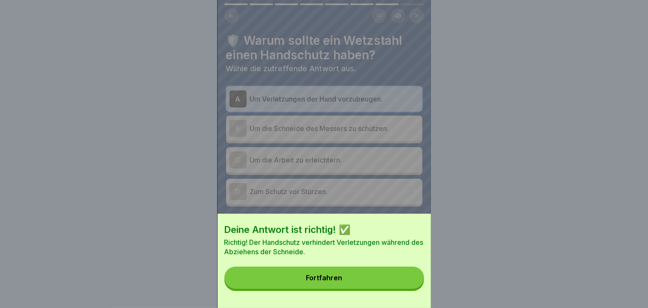
click at [406, 272] on button "Fortfahren" at bounding box center [325, 278] width 200 height 22
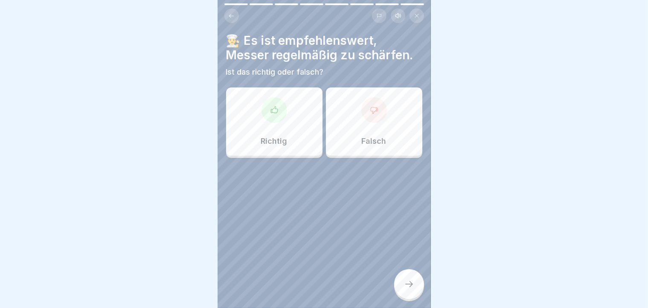
click at [290, 123] on div "Richtig" at bounding box center [274, 122] width 96 height 68
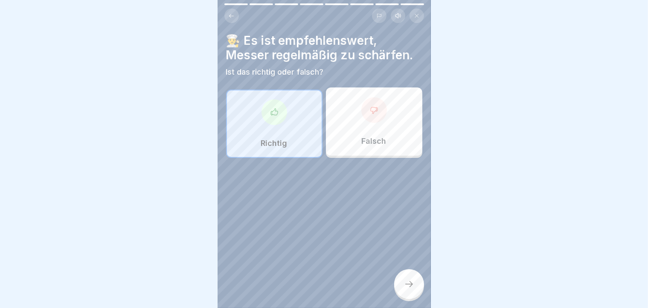
click at [414, 272] on div at bounding box center [409, 284] width 30 height 30
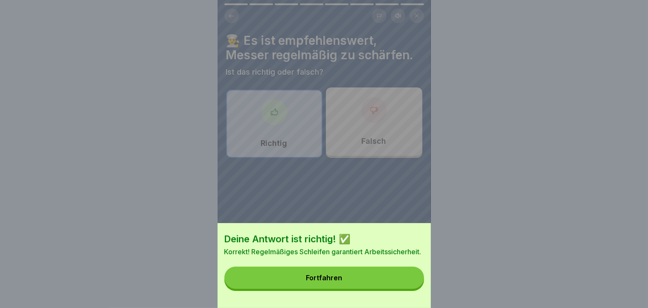
click at [414, 272] on button "Fortfahren" at bounding box center [325, 278] width 200 height 22
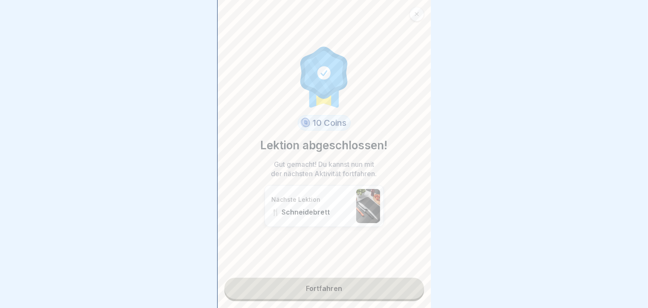
click at [414, 272] on link "Fortfahren" at bounding box center [325, 288] width 200 height 21
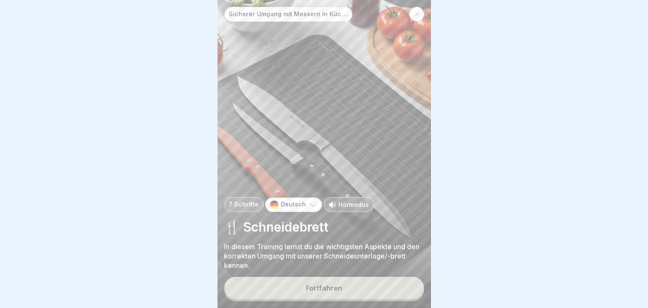
click at [414, 272] on div "Fortfahren" at bounding box center [325, 289] width 200 height 24
click at [352, 272] on button "Fortfahren" at bounding box center [325, 288] width 200 height 22
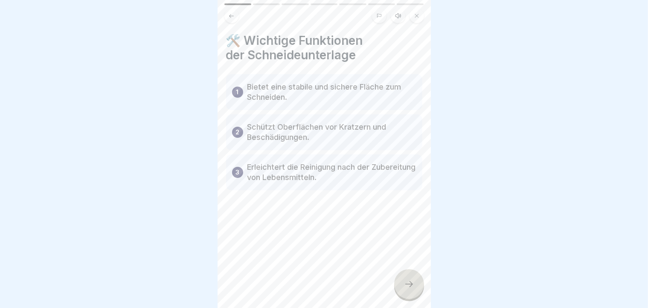
click at [401, 272] on div at bounding box center [409, 284] width 30 height 30
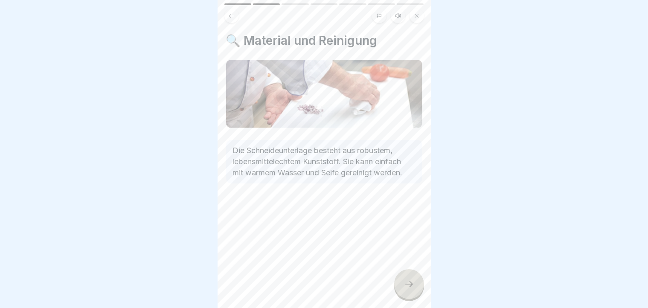
click at [401, 272] on div at bounding box center [409, 284] width 30 height 30
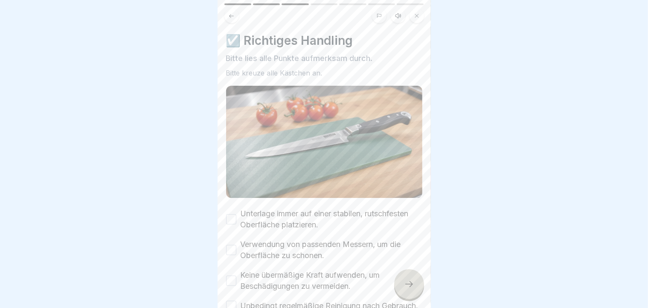
click at [401, 272] on div at bounding box center [409, 284] width 30 height 30
click at [233, 218] on button "Unterlage immer auf einer stabilen, rutschfesten Oberfläche platzieren." at bounding box center [231, 219] width 10 height 10
click at [234, 245] on button "Verwendung von passenden Messern, um die Oberfläche zu schonen." at bounding box center [231, 250] width 10 height 10
click at [235, 272] on button "Keine übermäßige Kraft aufwenden, um Beschädigungen zu vermeiden." at bounding box center [231, 281] width 10 height 10
click at [235, 272] on button "Unbedingt regelmäßige Reinigung nach Gebrauch." at bounding box center [231, 306] width 10 height 10
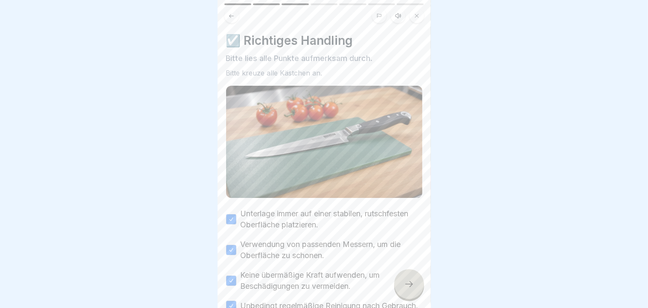
scroll to position [61, 0]
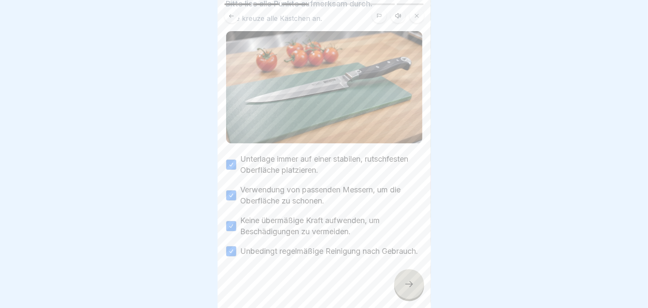
click at [408, 272] on div at bounding box center [409, 284] width 30 height 30
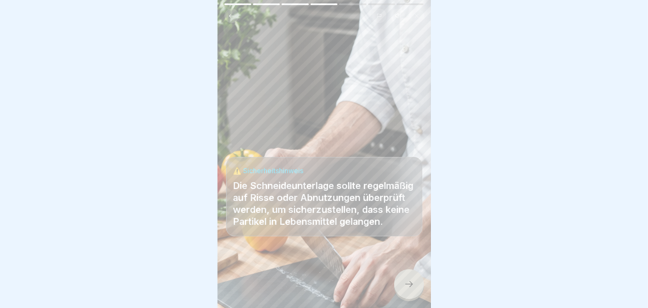
click at [408, 272] on div at bounding box center [409, 284] width 30 height 30
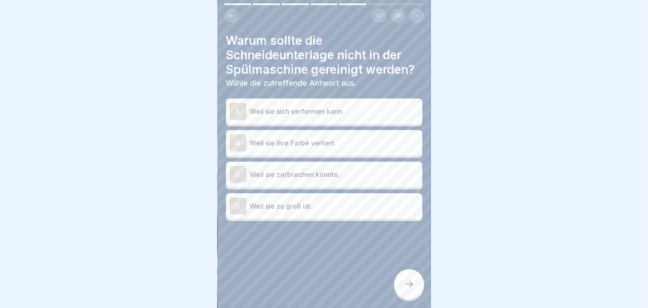
click at [233, 108] on div "A" at bounding box center [238, 111] width 17 height 17
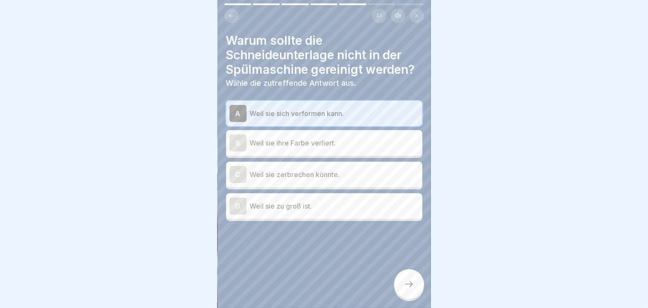
click at [409, 272] on div at bounding box center [409, 284] width 30 height 30
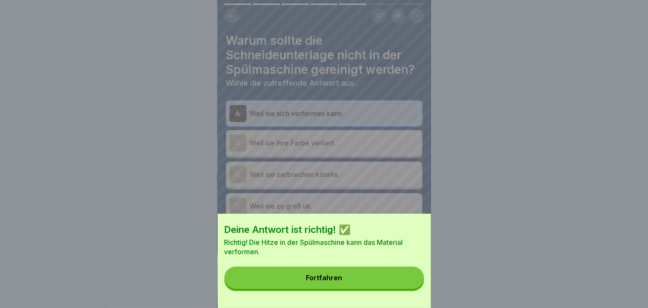
click at [409, 272] on button "Fortfahren" at bounding box center [325, 278] width 200 height 22
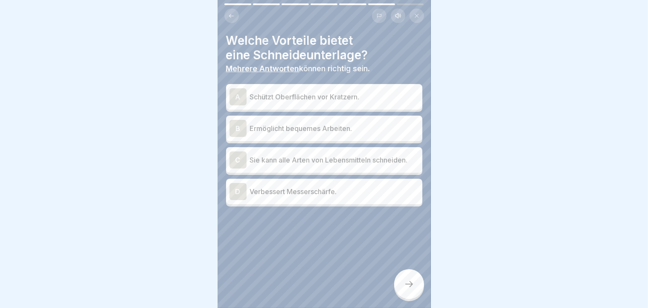
click at [239, 99] on div "A" at bounding box center [238, 96] width 17 height 17
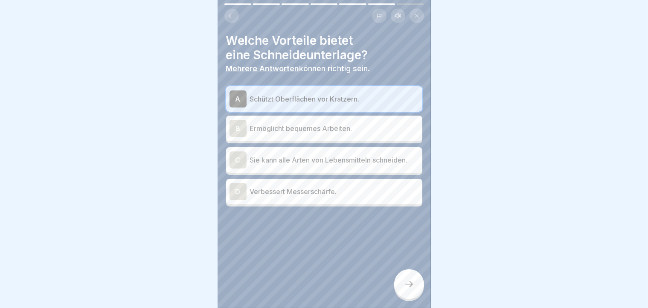
click at [245, 131] on div "B" at bounding box center [238, 128] width 17 height 17
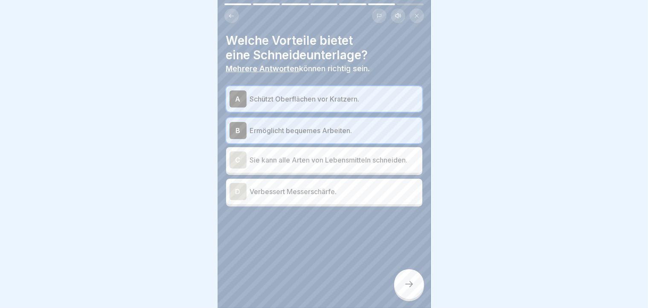
click at [406, 272] on icon at bounding box center [409, 284] width 10 height 10
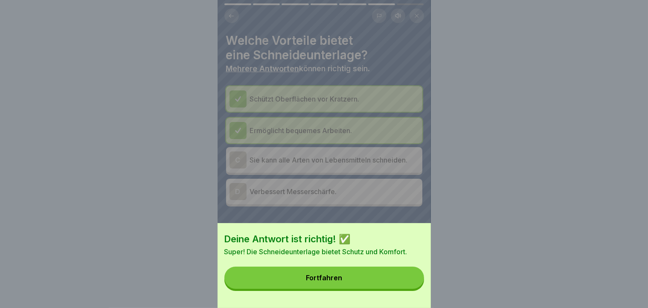
click at [406, 272] on button "Fortfahren" at bounding box center [325, 278] width 200 height 22
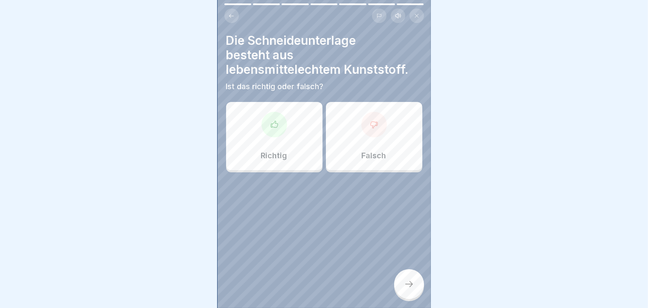
click at [274, 136] on div at bounding box center [275, 125] width 26 height 26
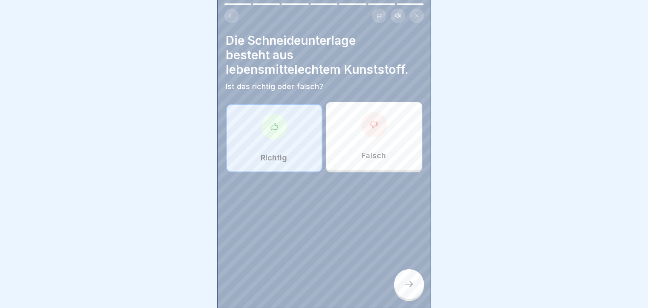
click at [409, 272] on icon at bounding box center [409, 284] width 10 height 10
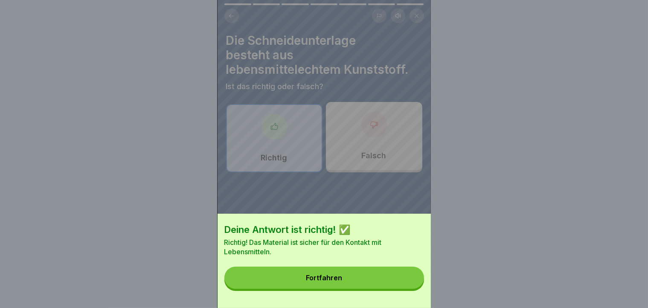
click at [409, 272] on button "Fortfahren" at bounding box center [325, 278] width 200 height 22
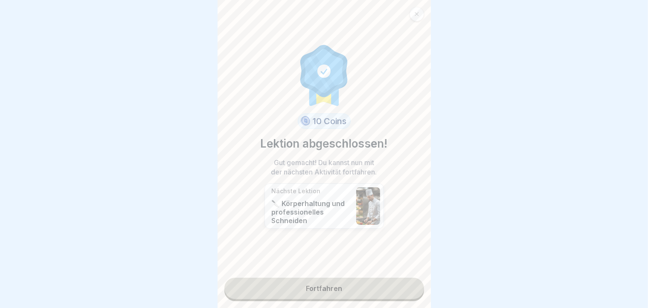
click at [409, 272] on link "Fortfahren" at bounding box center [325, 288] width 200 height 21
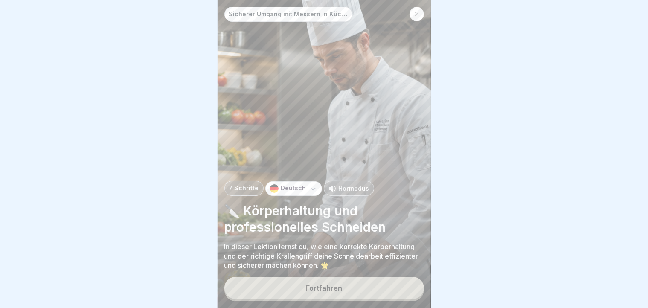
click at [409, 272] on button "Fortfahren" at bounding box center [325, 288] width 200 height 22
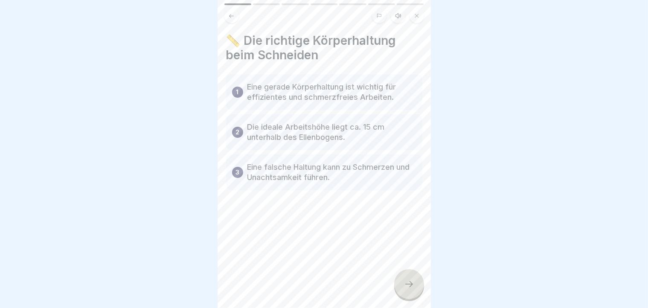
click at [409, 272] on icon at bounding box center [409, 284] width 10 height 10
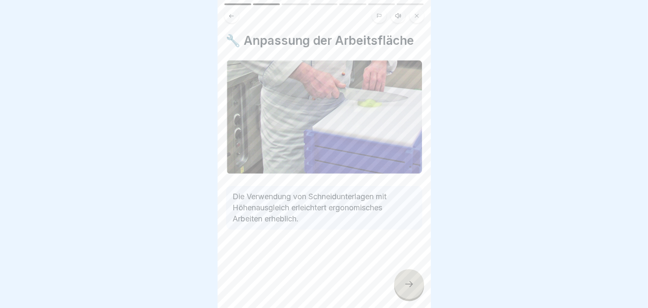
click at [409, 272] on icon at bounding box center [409, 284] width 10 height 10
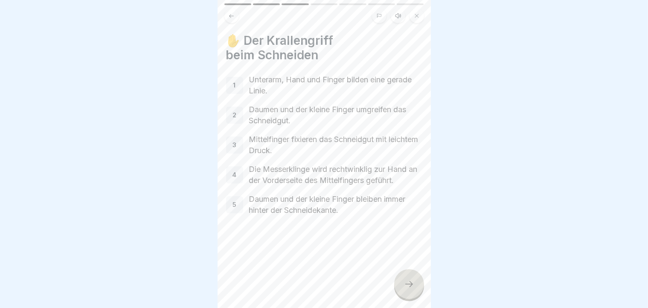
click at [409, 272] on icon at bounding box center [409, 284] width 10 height 10
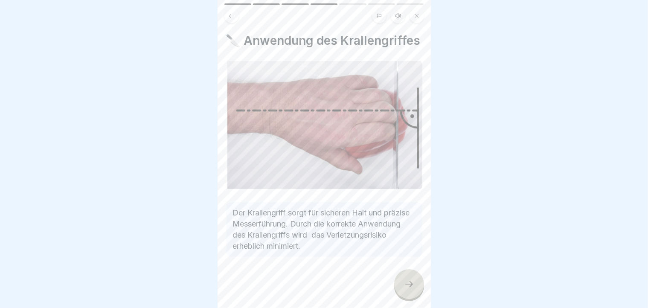
click at [409, 272] on icon at bounding box center [409, 284] width 10 height 10
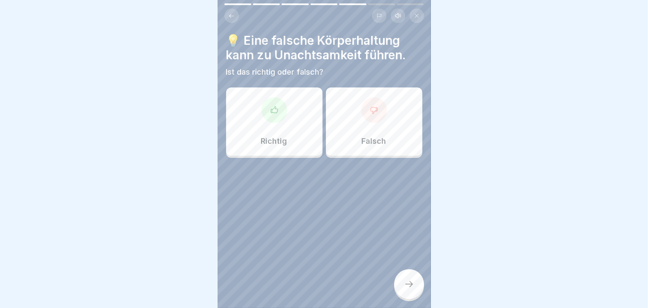
click at [409, 272] on icon at bounding box center [409, 284] width 10 height 10
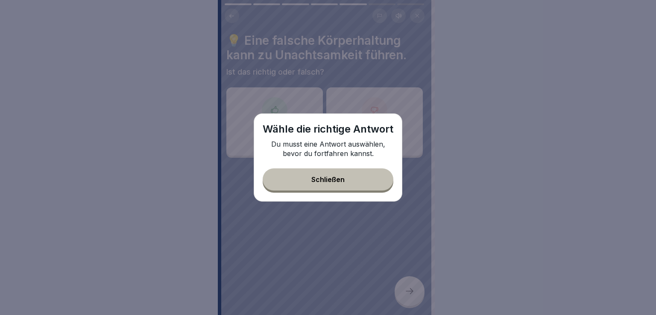
click at [361, 172] on button "Schließen" at bounding box center [328, 180] width 131 height 22
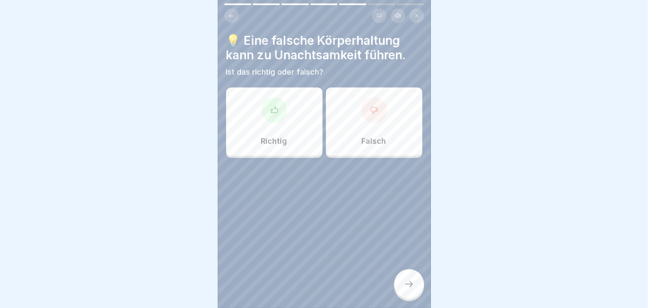
click at [267, 108] on div at bounding box center [275, 110] width 26 height 26
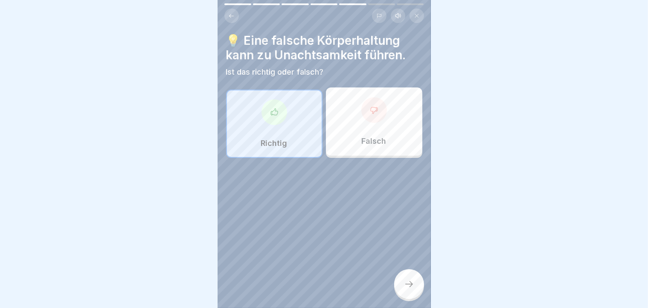
click at [411, 272] on icon at bounding box center [409, 284] width 10 height 10
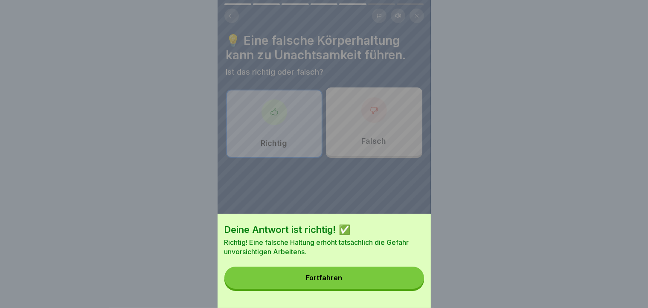
click at [411, 272] on button "Fortfahren" at bounding box center [325, 278] width 200 height 22
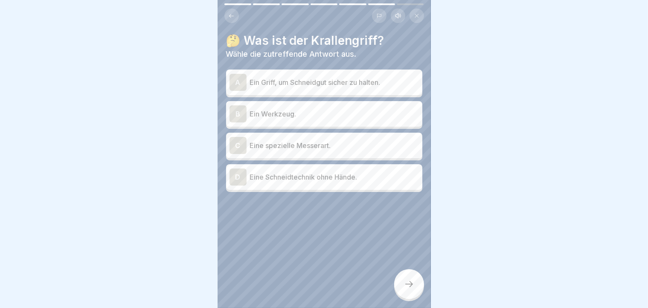
click at [236, 85] on div "A" at bounding box center [238, 82] width 17 height 17
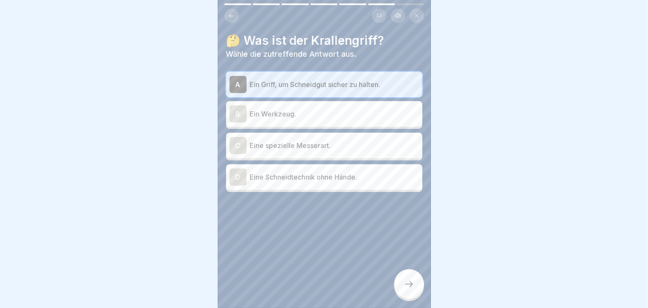
click at [414, 272] on div at bounding box center [409, 284] width 30 height 30
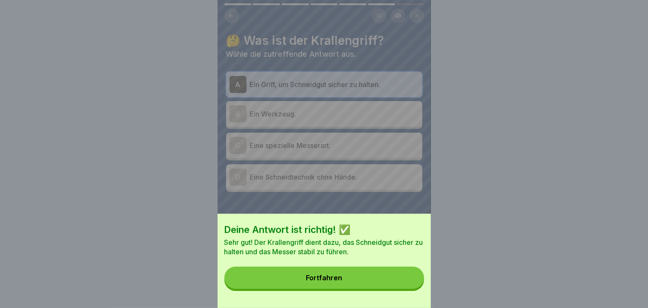
click at [414, 272] on button "Fortfahren" at bounding box center [325, 278] width 200 height 22
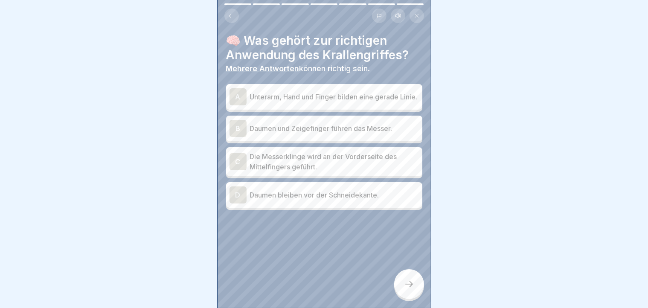
click at [239, 94] on div "A" at bounding box center [238, 96] width 17 height 17
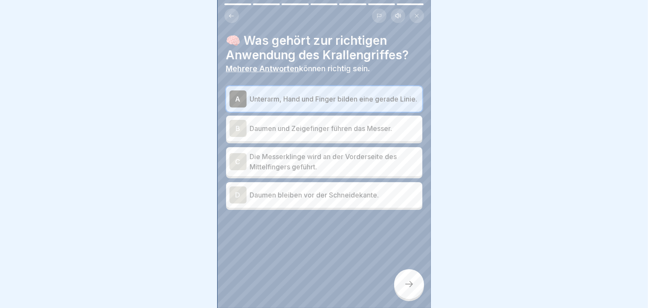
click at [237, 165] on div "C" at bounding box center [238, 161] width 17 height 17
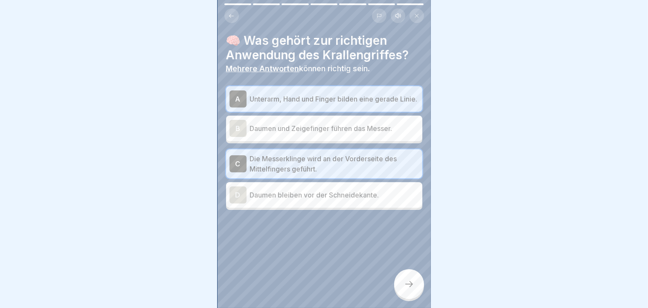
click at [414, 272] on div at bounding box center [409, 284] width 30 height 30
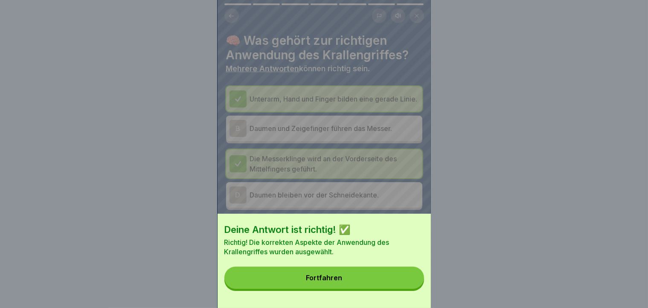
click at [414, 272] on button "Fortfahren" at bounding box center [325, 278] width 200 height 22
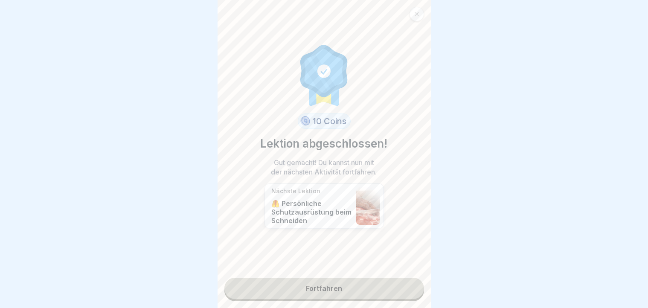
click at [349, 272] on link "Fortfahren" at bounding box center [325, 288] width 200 height 21
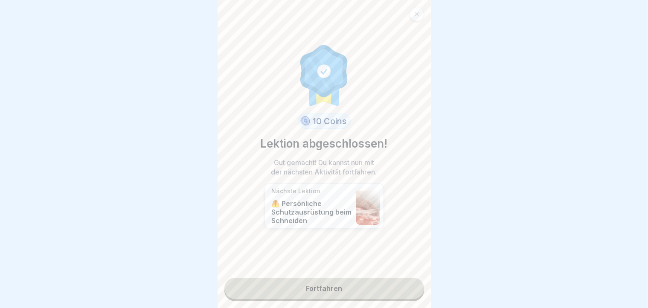
click at [349, 272] on link "Fortfahren" at bounding box center [325, 288] width 200 height 21
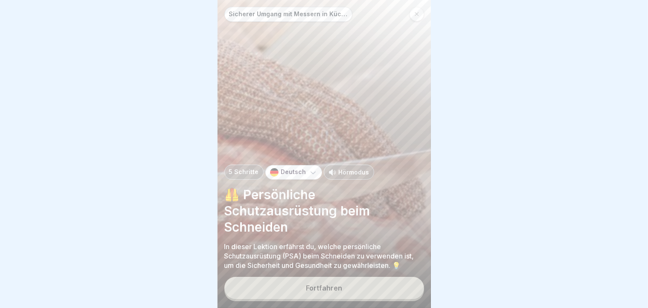
click at [342, 272] on button "Fortfahren" at bounding box center [325, 288] width 200 height 22
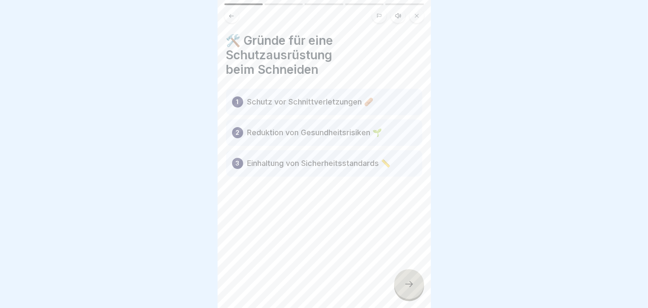
click at [404, 272] on div at bounding box center [409, 284] width 30 height 30
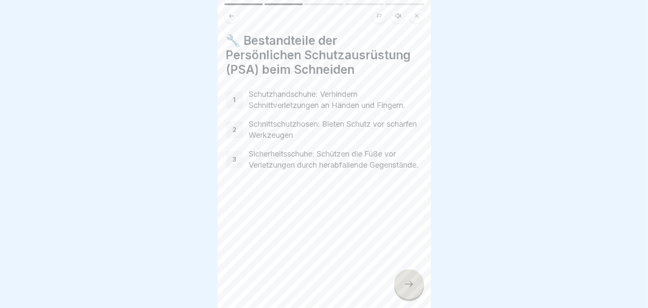
click at [404, 272] on div at bounding box center [409, 284] width 30 height 30
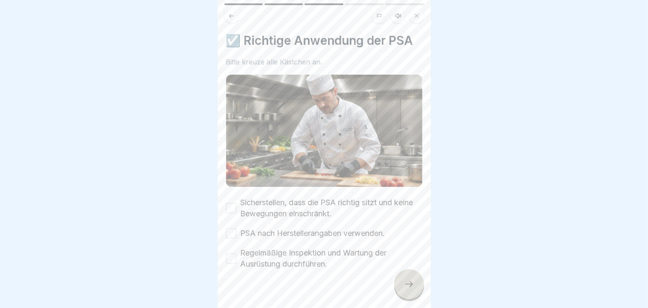
click at [404, 272] on div at bounding box center [409, 284] width 30 height 30
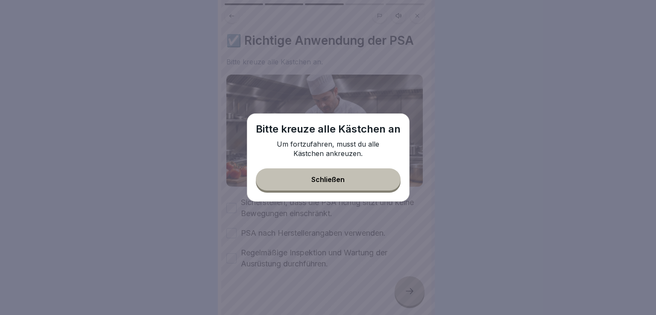
click at [338, 187] on button "Schließen" at bounding box center [328, 180] width 145 height 22
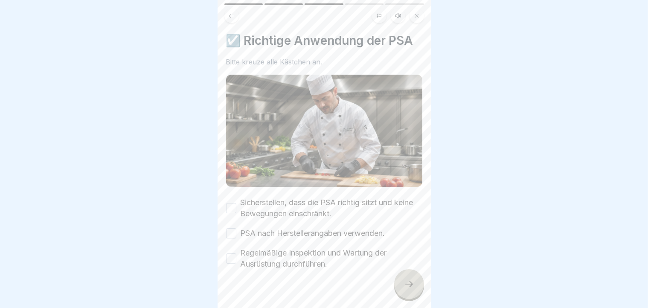
click at [230, 203] on button "Sicherstellen, dass die PSA richtig sitzt und keine Bewegungen einschränkt." at bounding box center [231, 208] width 10 height 10
click at [232, 234] on button "PSA nach Herstellerangaben verwenden." at bounding box center [231, 233] width 10 height 10
click at [231, 255] on button "Regelmäßige Inspektion und Wartung der Ausrüstung durchführen." at bounding box center [231, 259] width 10 height 10
click at [403, 272] on div at bounding box center [409, 284] width 30 height 30
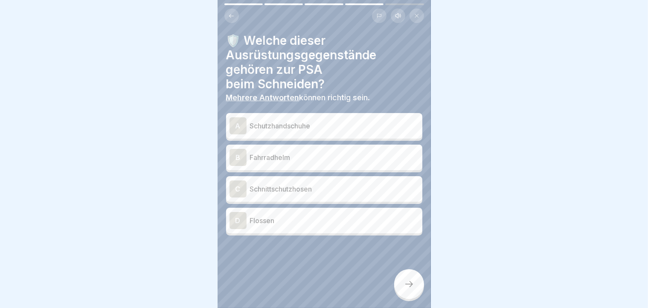
click at [238, 129] on div "A" at bounding box center [238, 125] width 17 height 17
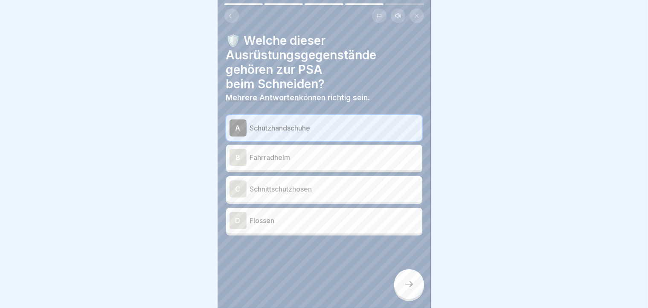
click at [239, 193] on div "C" at bounding box center [238, 189] width 17 height 17
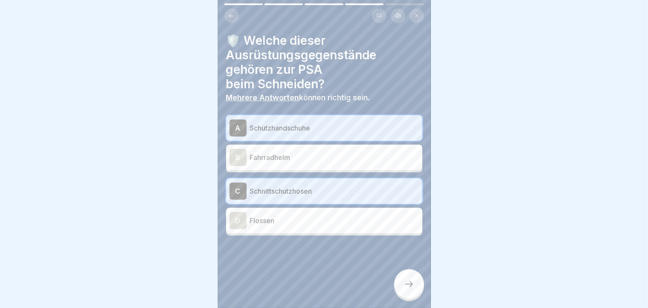
click at [400, 272] on div at bounding box center [409, 284] width 30 height 30
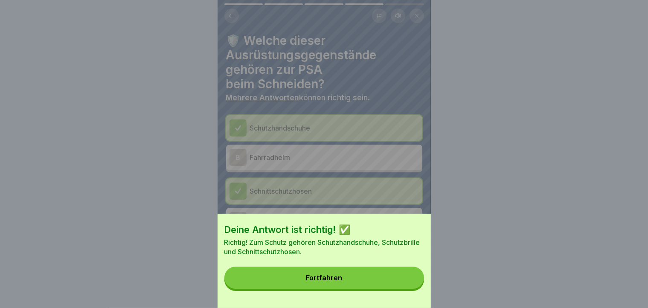
click at [400, 272] on button "Fortfahren" at bounding box center [325, 278] width 200 height 22
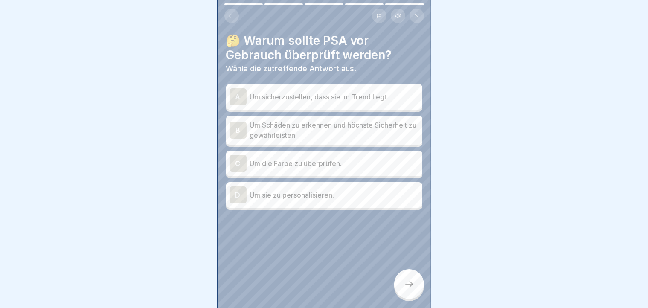
click at [240, 131] on div "B" at bounding box center [238, 130] width 17 height 17
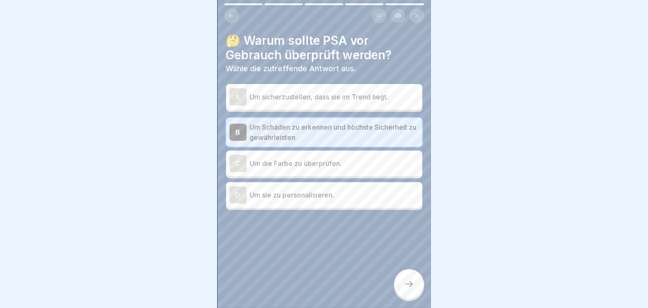
click at [407, 272] on icon at bounding box center [409, 284] width 10 height 10
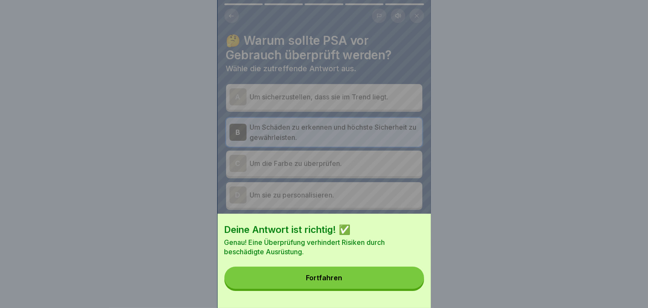
click at [407, 272] on button "Fortfahren" at bounding box center [325, 278] width 200 height 22
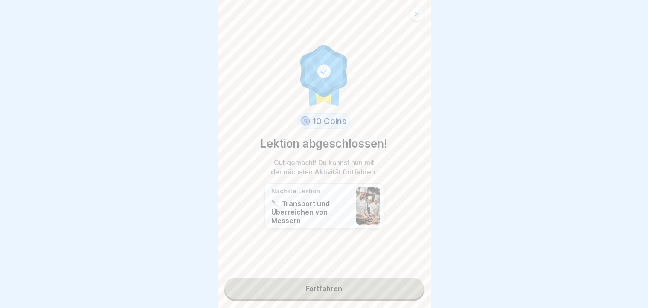
click at [407, 272] on link "Fortfahren" at bounding box center [325, 288] width 200 height 21
click at [371, 272] on link "Fortfahren" at bounding box center [325, 288] width 200 height 21
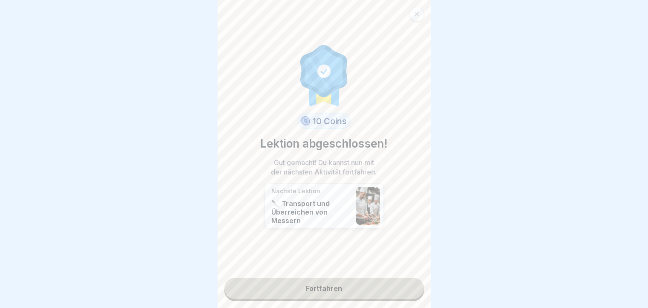
click at [371, 272] on link "Fortfahren" at bounding box center [325, 288] width 200 height 21
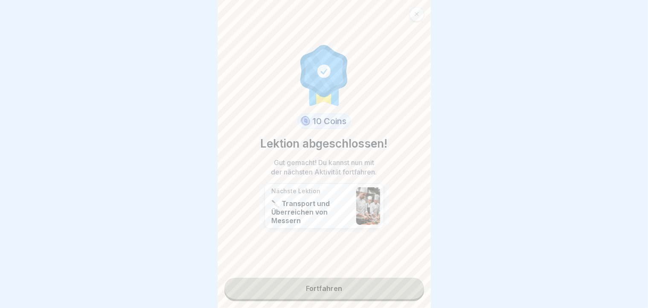
click at [371, 272] on link "Fortfahren" at bounding box center [325, 288] width 200 height 21
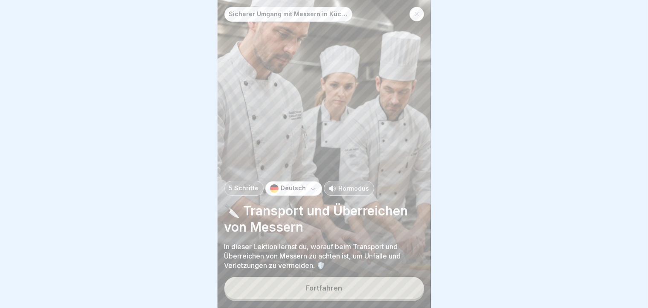
click at [371, 272] on button "Fortfahren" at bounding box center [325, 288] width 200 height 22
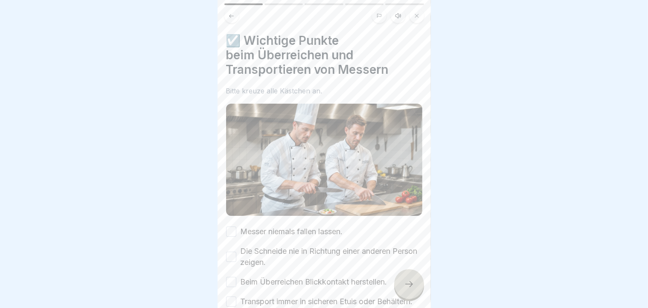
click at [231, 228] on button "Messer niemals fallen lassen." at bounding box center [231, 232] width 10 height 10
click at [236, 248] on div "Die Schneide nie in Richtung einer anderen Person zeigen." at bounding box center [324, 257] width 196 height 22
click at [231, 252] on button "Die Schneide nie in Richtung einer anderen Person zeigen." at bounding box center [231, 257] width 10 height 10
click at [232, 272] on div "Messer niemals fallen lassen. Die Schneide nie in Richtung einer anderen Person…" at bounding box center [324, 266] width 196 height 81
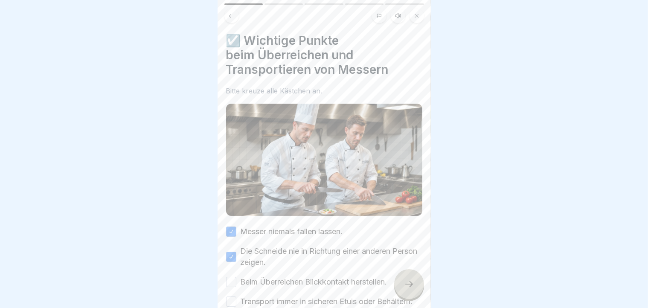
click at [232, 272] on button "Beim Überreichen Blickkontakt herstellen." at bounding box center [231, 282] width 10 height 10
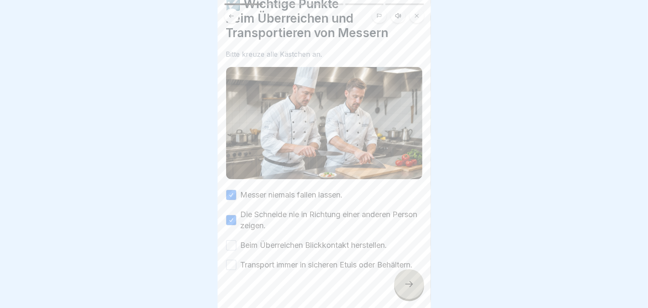
scroll to position [57, 0]
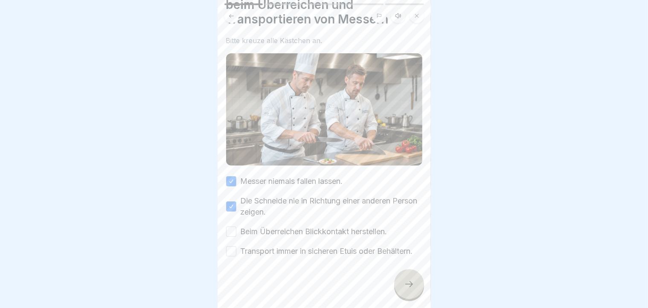
click at [231, 227] on button "Beim Überreichen Blickkontakt herstellen." at bounding box center [231, 232] width 10 height 10
click at [237, 246] on div "Transport immer in sicheren Etuis oder Behältern." at bounding box center [319, 251] width 187 height 11
click at [230, 247] on button "Transport immer in sicheren Etuis oder Behältern." at bounding box center [231, 251] width 10 height 10
click at [414, 272] on icon at bounding box center [409, 284] width 10 height 10
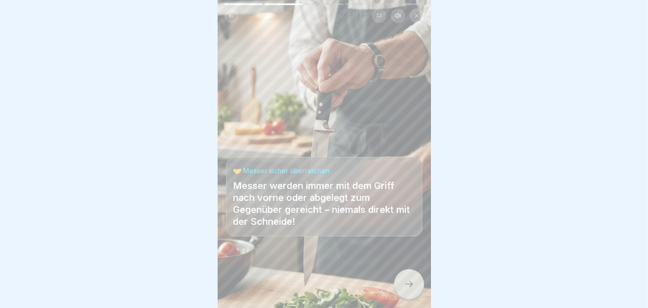
click at [414, 272] on icon at bounding box center [409, 284] width 10 height 10
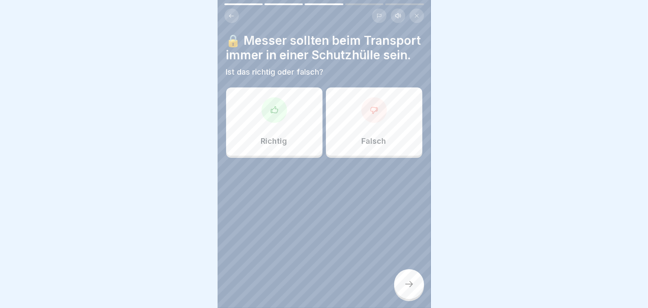
click at [263, 123] on div at bounding box center [275, 110] width 26 height 26
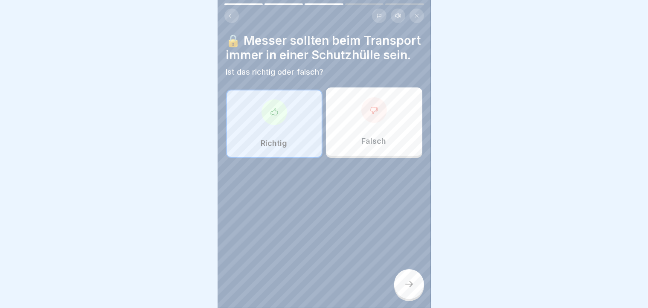
click at [411, 272] on icon at bounding box center [409, 284] width 10 height 10
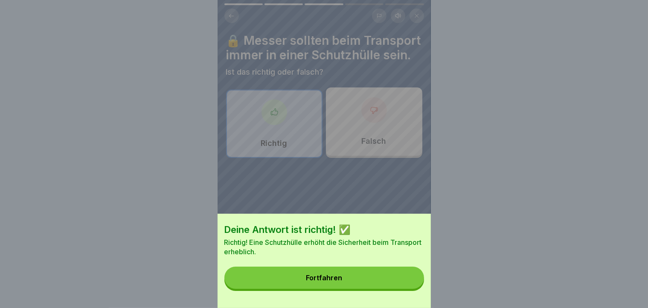
click at [411, 272] on button "Fortfahren" at bounding box center [325, 278] width 200 height 22
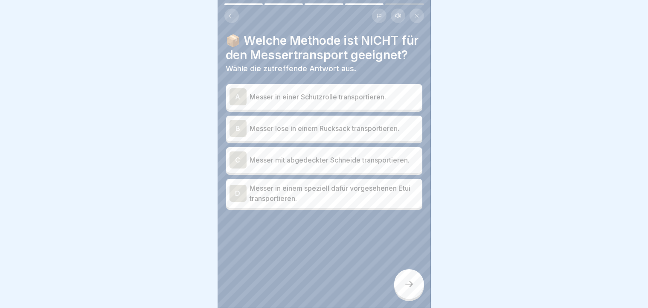
click at [246, 137] on div "B" at bounding box center [238, 128] width 17 height 17
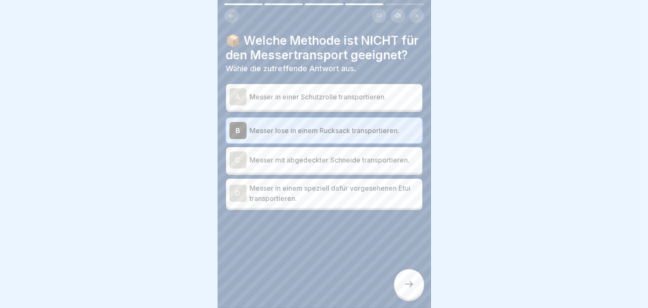
click at [412, 272] on div at bounding box center [409, 284] width 30 height 30
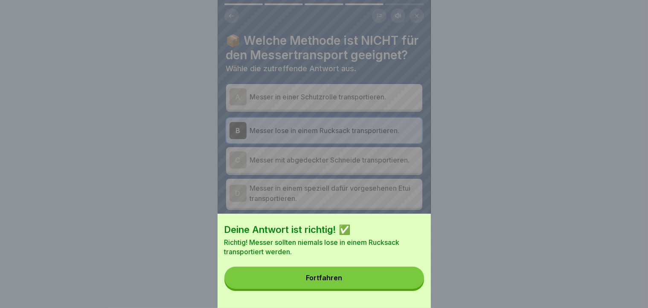
click at [412, 272] on button "Fortfahren" at bounding box center [325, 278] width 200 height 22
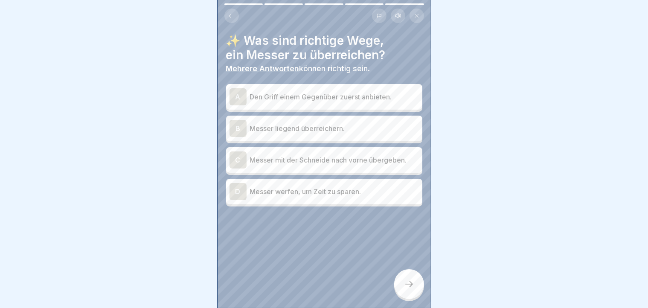
click at [237, 96] on div "A" at bounding box center [238, 96] width 17 height 17
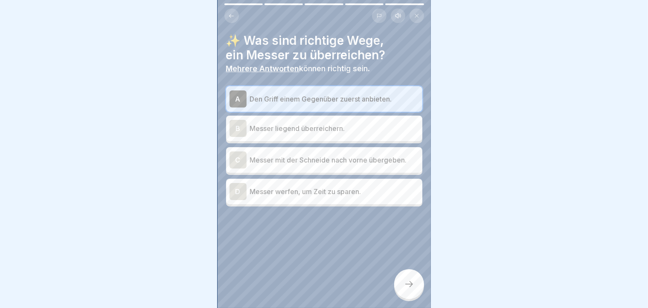
click at [237, 96] on div "A" at bounding box center [238, 98] width 17 height 17
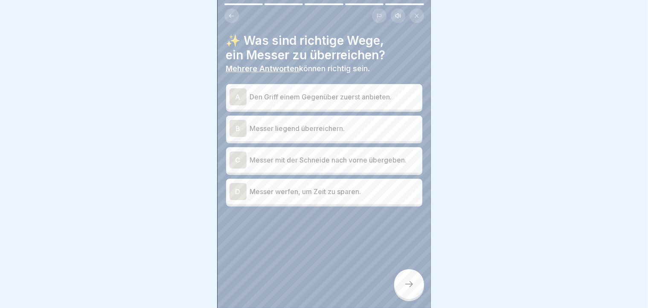
click at [237, 96] on div "A" at bounding box center [238, 96] width 17 height 17
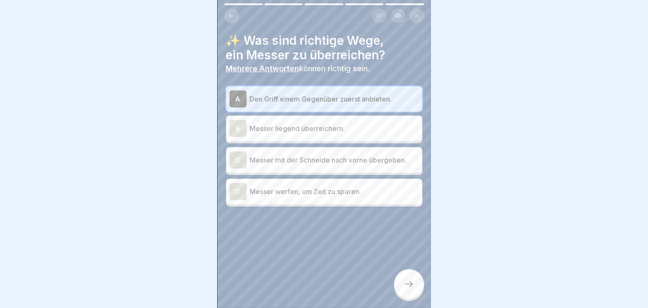
click at [238, 128] on div "B" at bounding box center [238, 128] width 17 height 17
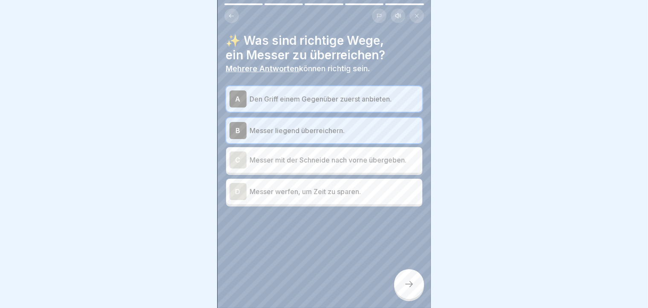
click at [411, 272] on div at bounding box center [409, 284] width 30 height 30
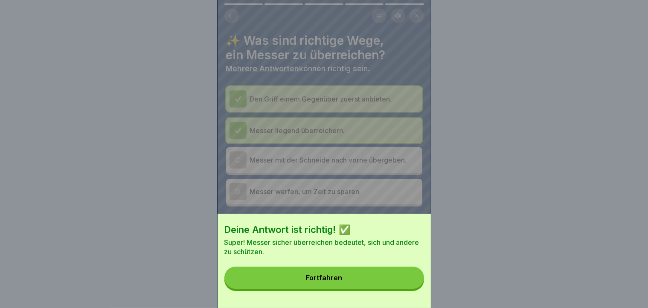
click at [411, 272] on button "Fortfahren" at bounding box center [325, 278] width 200 height 22
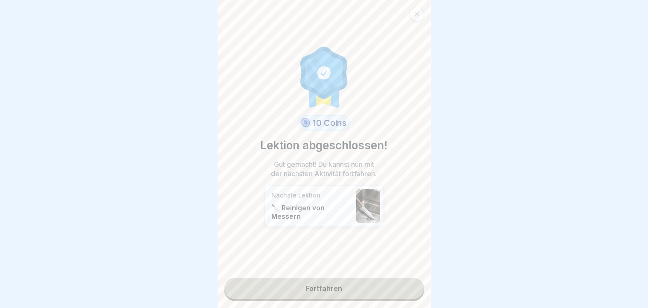
click at [377, 272] on link "Fortfahren" at bounding box center [325, 288] width 200 height 21
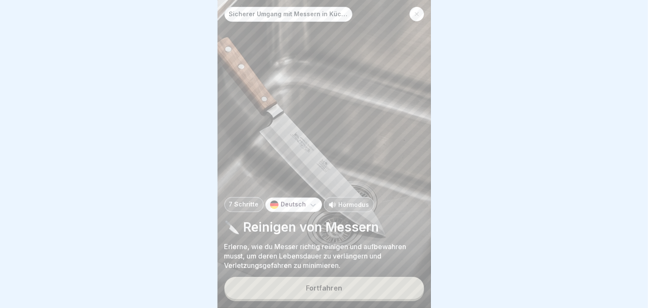
click at [377, 272] on button "Fortfahren" at bounding box center [325, 288] width 200 height 22
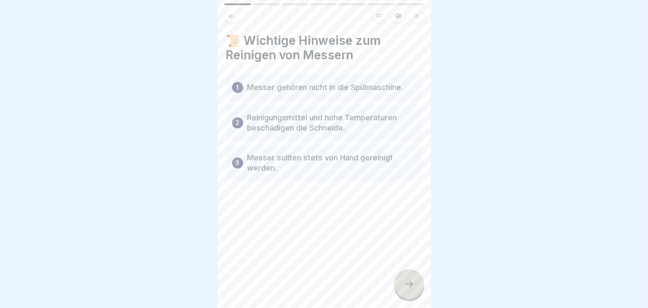
click at [407, 272] on icon at bounding box center [409, 284] width 10 height 10
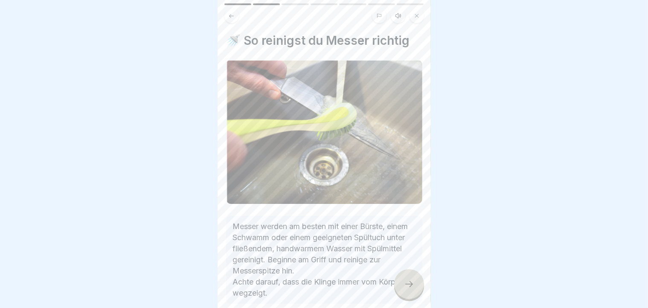
click at [407, 272] on icon at bounding box center [409, 284] width 10 height 10
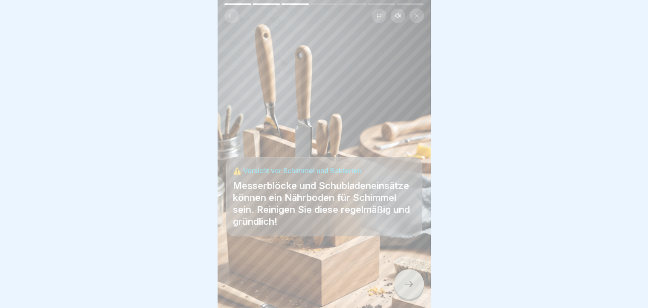
click at [407, 272] on icon at bounding box center [409, 284] width 10 height 10
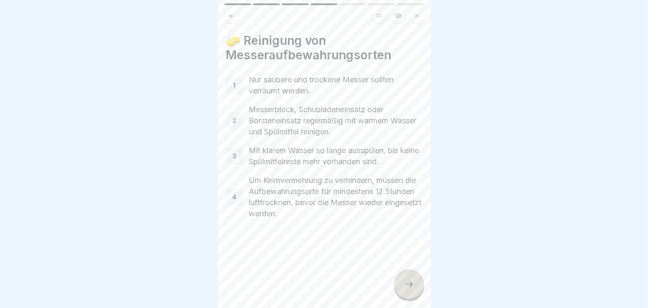
click at [407, 272] on icon at bounding box center [409, 284] width 10 height 10
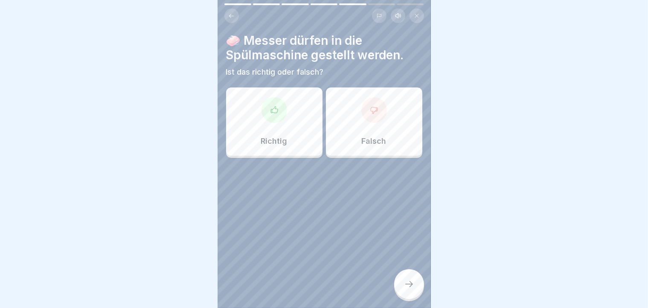
click at [381, 127] on div "Falsch" at bounding box center [374, 122] width 96 height 68
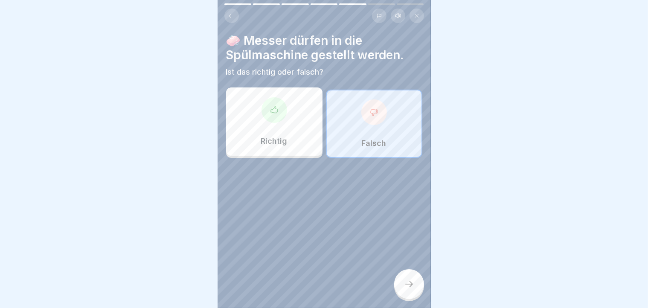
click at [411, 272] on div at bounding box center [409, 284] width 30 height 30
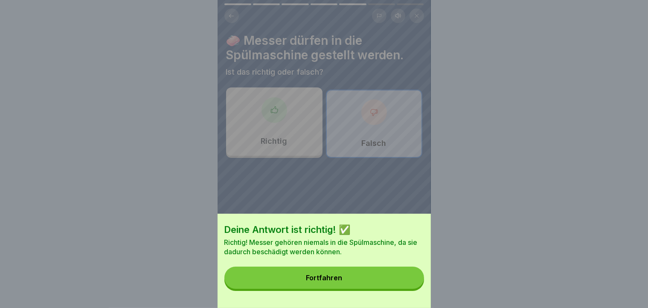
click at [411, 272] on div "Deine Antwort ist richtig! ✅ Richtig! Messer gehören niemals in die Spülmaschin…" at bounding box center [324, 261] width 213 height 94
click at [361, 272] on button "Fortfahren" at bounding box center [325, 278] width 200 height 22
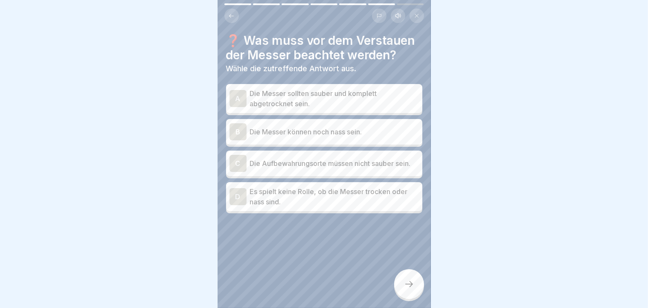
click at [245, 99] on div "A" at bounding box center [238, 98] width 17 height 17
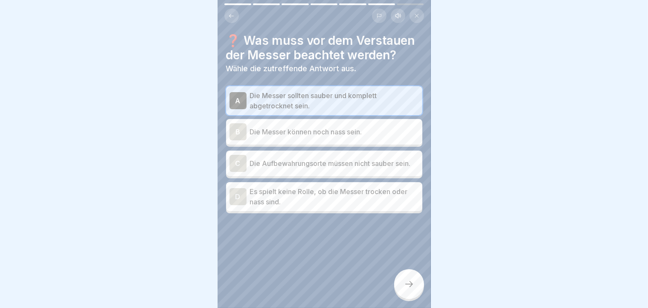
click at [414, 272] on icon at bounding box center [409, 284] width 10 height 10
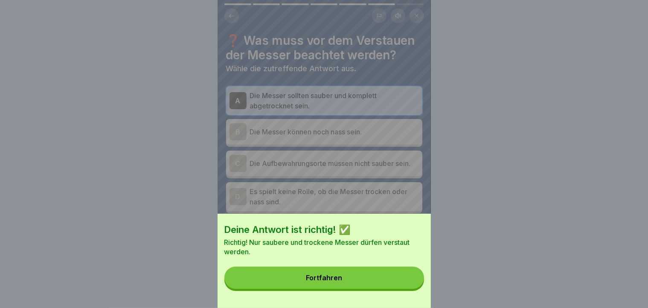
click at [414, 272] on button "Fortfahren" at bounding box center [325, 278] width 200 height 22
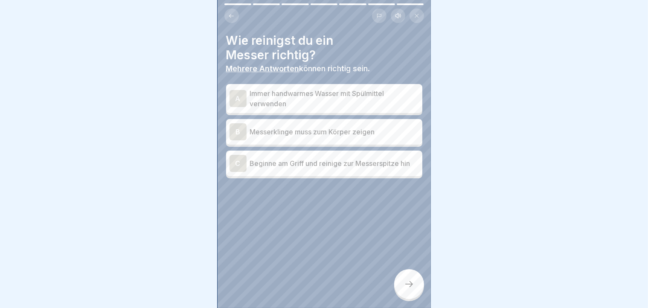
click at [232, 100] on div "A" at bounding box center [238, 98] width 17 height 17
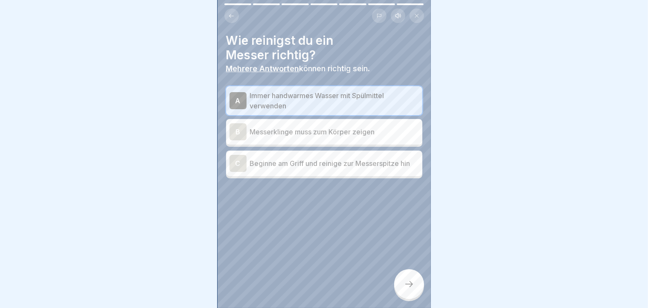
click at [240, 163] on div "C" at bounding box center [238, 163] width 17 height 17
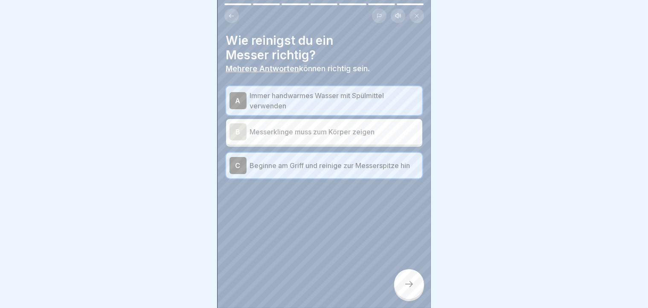
click at [417, 272] on div at bounding box center [409, 284] width 30 height 30
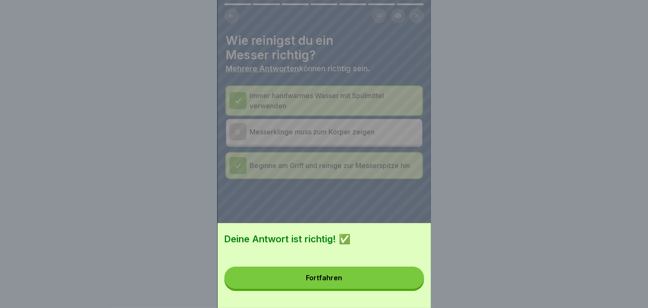
click at [417, 272] on button "Fortfahren" at bounding box center [325, 278] width 200 height 22
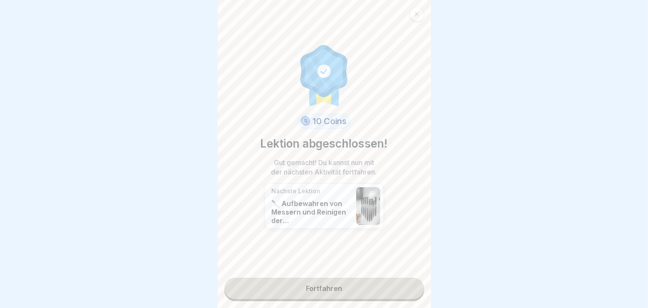
click at [376, 272] on link "Fortfahren" at bounding box center [325, 288] width 200 height 21
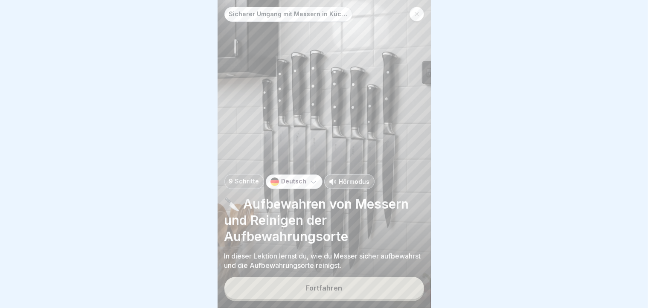
click at [376, 272] on button "Fortfahren" at bounding box center [325, 288] width 200 height 22
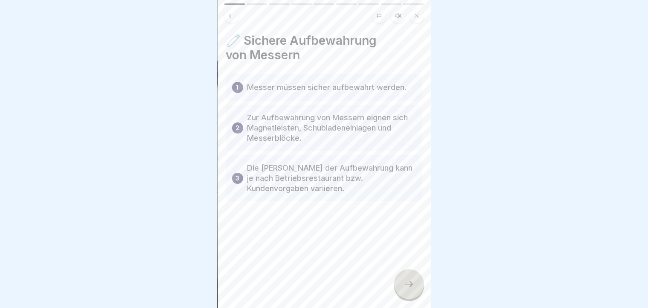
click at [411, 272] on icon at bounding box center [409, 284] width 10 height 10
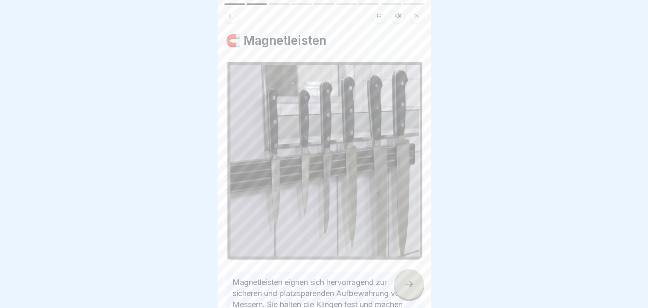
click at [411, 272] on icon at bounding box center [409, 284] width 10 height 10
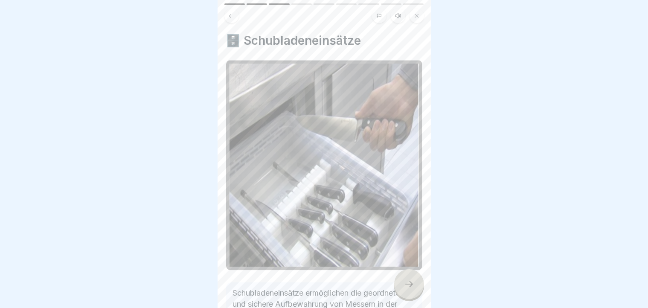
click at [411, 272] on icon at bounding box center [409, 284] width 10 height 10
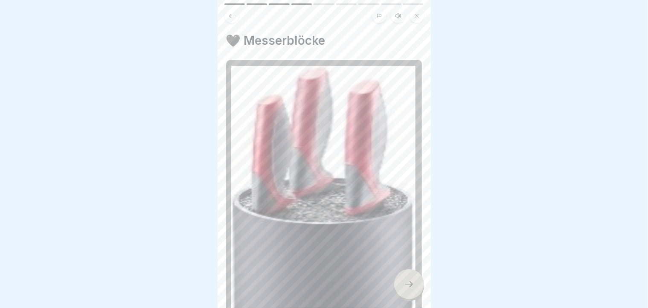
click at [411, 272] on icon at bounding box center [409, 284] width 10 height 10
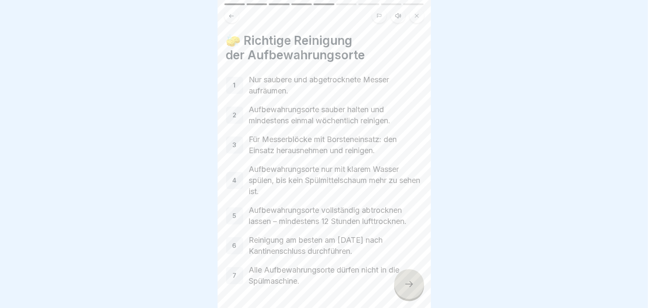
click at [411, 272] on icon at bounding box center [409, 284] width 10 height 10
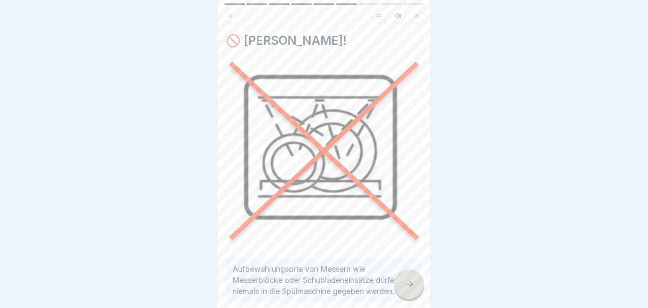
click at [411, 272] on icon at bounding box center [409, 284] width 10 height 10
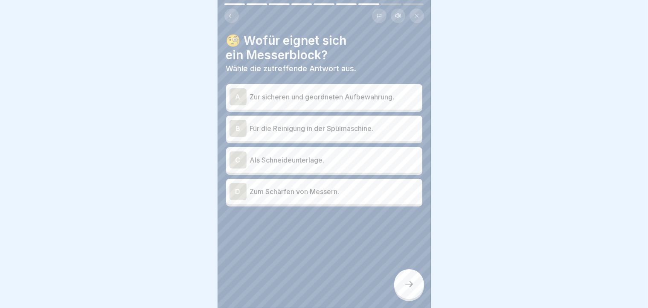
click at [236, 97] on div "A" at bounding box center [238, 96] width 17 height 17
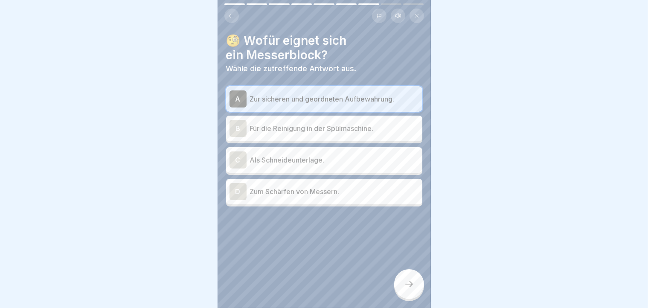
click at [236, 97] on div "A" at bounding box center [238, 98] width 17 height 17
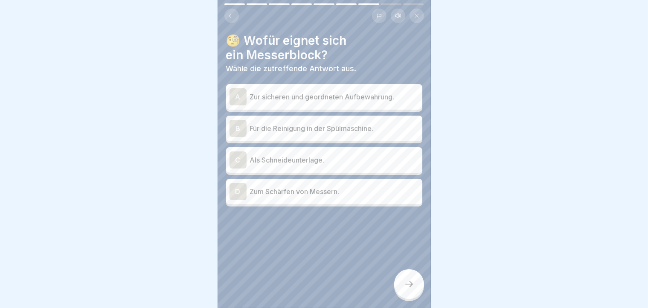
click at [236, 97] on div "A" at bounding box center [238, 96] width 17 height 17
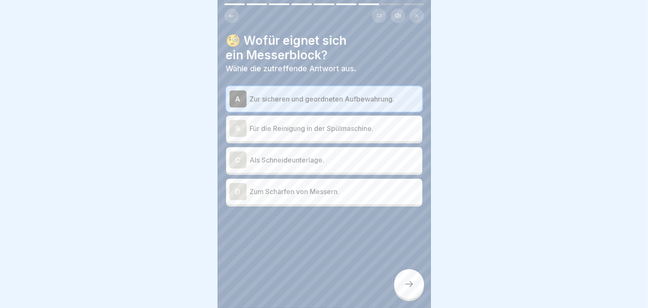
click at [236, 97] on div "A" at bounding box center [238, 98] width 17 height 17
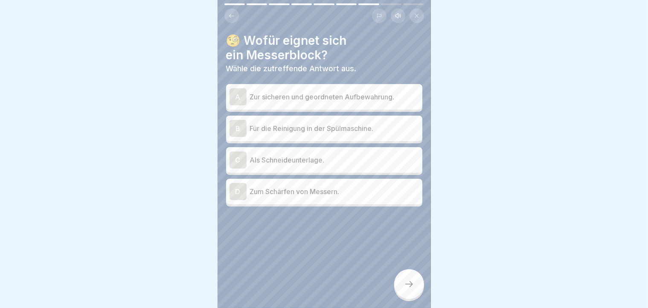
click at [236, 97] on div "A" at bounding box center [238, 96] width 17 height 17
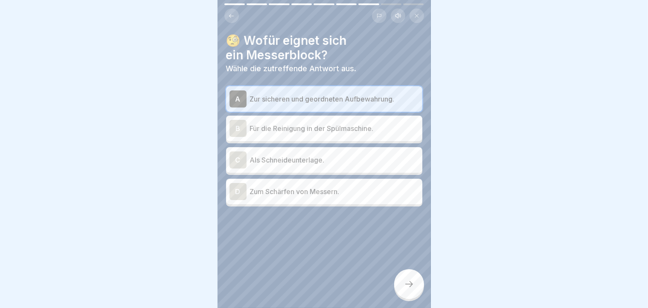
click at [399, 272] on div at bounding box center [409, 284] width 30 height 30
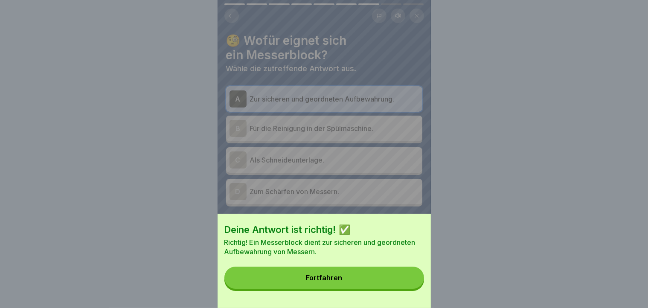
click at [399, 272] on button "Fortfahren" at bounding box center [325, 278] width 200 height 22
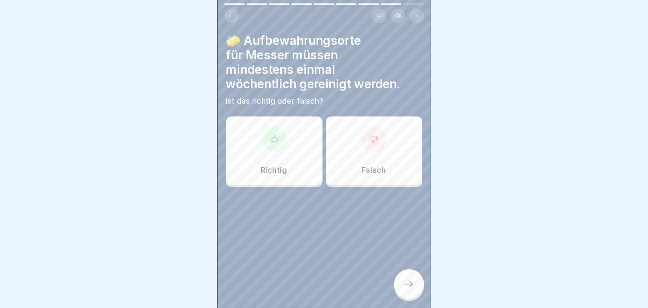
click at [280, 137] on div at bounding box center [275, 139] width 26 height 26
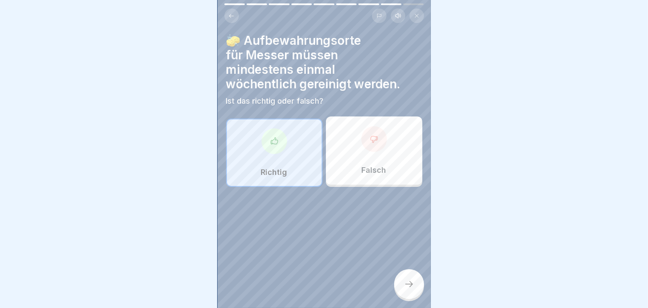
click at [344, 191] on div "🧽 Aufbewahrungsorte für Messer müssen mindestens einmal wöchentlich gereinigt w…" at bounding box center [324, 154] width 213 height 308
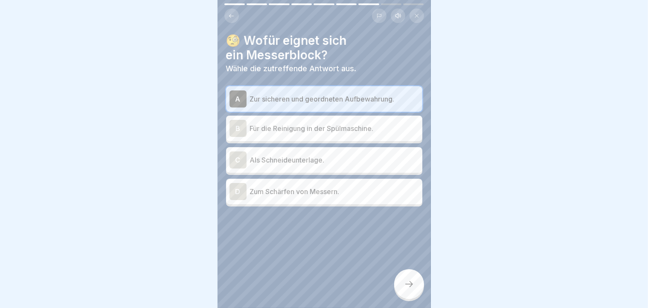
click at [409, 272] on div at bounding box center [409, 284] width 30 height 30
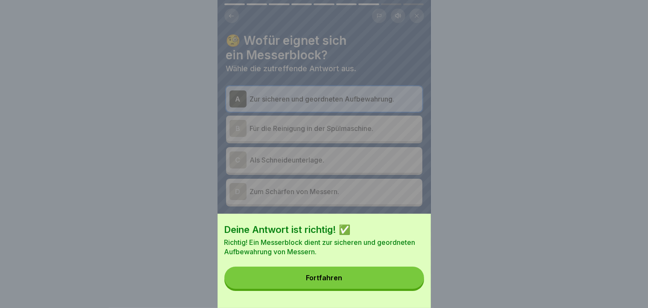
click at [409, 272] on div "Deine Antwort ist richtig! ✅ Richtig! Ein Messerblock dient zur sicheren und ge…" at bounding box center [324, 261] width 213 height 94
click at [407, 272] on button "Fortfahren" at bounding box center [325, 278] width 200 height 22
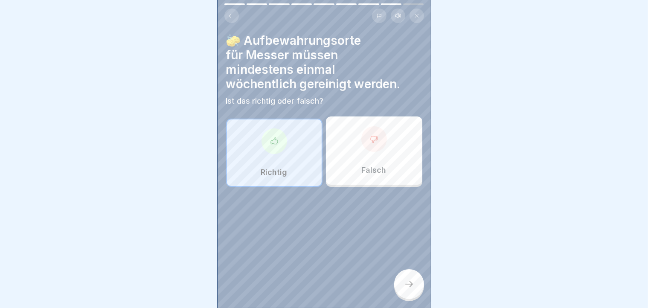
click at [407, 272] on div at bounding box center [409, 284] width 30 height 30
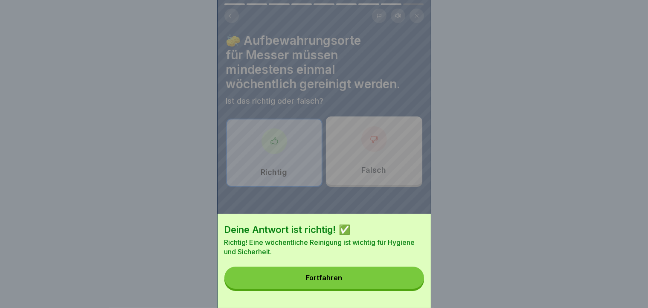
click at [407, 272] on button "Fortfahren" at bounding box center [325, 278] width 200 height 22
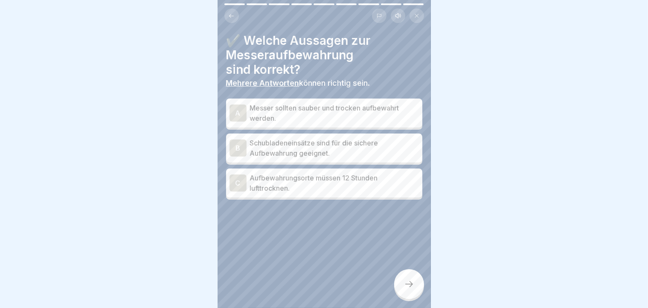
click at [242, 118] on div "A" at bounding box center [238, 113] width 17 height 17
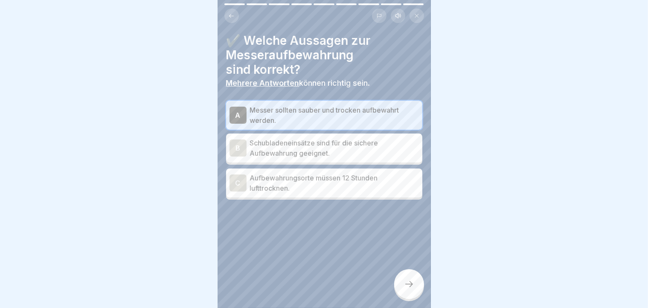
click at [235, 144] on div "B" at bounding box center [238, 148] width 17 height 17
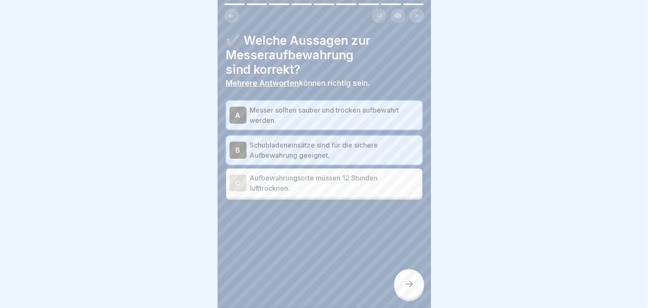
click at [236, 190] on div "C" at bounding box center [238, 183] width 17 height 17
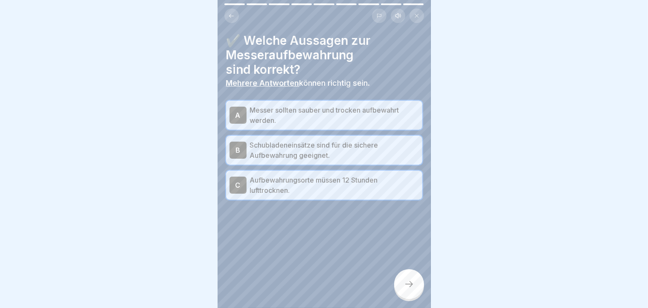
click at [411, 272] on icon at bounding box center [409, 284] width 10 height 10
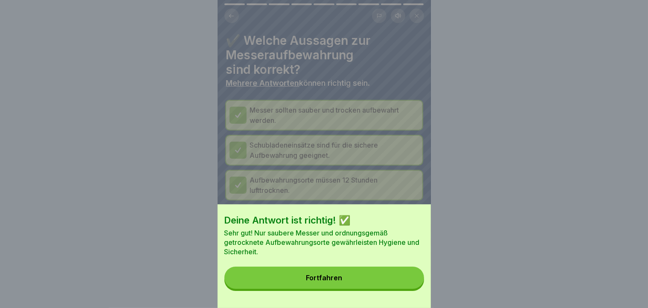
click at [411, 272] on button "Fortfahren" at bounding box center [325, 278] width 200 height 22
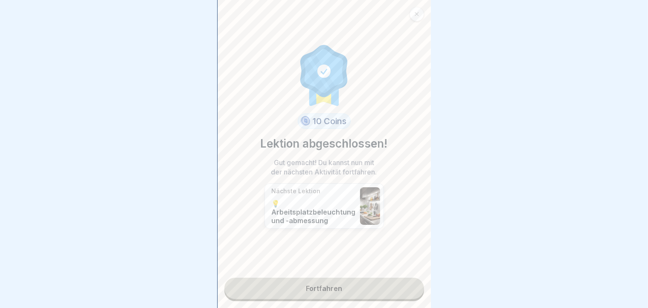
click at [330, 272] on link "Fortfahren" at bounding box center [325, 288] width 200 height 21
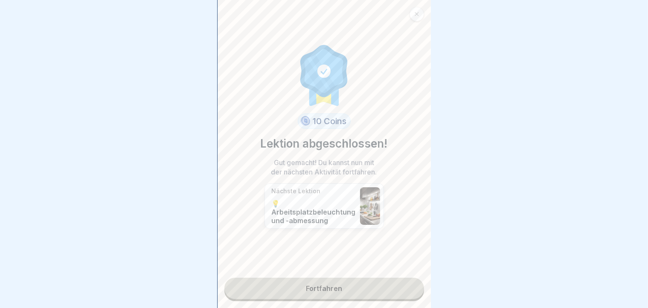
click at [330, 272] on link "Fortfahren" at bounding box center [325, 288] width 200 height 21
click at [317, 272] on link "Fortfahren" at bounding box center [325, 288] width 200 height 21
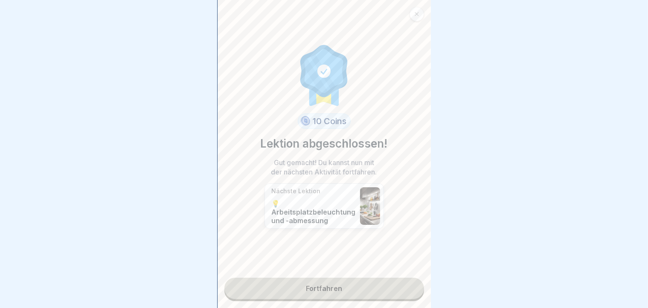
click at [317, 272] on link "Fortfahren" at bounding box center [325, 288] width 200 height 21
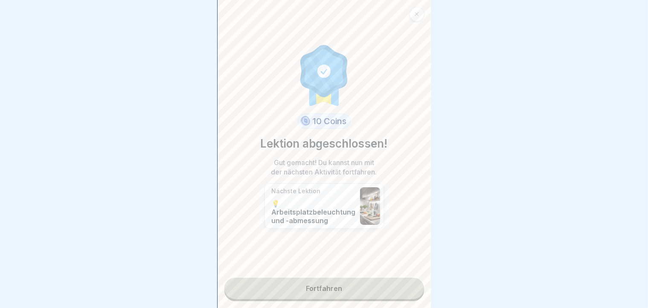
click at [317, 272] on link "Fortfahren" at bounding box center [325, 288] width 200 height 21
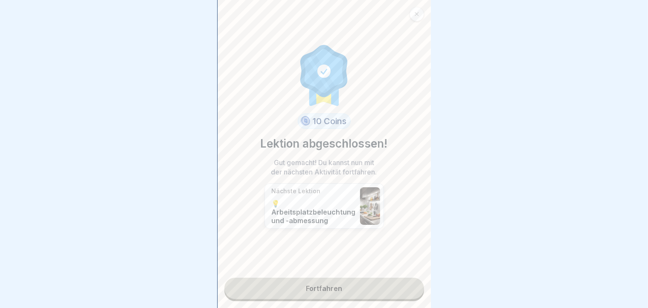
click at [317, 272] on link "Fortfahren" at bounding box center [325, 288] width 200 height 21
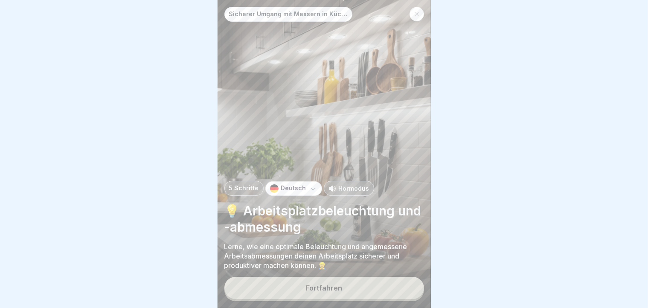
click at [315, 272] on button "Fortfahren" at bounding box center [325, 288] width 200 height 22
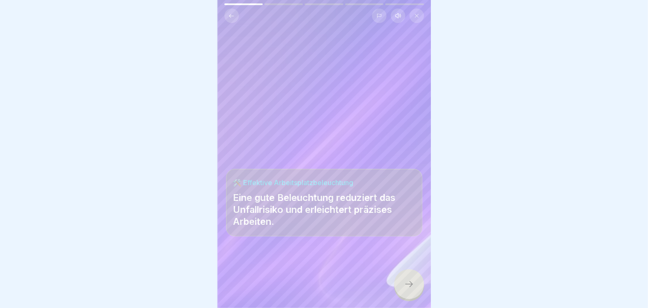
click at [423, 272] on div at bounding box center [409, 284] width 30 height 30
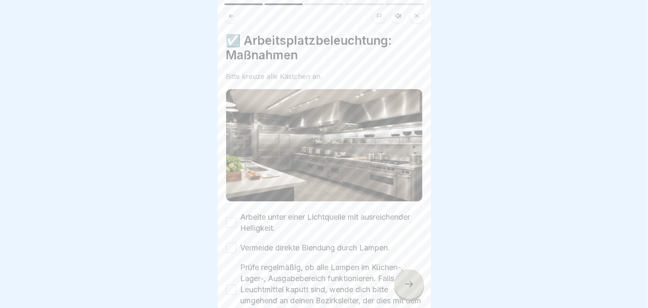
click at [404, 272] on div at bounding box center [409, 284] width 30 height 30
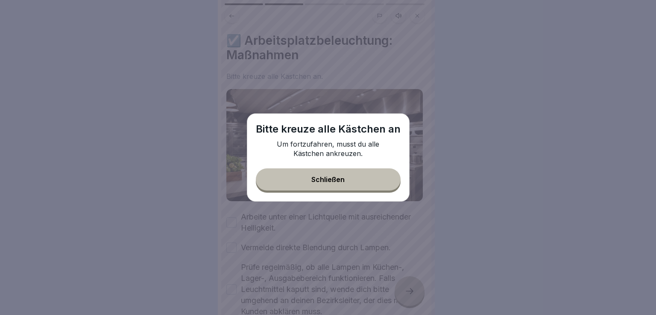
click at [303, 181] on button "Schließen" at bounding box center [328, 180] width 145 height 22
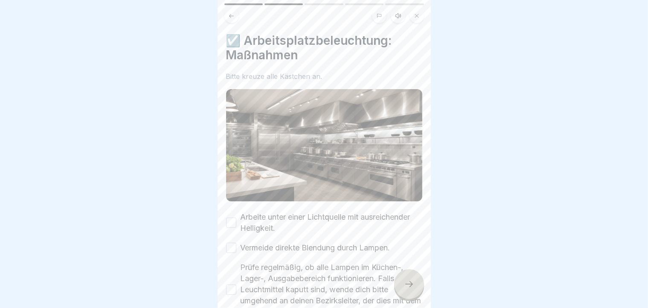
click at [429, 227] on div "☑️ Arbeitsplatzbeleuchtung: Maßnahmen Bitte kreuze alle Kästchen an. Arbeite un…" at bounding box center [324, 154] width 213 height 308
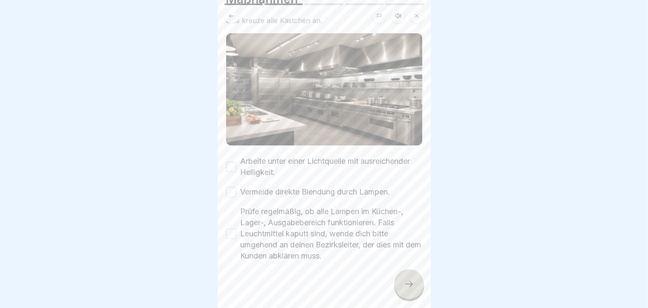
scroll to position [56, 0]
click at [407, 272] on div "☑️ Arbeitsplatzbeleuchtung: Maßnahmen Bitte kreuze alle Kästchen an. Arbeite un…" at bounding box center [324, 154] width 213 height 308
click at [231, 168] on div "Arbeite unter einer Lichtquelle mit ausreichender Helligkeit." at bounding box center [324, 166] width 196 height 22
click at [233, 164] on button "Arbeite unter einer Lichtquelle mit ausreichender Helligkeit." at bounding box center [231, 166] width 10 height 10
click at [226, 200] on div "☑️ Arbeitsplatzbeleuchtung: Maßnahmen Bitte kreuze alle Kästchen an. Arbeite un…" at bounding box center [324, 154] width 213 height 308
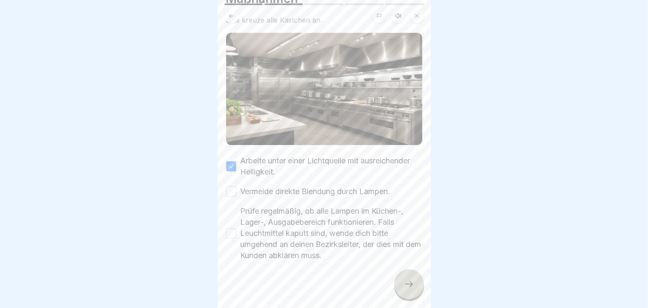
click at [232, 201] on div "Arbeite unter einer Lichtquelle mit ausreichender Helligkeit. Vermeide direkte …" at bounding box center [324, 208] width 196 height 106
click at [233, 187] on button "Vermeide direkte Blendung durch Lampen." at bounding box center [231, 192] width 10 height 10
click at [228, 233] on button "Prüfe regelmäßig, ob alle Lampen im Küchen-, Lager-, Ausgabebereich funktionier…" at bounding box center [231, 233] width 10 height 10
click at [397, 272] on div at bounding box center [409, 284] width 30 height 30
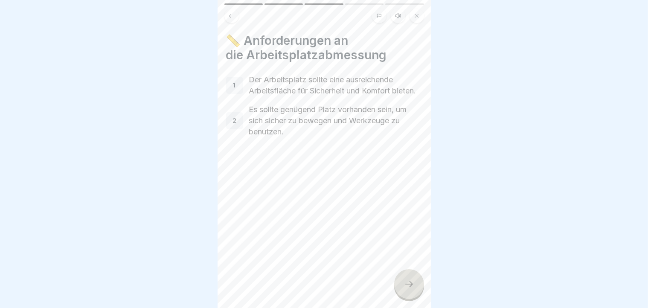
click at [407, 272] on icon at bounding box center [409, 284] width 10 height 10
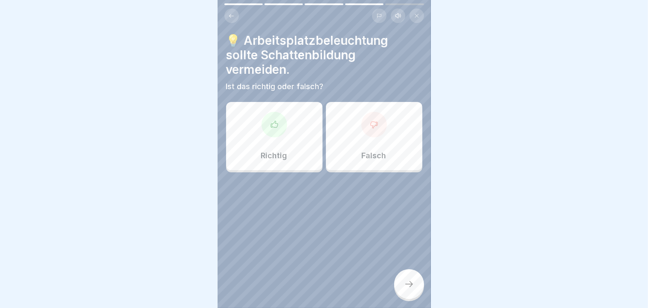
click at [274, 113] on div at bounding box center [275, 125] width 26 height 26
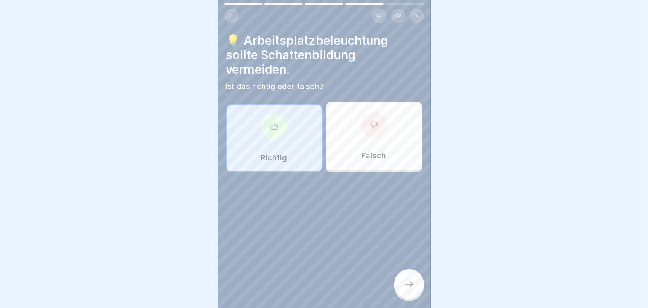
click at [408, 272] on div at bounding box center [409, 284] width 30 height 30
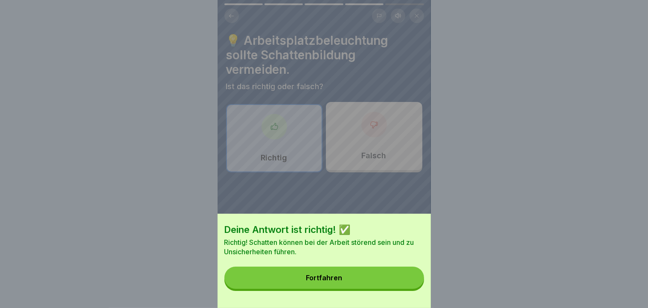
click at [408, 272] on div "Deine Antwort ist richtig! ✅ Richtig! Schatten können bei der Arbeit störend se…" at bounding box center [324, 261] width 213 height 94
click at [406, 272] on button "Fortfahren" at bounding box center [325, 278] width 200 height 22
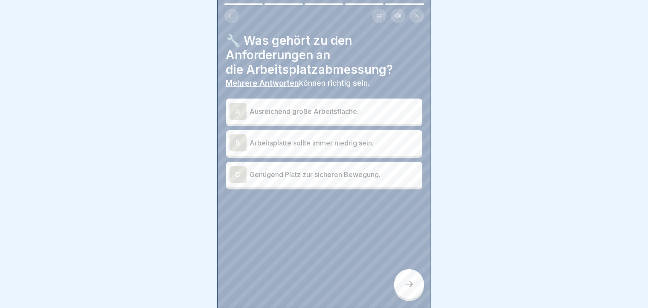
click at [312, 119] on div "A Ausreichend große Arbeitsfläche." at bounding box center [325, 111] width 190 height 17
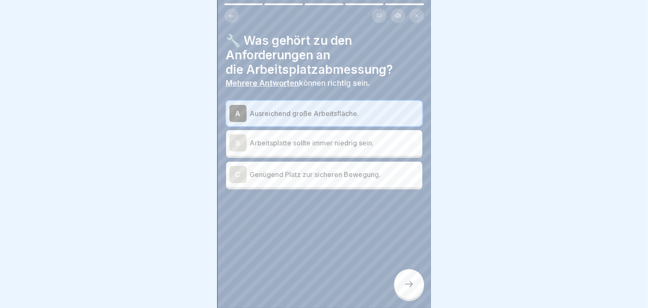
click at [329, 177] on p "Genügend Platz zur sicheren Bewegung." at bounding box center [334, 174] width 169 height 10
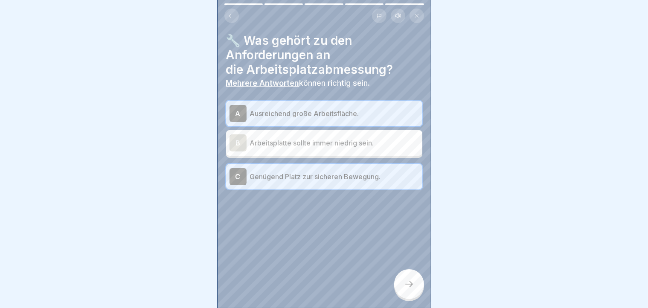
click at [411, 272] on div at bounding box center [409, 284] width 30 height 30
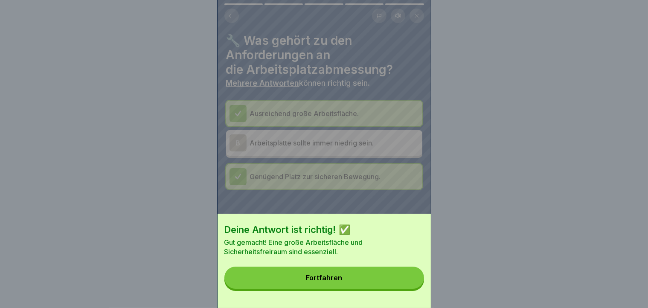
click at [382, 272] on button "Fortfahren" at bounding box center [325, 278] width 200 height 22
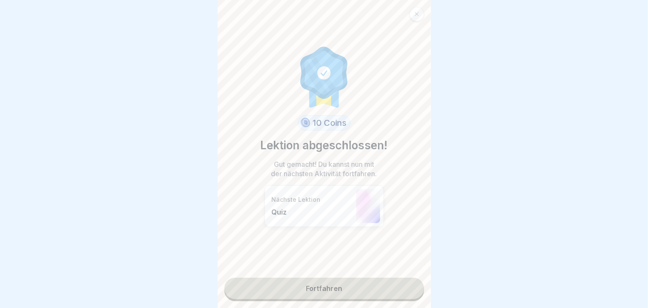
click at [382, 272] on link "Fortfahren" at bounding box center [325, 288] width 200 height 21
click at [376, 272] on link "Fortfahren" at bounding box center [325, 288] width 200 height 21
click at [320, 272] on link "Fortfahren" at bounding box center [325, 288] width 200 height 21
click at [310, 272] on link "Fortfahren" at bounding box center [325, 288] width 200 height 21
click at [324, 272] on link "Fortfahren" at bounding box center [325, 288] width 200 height 21
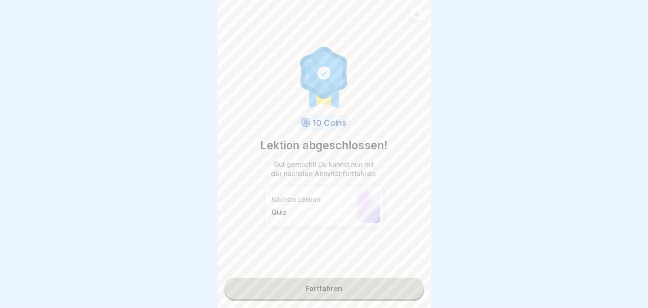
click at [324, 272] on link "Fortfahren" at bounding box center [325, 288] width 200 height 21
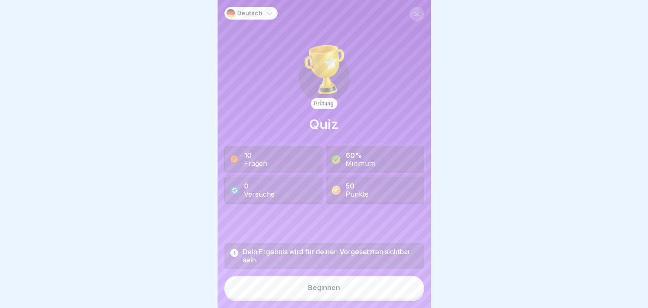
click at [320, 272] on div "Beginnen" at bounding box center [324, 288] width 32 height 8
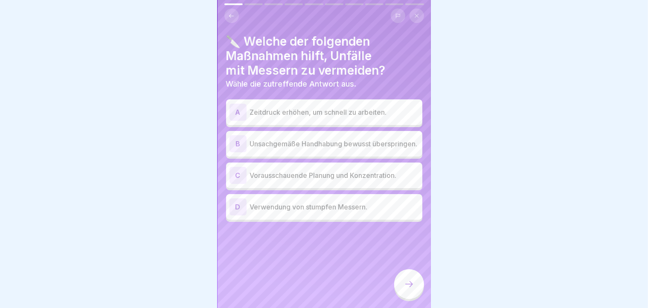
click at [238, 182] on div "C" at bounding box center [238, 175] width 17 height 17
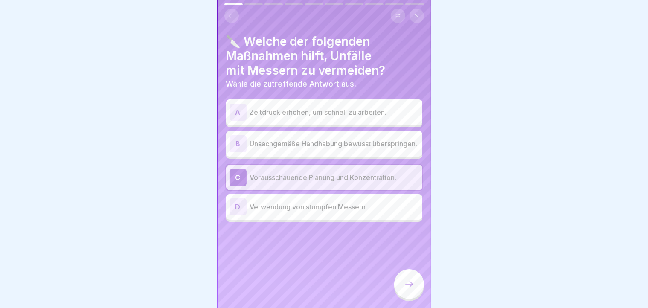
click at [408, 272] on icon at bounding box center [409, 284] width 10 height 10
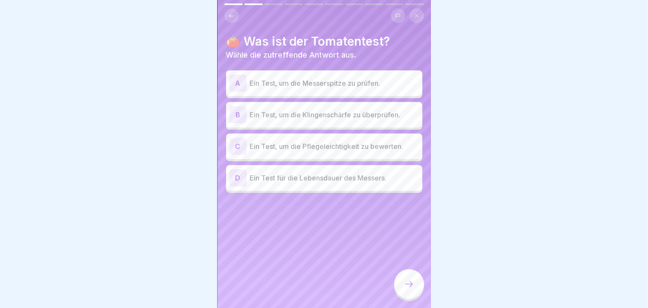
click at [236, 84] on div "A" at bounding box center [238, 83] width 17 height 17
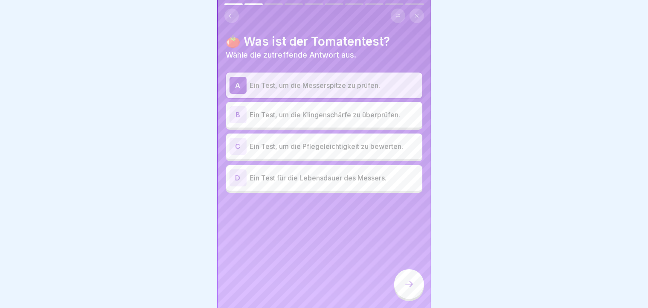
click at [411, 272] on div at bounding box center [409, 284] width 30 height 30
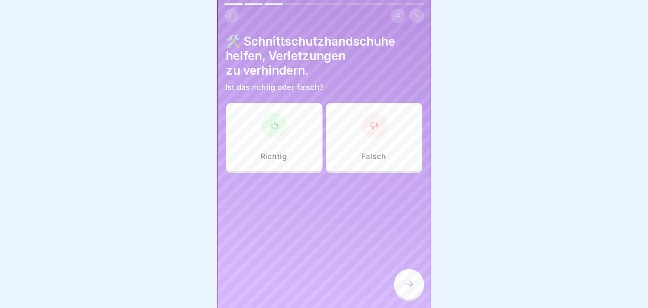
click at [280, 125] on div at bounding box center [275, 126] width 26 height 26
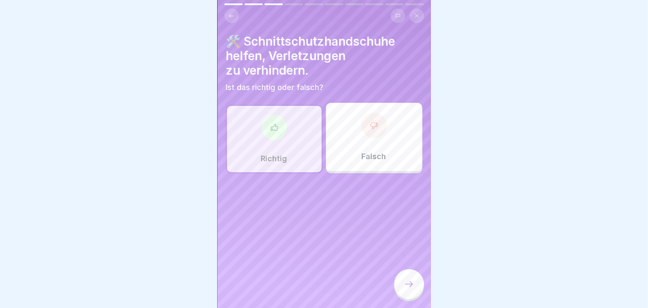
click at [406, 272] on icon at bounding box center [409, 284] width 10 height 10
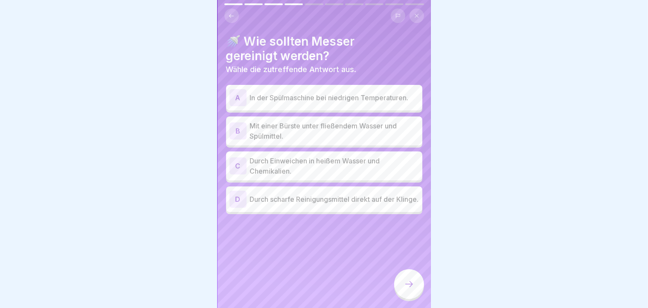
click at [231, 128] on div "B" at bounding box center [238, 131] width 17 height 17
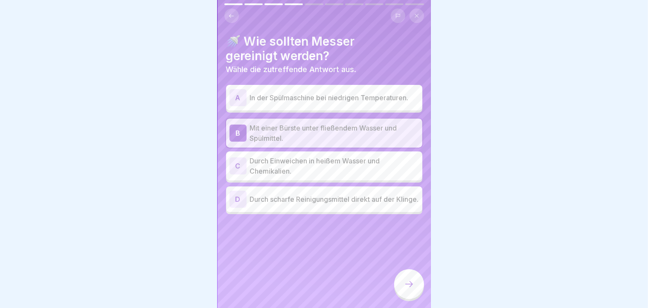
click at [409, 272] on icon at bounding box center [409, 284] width 10 height 10
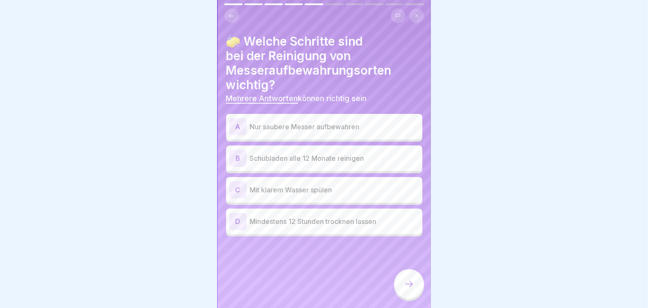
click at [239, 128] on div "A" at bounding box center [238, 126] width 17 height 17
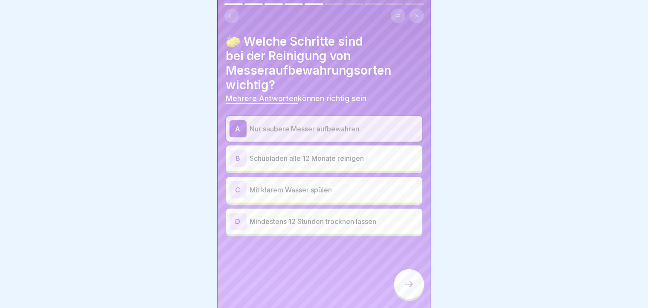
click at [242, 220] on div "D" at bounding box center [238, 221] width 17 height 17
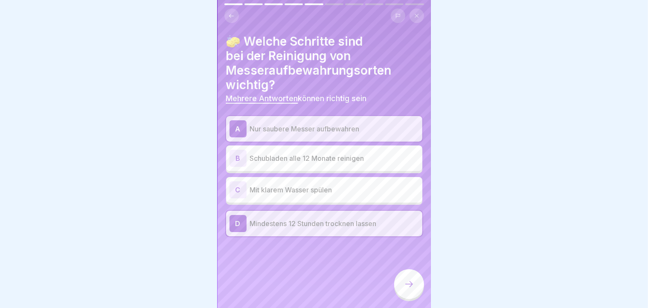
click at [412, 272] on icon at bounding box center [409, 284] width 10 height 10
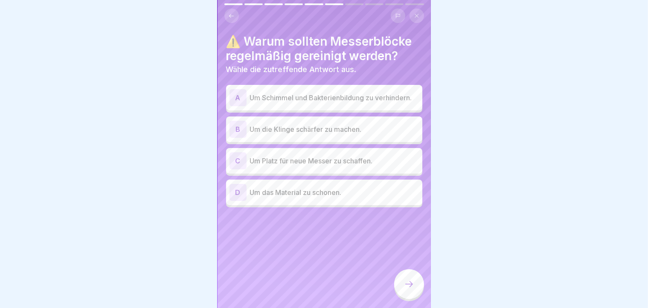
click at [241, 96] on div "A" at bounding box center [238, 97] width 17 height 17
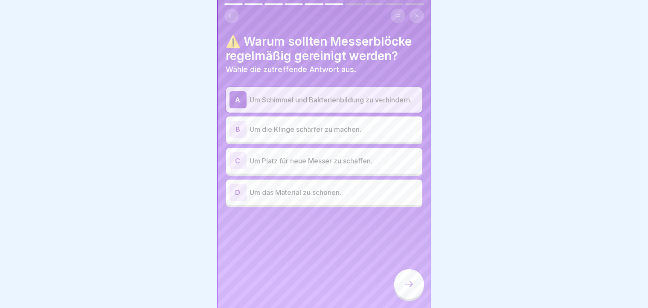
click at [409, 272] on div at bounding box center [409, 284] width 30 height 30
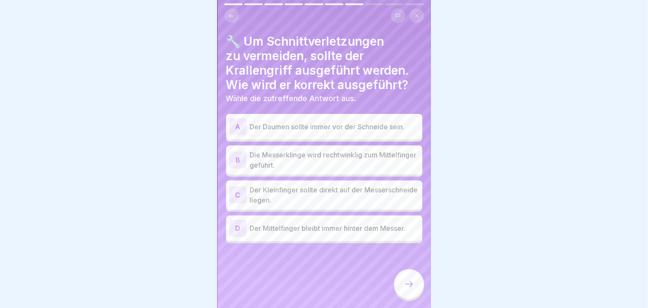
click at [409, 272] on div at bounding box center [409, 284] width 30 height 30
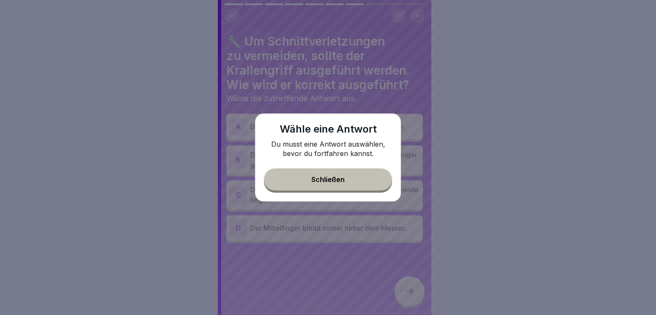
click at [342, 186] on button "Schließen" at bounding box center [328, 180] width 128 height 22
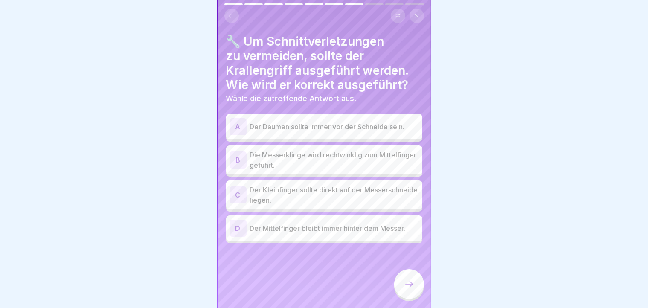
click at [231, 232] on div "D" at bounding box center [238, 228] width 17 height 17
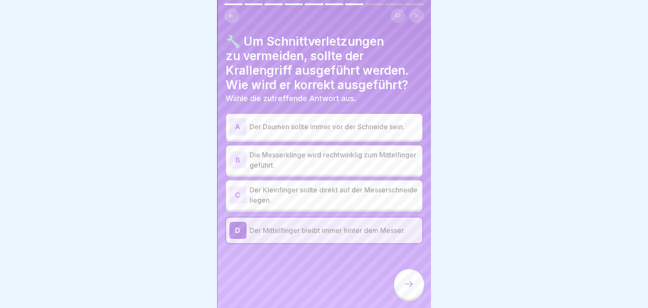
click at [418, 272] on div at bounding box center [409, 284] width 30 height 30
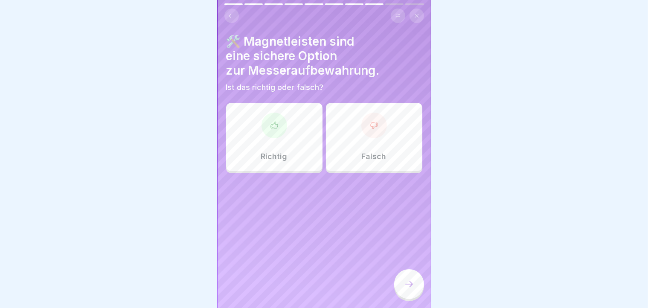
click at [368, 131] on div at bounding box center [375, 126] width 26 height 26
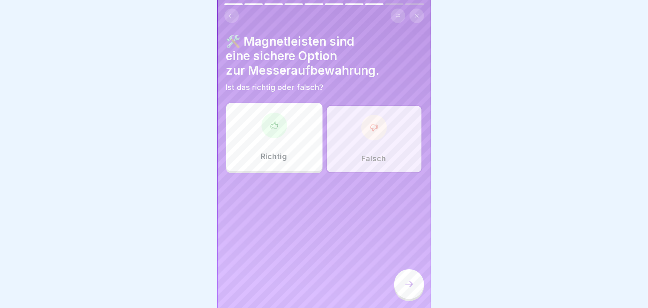
click at [411, 272] on icon at bounding box center [410, 284] width 8 height 6
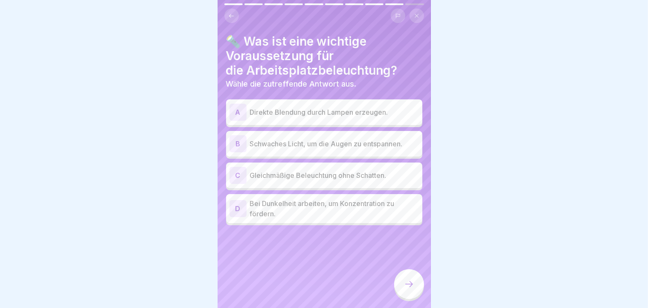
click at [252, 113] on p "Direkte Blendung durch Lampen erzeugen." at bounding box center [334, 112] width 169 height 10
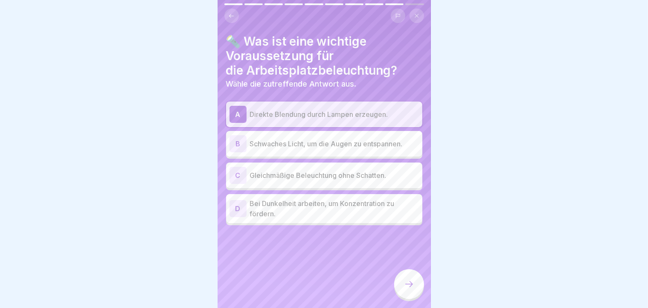
click at [407, 272] on icon at bounding box center [409, 284] width 10 height 10
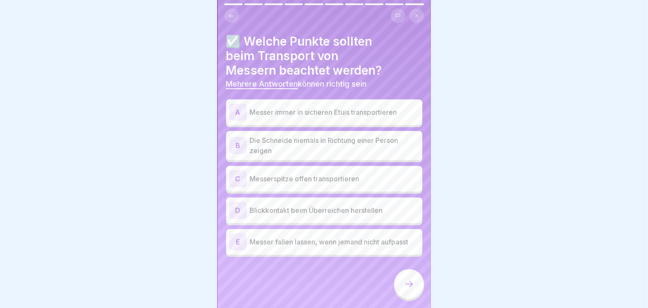
click at [236, 114] on div "A" at bounding box center [238, 112] width 17 height 17
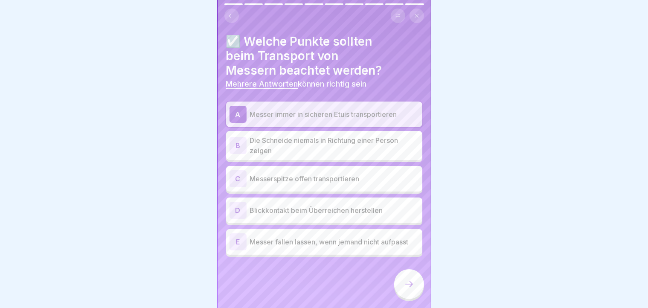
click at [239, 146] on div "B" at bounding box center [238, 145] width 17 height 17
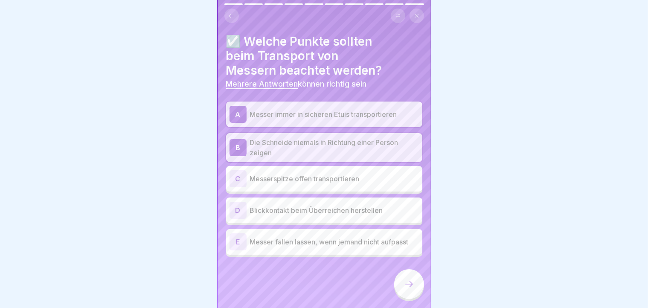
click at [404, 272] on div at bounding box center [409, 284] width 30 height 30
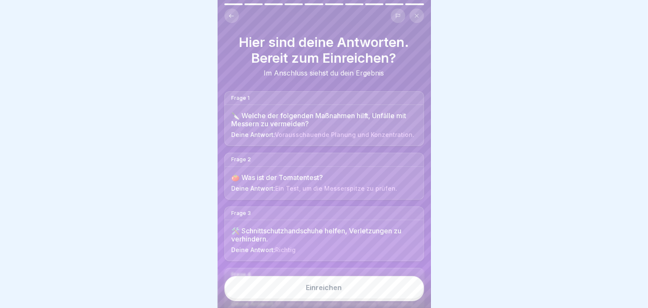
click at [404, 272] on div "Einreichen" at bounding box center [324, 288] width 213 height 39
click at [383, 272] on button "Einreichen" at bounding box center [325, 287] width 200 height 23
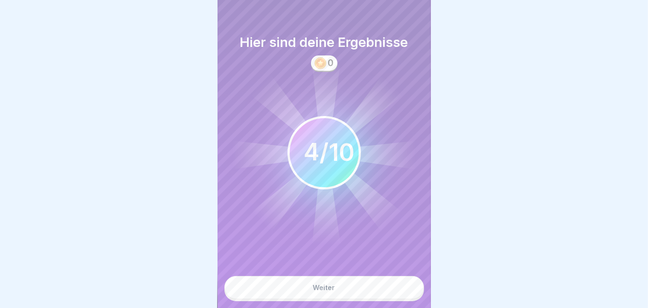
click at [383, 272] on button "Weiter" at bounding box center [325, 287] width 200 height 23
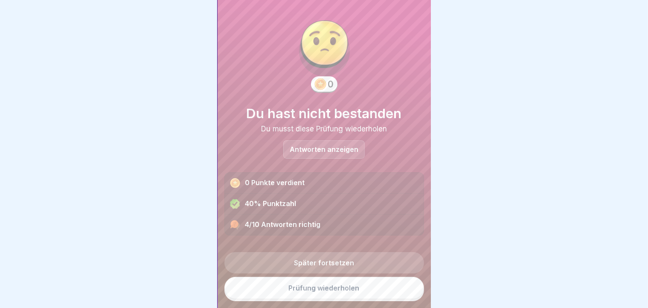
click at [333, 145] on div "Antworten anzeigen" at bounding box center [324, 149] width 82 height 18
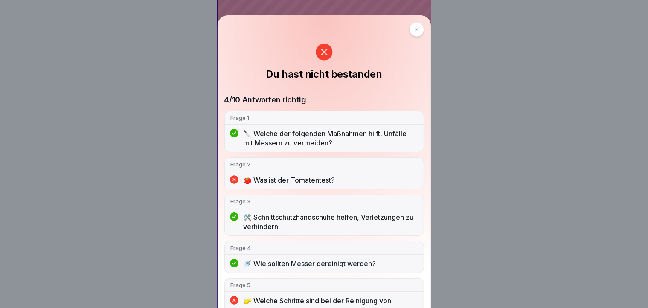
click at [426, 238] on div "Du hast nicht bestanden 4/10 Antworten richtig Frage 1 🔪 Welche der folgenden M…" at bounding box center [324, 161] width 213 height 293
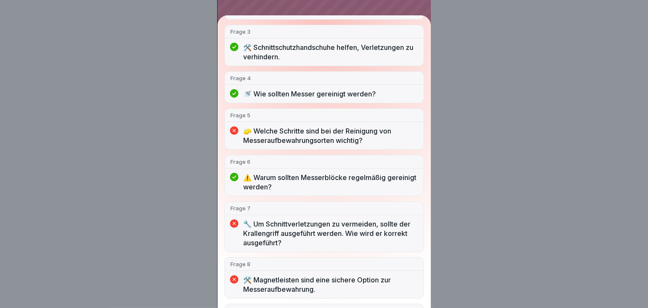
scroll to position [251, 0]
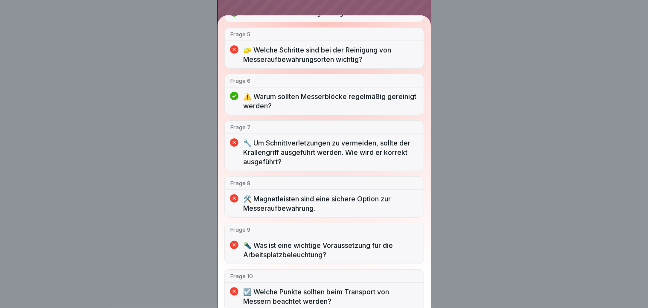
click at [520, 119] on div "Du hast nicht bestanden 4/10 Antworten richtig Frage 1 🔪 Welche der folgenden M…" at bounding box center [324, 154] width 648 height 308
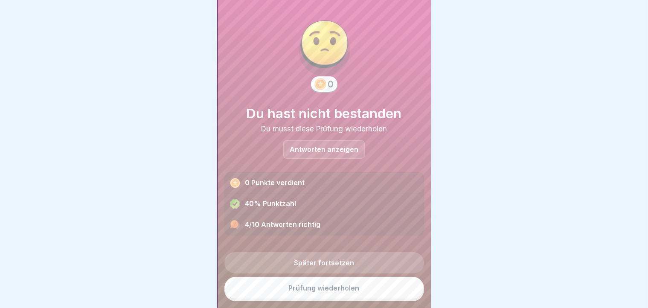
click at [325, 272] on link "Prüfung wiederholen" at bounding box center [325, 288] width 200 height 22
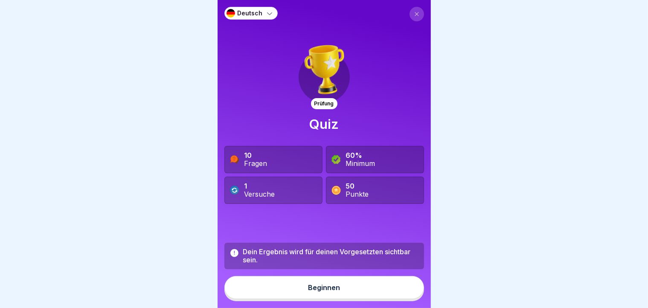
click at [325, 286] on button "Beginnen" at bounding box center [325, 287] width 200 height 23
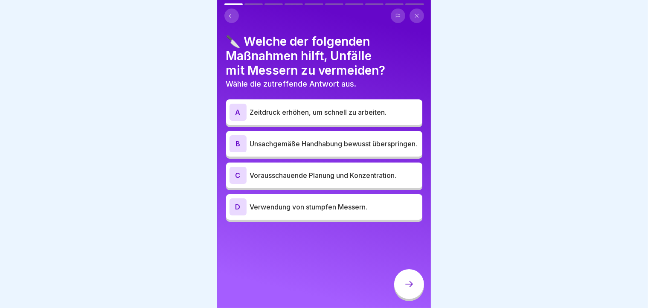
click at [239, 175] on div "C" at bounding box center [238, 175] width 17 height 17
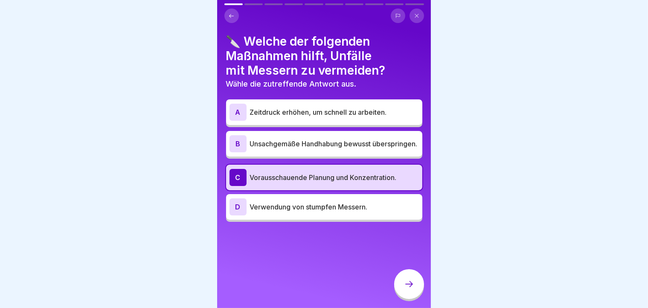
click at [234, 213] on div "D" at bounding box center [238, 206] width 17 height 17
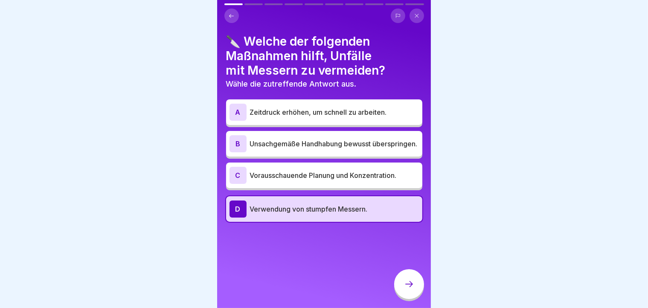
click at [241, 173] on div "C" at bounding box center [238, 175] width 17 height 17
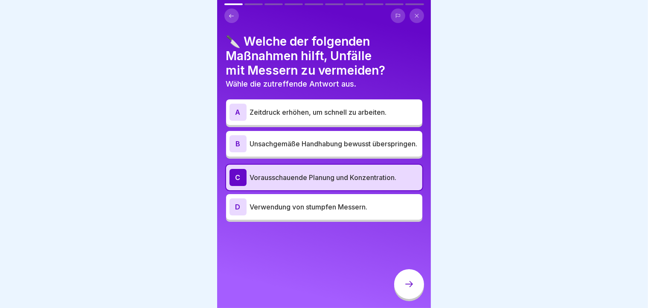
click at [414, 289] on icon at bounding box center [409, 284] width 10 height 10
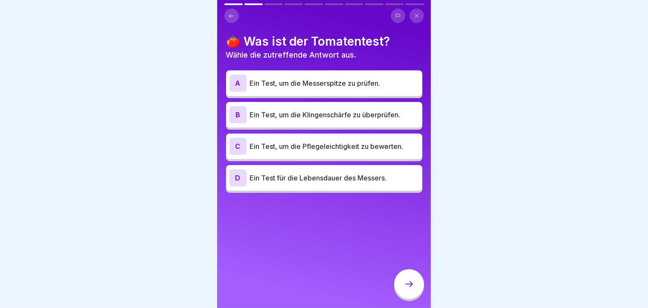
click at [235, 117] on div "B" at bounding box center [238, 114] width 17 height 17
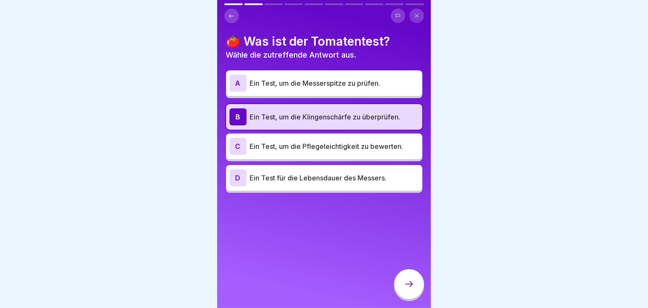
click at [416, 286] on div at bounding box center [409, 284] width 30 height 30
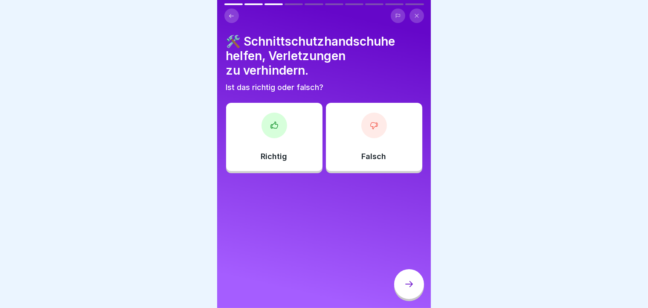
click at [286, 138] on div "Richtig" at bounding box center [274, 137] width 96 height 68
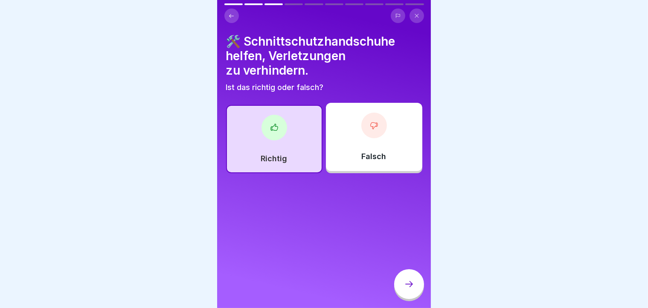
click at [397, 281] on div at bounding box center [409, 285] width 30 height 32
click at [402, 285] on div at bounding box center [409, 284] width 30 height 30
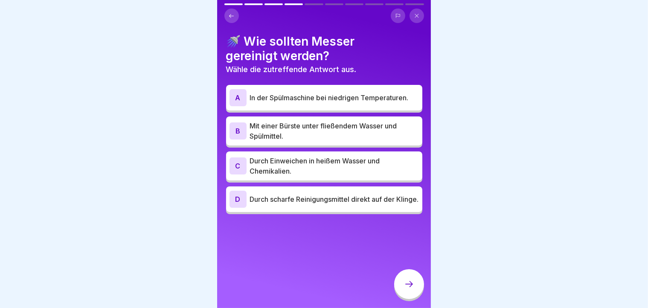
click at [236, 134] on div "B" at bounding box center [238, 131] width 17 height 17
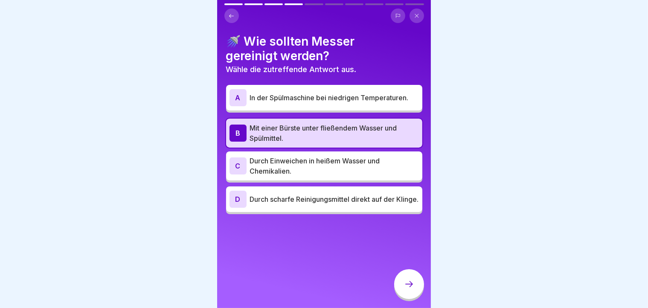
click at [419, 291] on div at bounding box center [409, 284] width 30 height 30
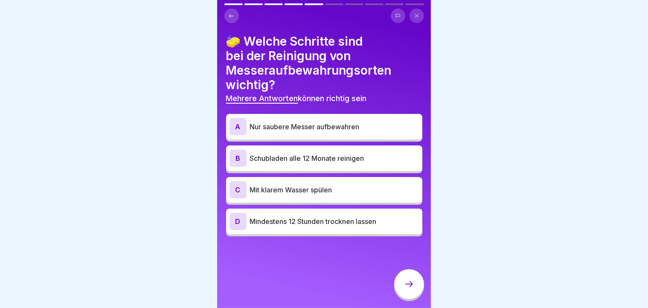
click at [236, 132] on div "A" at bounding box center [238, 126] width 17 height 17
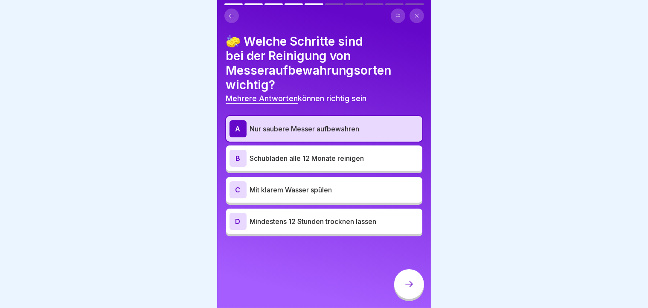
click at [235, 220] on div "D" at bounding box center [238, 221] width 17 height 17
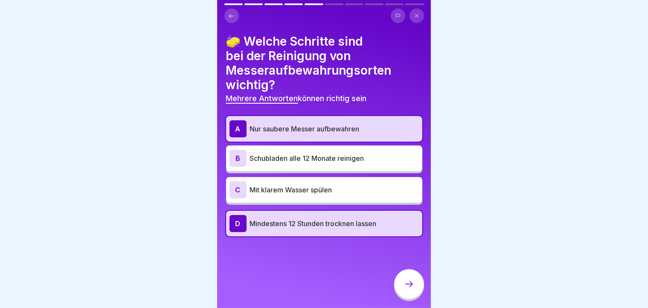
click at [409, 289] on icon at bounding box center [409, 284] width 10 height 10
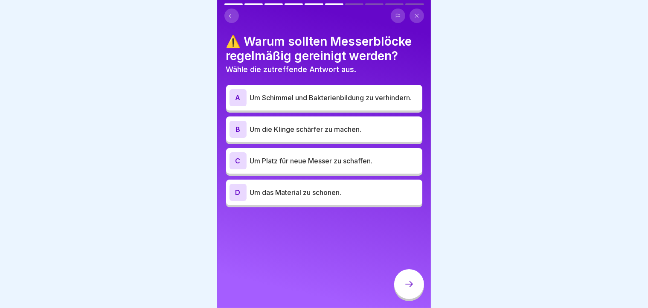
click at [237, 99] on div "A" at bounding box center [238, 97] width 17 height 17
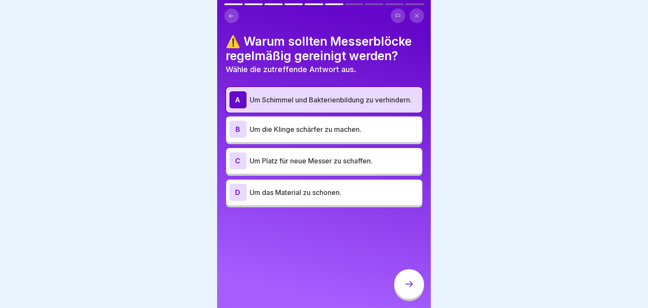
click at [300, 211] on div "⚠️ Warum sollten Messerblöcke regelmäßig gereinigt werden? Wähle die zutreffend…" at bounding box center [324, 154] width 213 height 308
click at [409, 288] on icon at bounding box center [409, 284] width 10 height 10
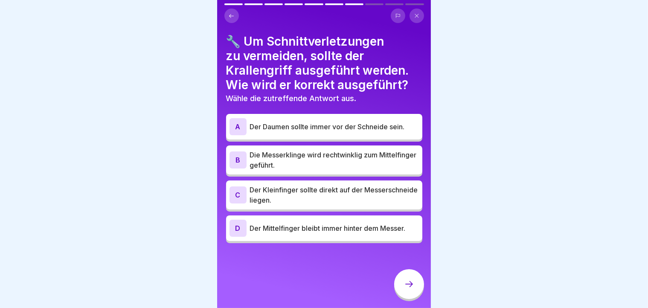
click at [245, 128] on div "A" at bounding box center [238, 126] width 17 height 17
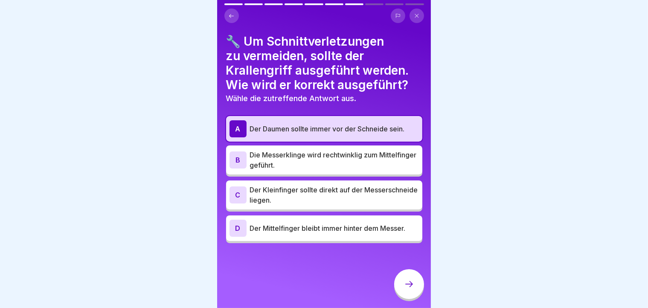
click at [402, 292] on div at bounding box center [409, 284] width 30 height 30
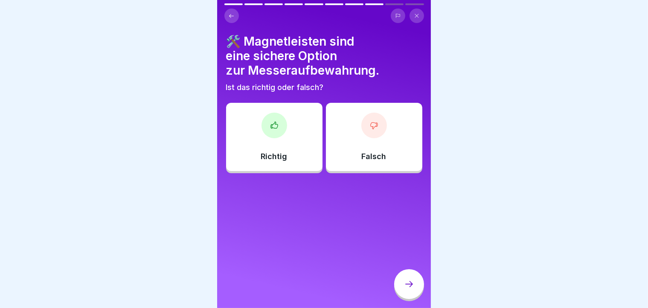
click at [271, 130] on div at bounding box center [275, 126] width 26 height 26
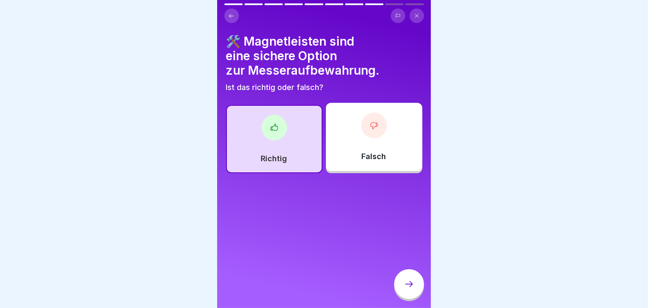
click at [405, 289] on icon at bounding box center [409, 284] width 10 height 10
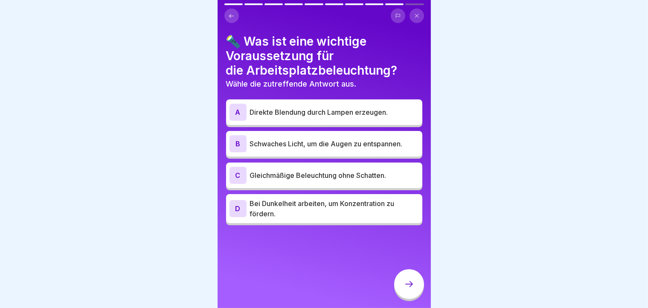
click at [238, 145] on div "B" at bounding box center [238, 143] width 17 height 17
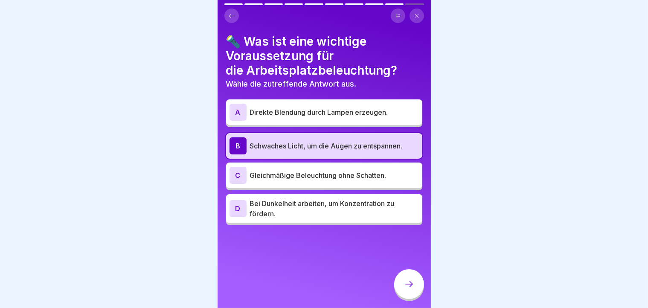
click at [409, 289] on icon at bounding box center [409, 284] width 10 height 10
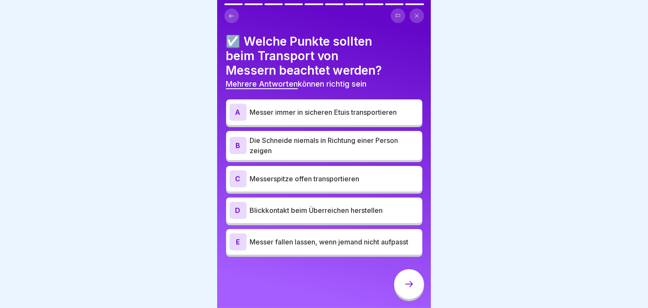
click at [247, 117] on div "A Messer immer in sicheren Etuis transportieren" at bounding box center [325, 112] width 190 height 17
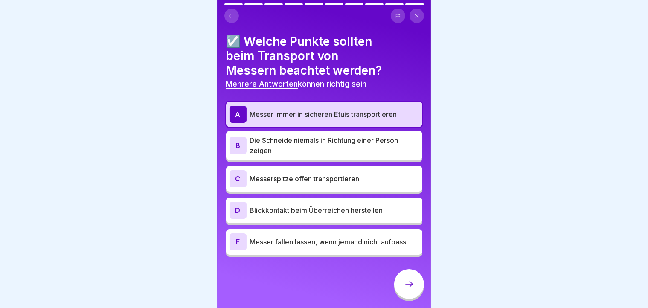
click at [248, 149] on div "B Die Schneide niemals in Richtung einer Person zeigen" at bounding box center [325, 145] width 190 height 20
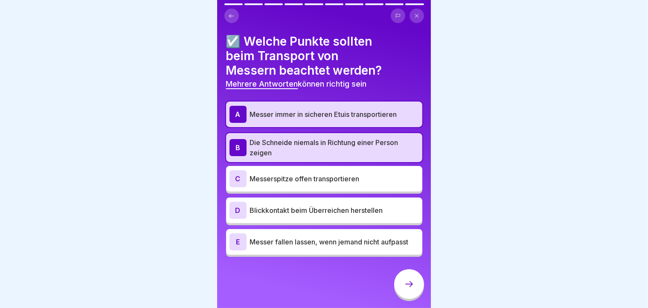
click at [236, 213] on div "D" at bounding box center [238, 210] width 17 height 17
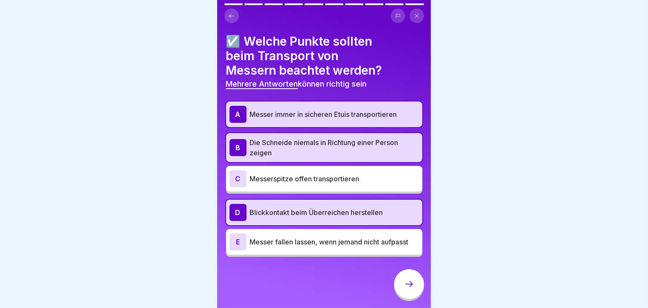
click at [414, 298] on div at bounding box center [409, 284] width 30 height 30
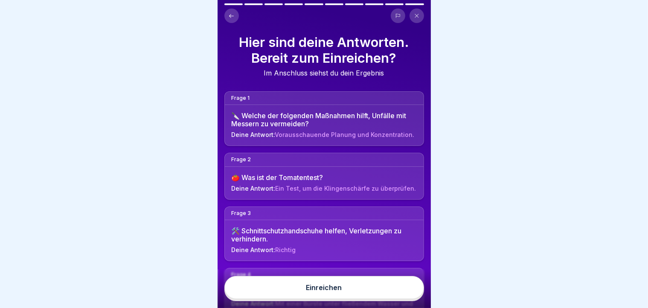
click at [358, 289] on button "Einreichen" at bounding box center [325, 287] width 200 height 23
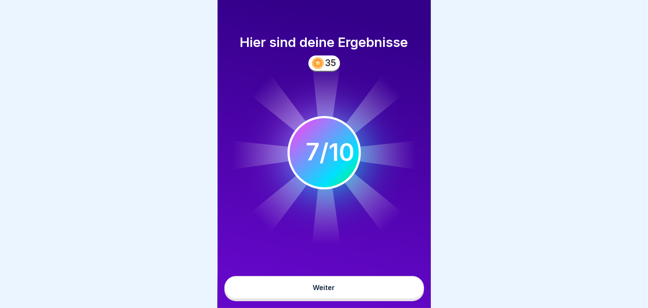
click at [295, 287] on button "Weiter" at bounding box center [325, 287] width 200 height 23
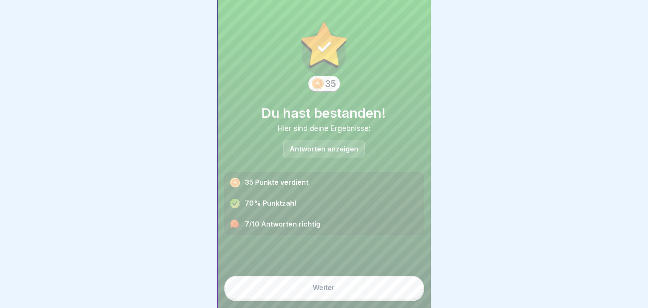
click at [349, 149] on p "Antworten anzeigen" at bounding box center [324, 149] width 69 height 7
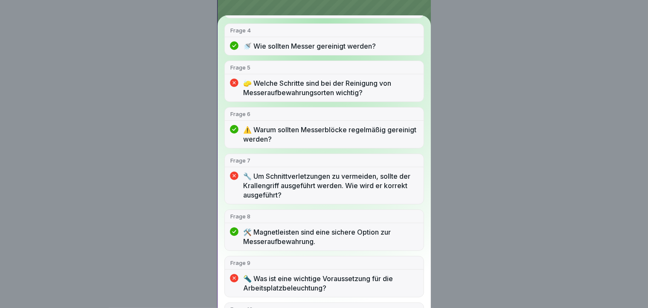
scroll to position [251, 0]
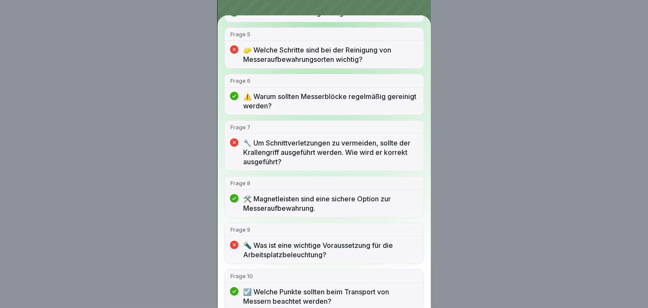
click at [551, 134] on div "Du hast bestanden! 7/10 Antworten richtig Frage 1 🔪 Welche der folgenden Maßnah…" at bounding box center [324, 154] width 648 height 308
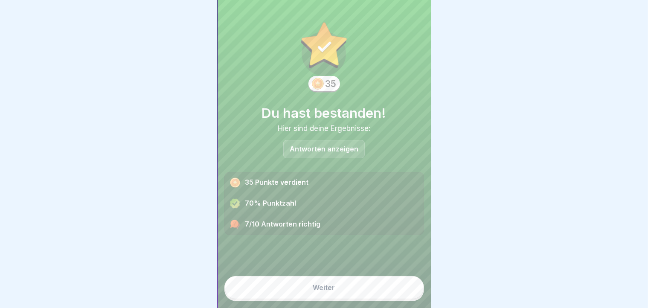
click at [391, 299] on button "Weiter" at bounding box center [325, 287] width 200 height 23
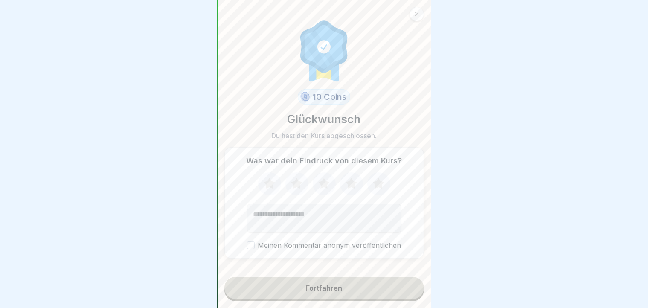
click at [374, 298] on button "Fortfahren" at bounding box center [325, 288] width 200 height 22
click at [268, 185] on icon at bounding box center [269, 183] width 11 height 11
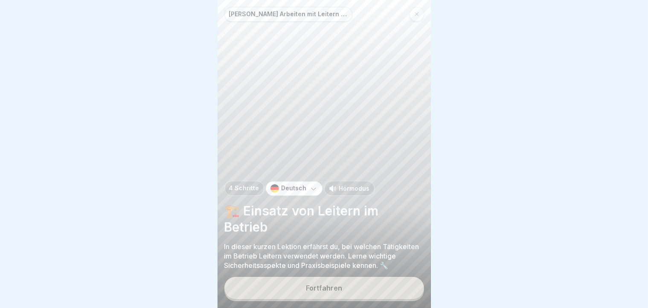
click at [249, 252] on p "In dieser kurzen Lektion erfährst du, bei welchen Tätigkeiten im Betrieb Leiter…" at bounding box center [325, 256] width 200 height 28
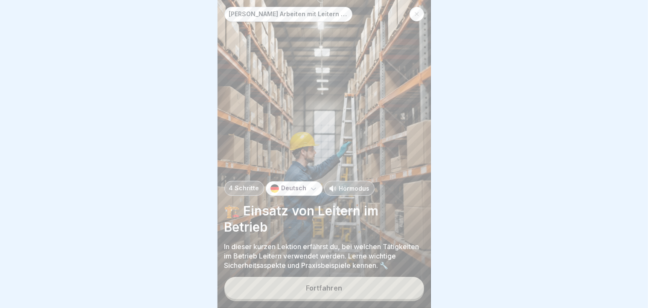
click at [284, 299] on button "Fortfahren" at bounding box center [325, 288] width 200 height 22
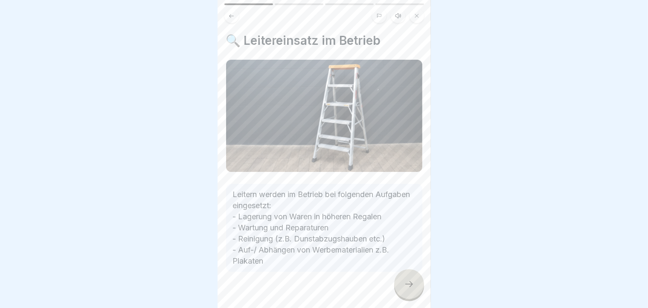
click at [411, 298] on div at bounding box center [409, 284] width 30 height 30
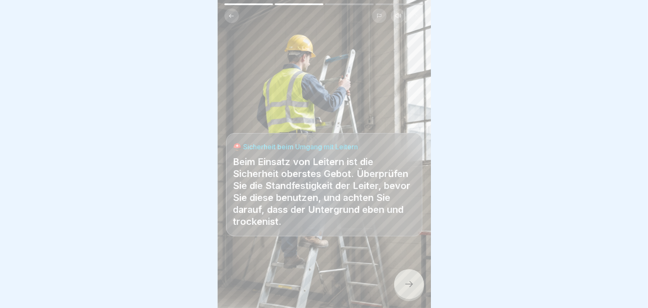
click at [411, 298] on div at bounding box center [409, 284] width 30 height 30
